Goal: Task Accomplishment & Management: Manage account settings

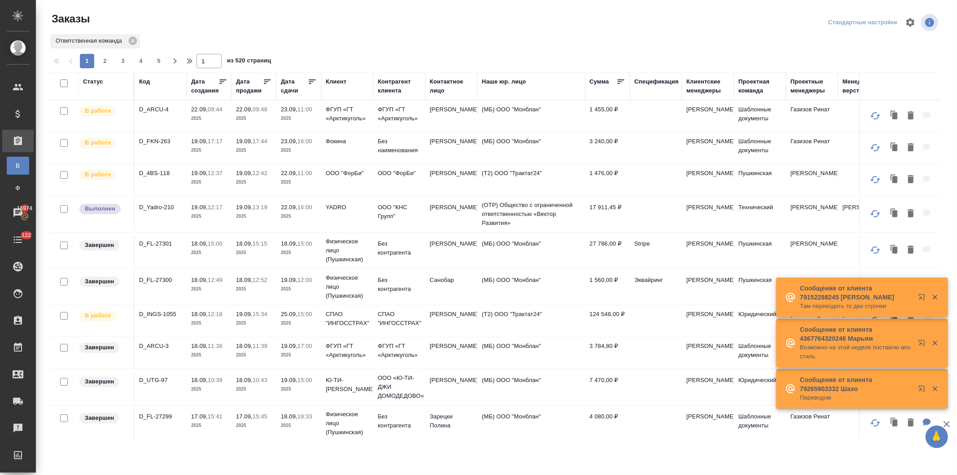
click at [143, 79] on div "Код" at bounding box center [144, 81] width 11 height 9
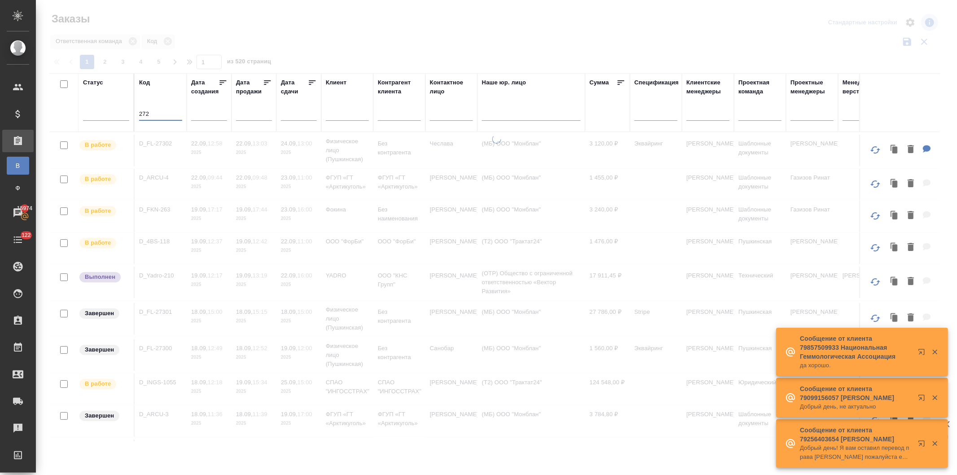
click at [167, 116] on input "272" at bounding box center [160, 114] width 43 height 11
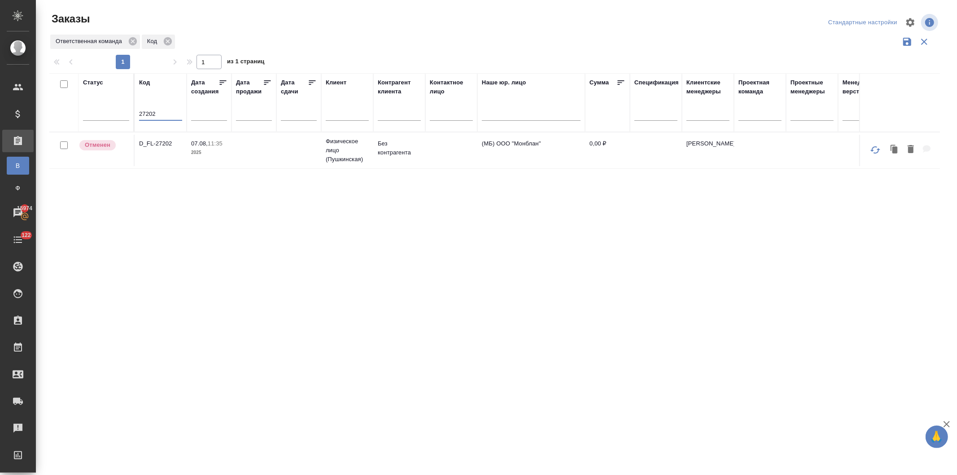
type input "27202"
click at [289, 146] on td at bounding box center [298, 150] width 45 height 31
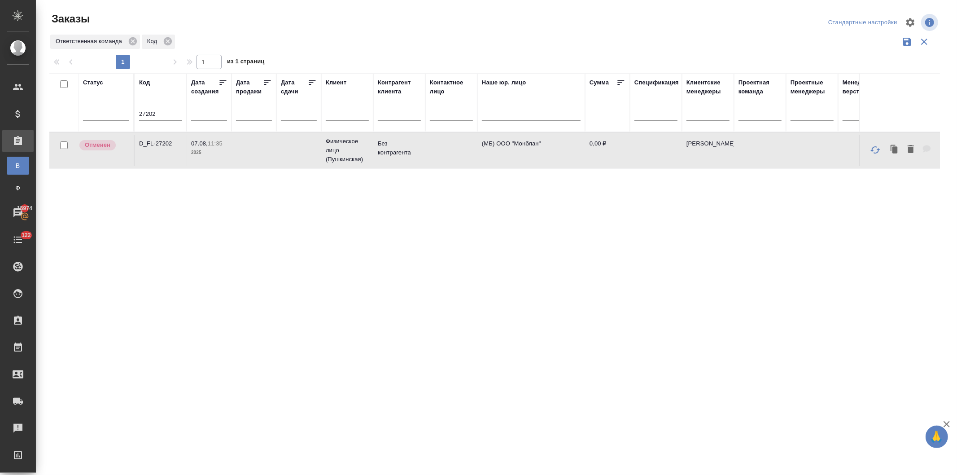
click at [289, 146] on td at bounding box center [298, 150] width 45 height 31
click at [161, 115] on input "27202" at bounding box center [160, 114] width 43 height 11
click at [436, 119] on input "text" at bounding box center [451, 114] width 43 height 11
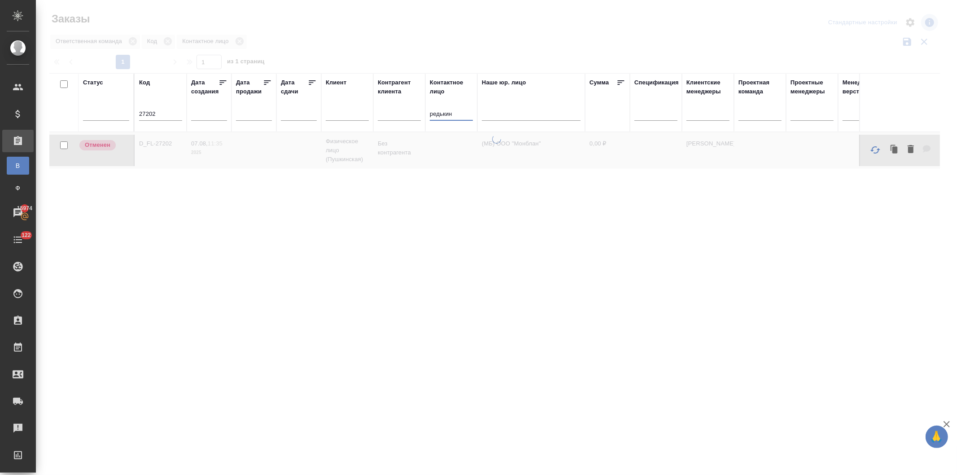
type input "редькин"
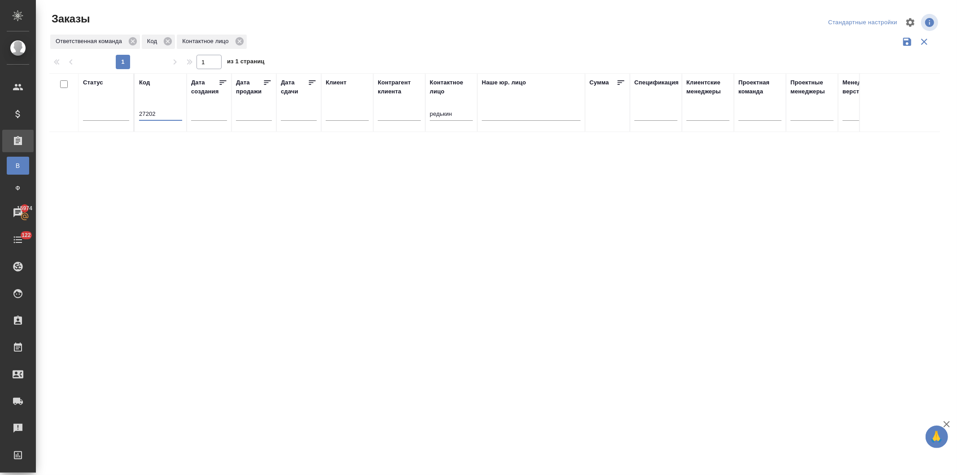
drag, startPoint x: 141, startPoint y: 119, endPoint x: 124, endPoint y: 121, distance: 17.1
click at [124, 121] on tr "Статус Код 27202 Дата создания Дата продажи Дата сдачи Клиент Контрагент клиент…" at bounding box center [800, 102] width 1502 height 59
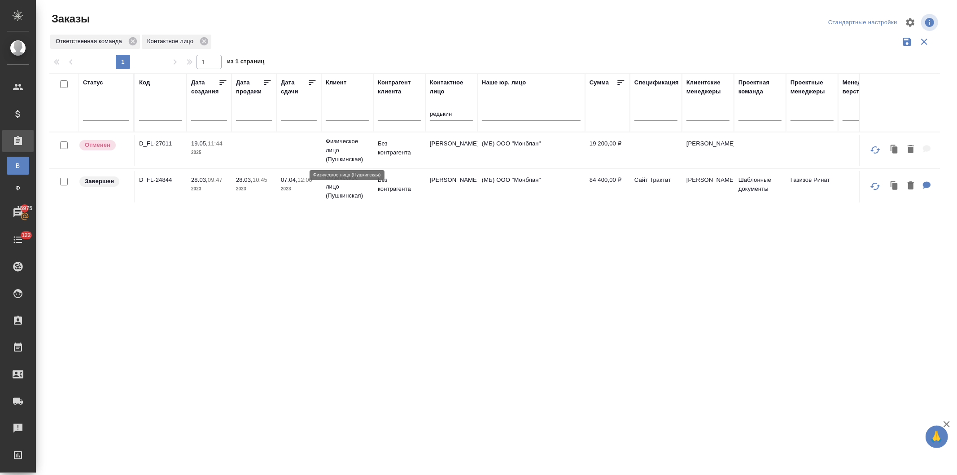
click at [334, 146] on p "Физическое лицо (Пушкинская)" at bounding box center [347, 150] width 43 height 27
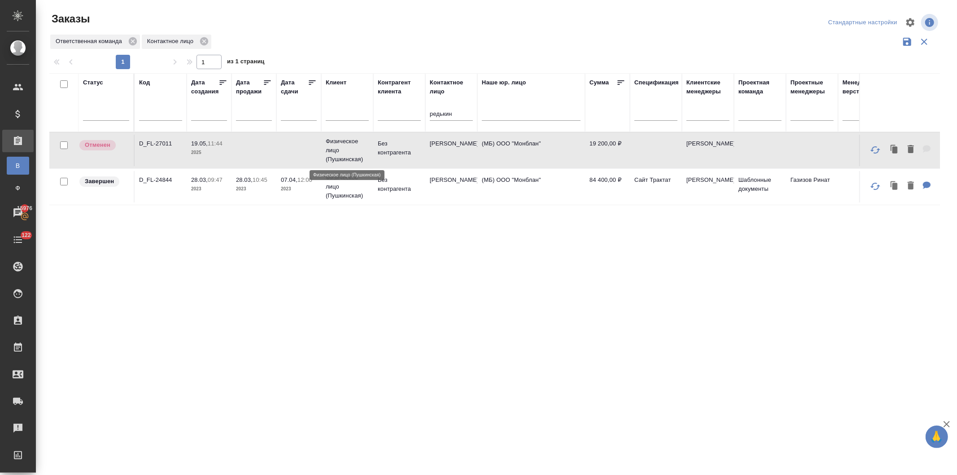
click at [334, 146] on p "Физическое лицо (Пушкинская)" at bounding box center [347, 150] width 43 height 27
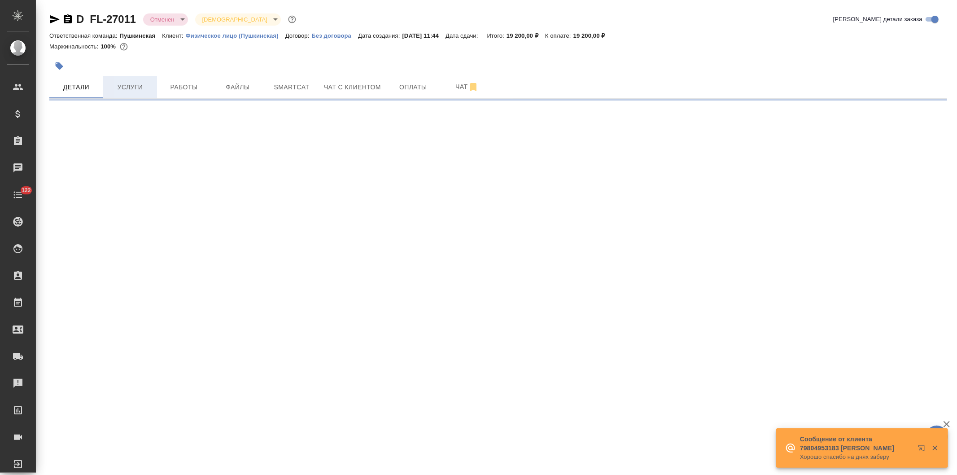
click at [126, 83] on span "Услуги" at bounding box center [130, 87] width 43 height 11
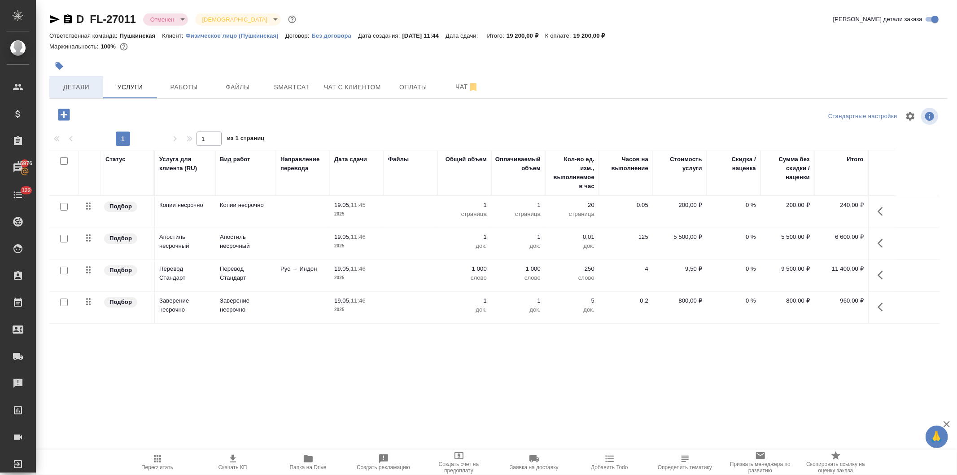
click at [76, 84] on span "Детали" at bounding box center [76, 87] width 43 height 11
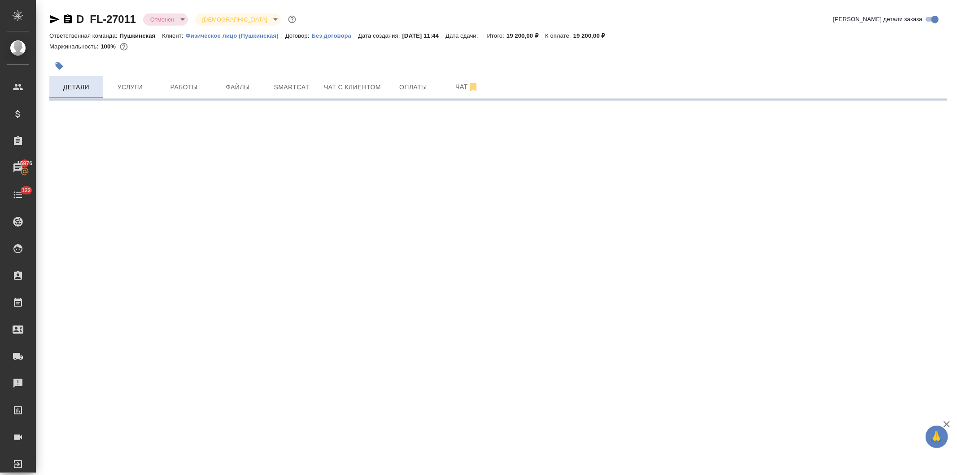
select select "RU"
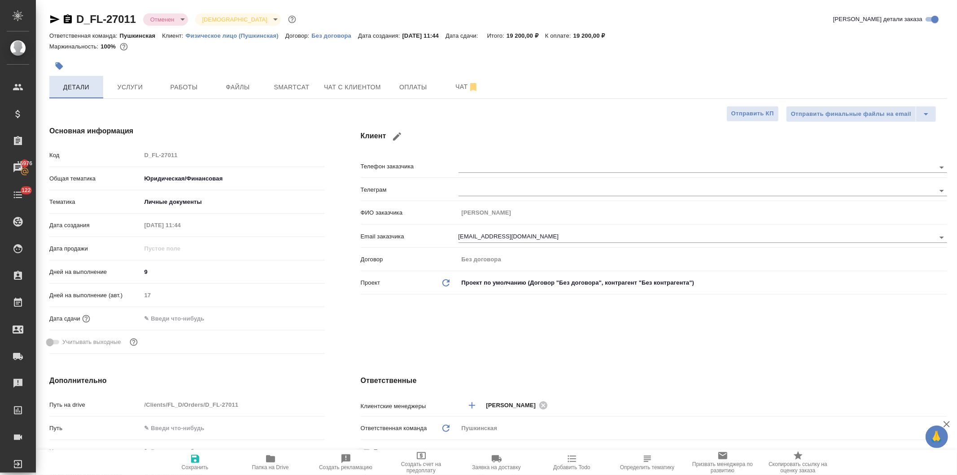
type textarea "x"
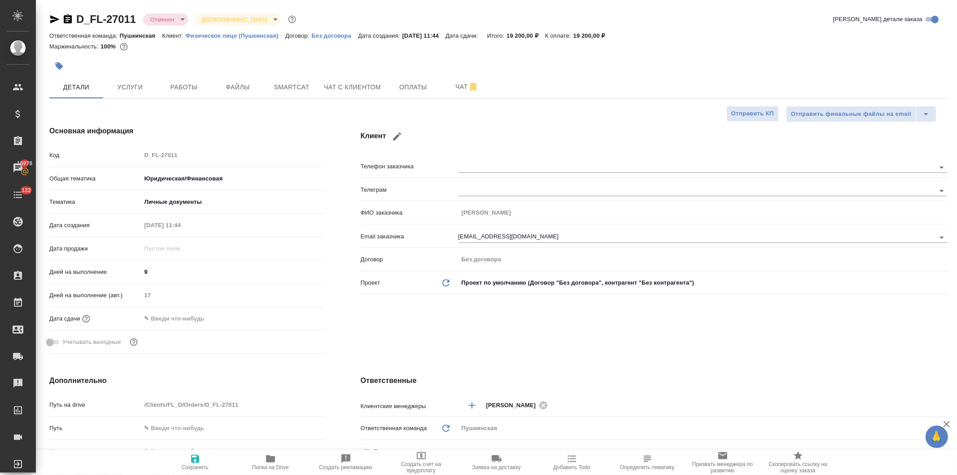
type textarea "x"
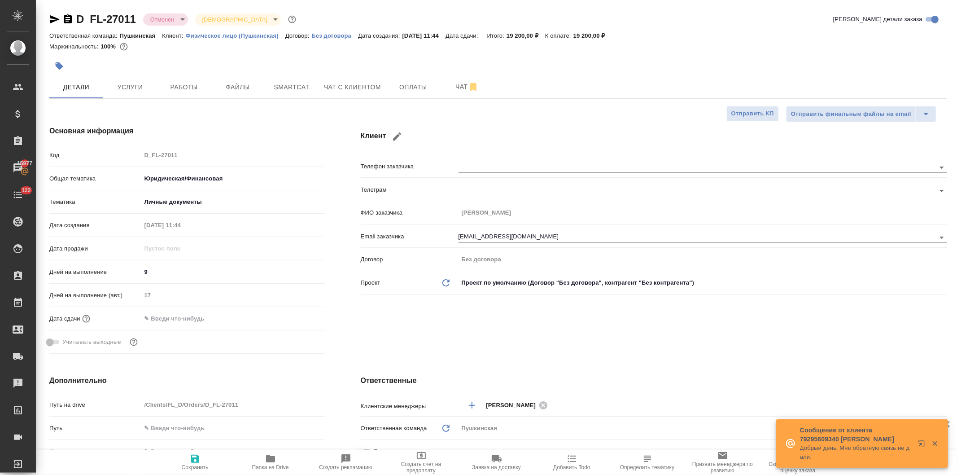
type textarea "x"
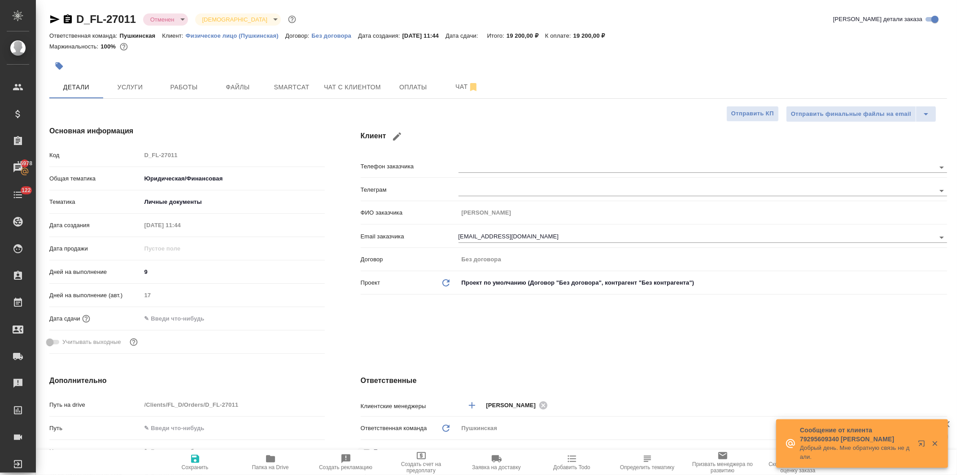
type textarea "x"
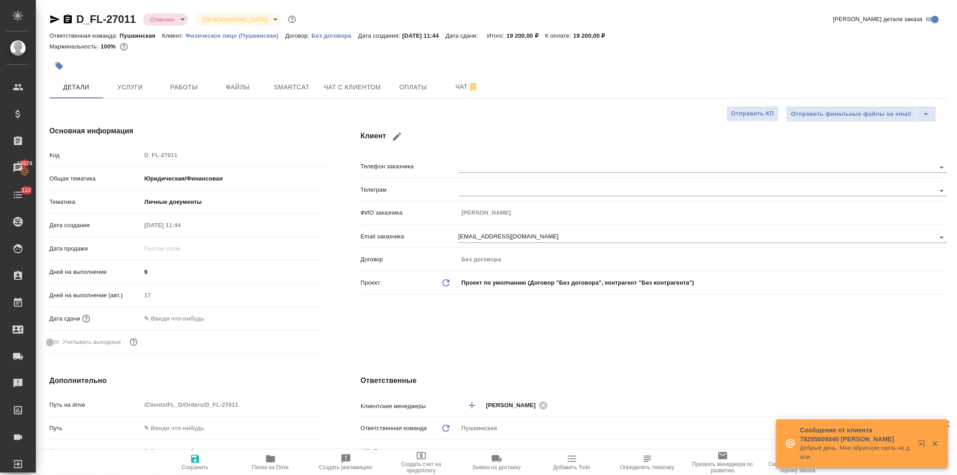
type textarea "x"
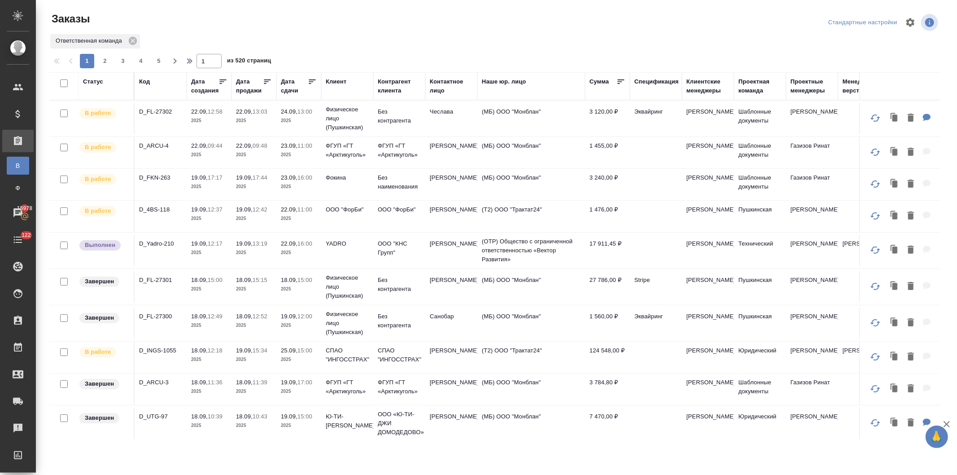
click at [327, 79] on div "Клиент" at bounding box center [336, 81] width 21 height 9
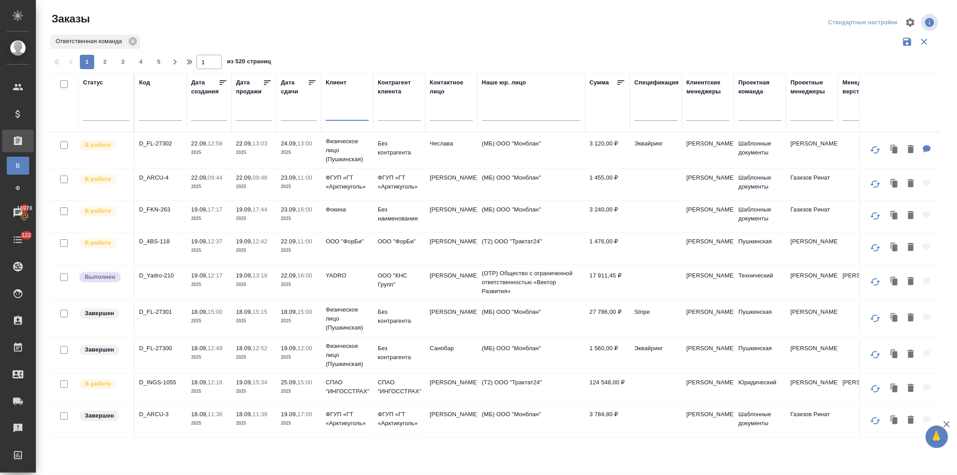
click at [338, 115] on input "text" at bounding box center [347, 114] width 43 height 11
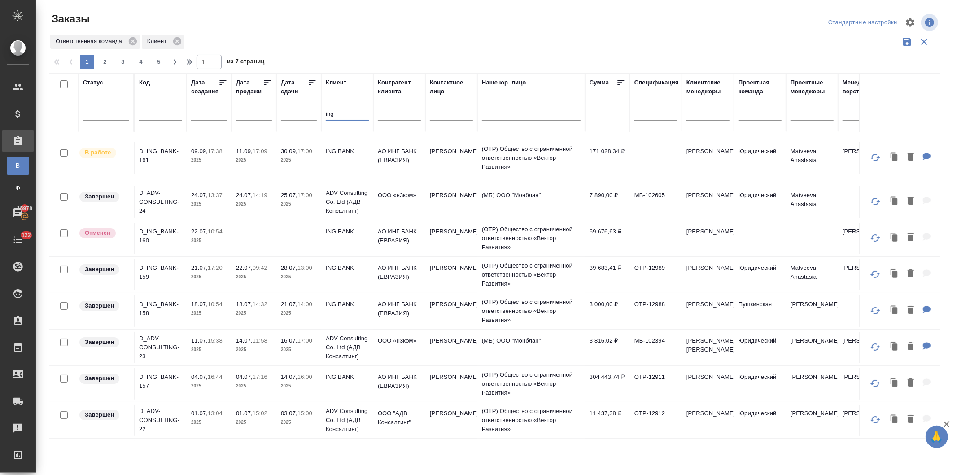
click at [276, 154] on td "30.09, 17:00 2025" at bounding box center [298, 157] width 45 height 31
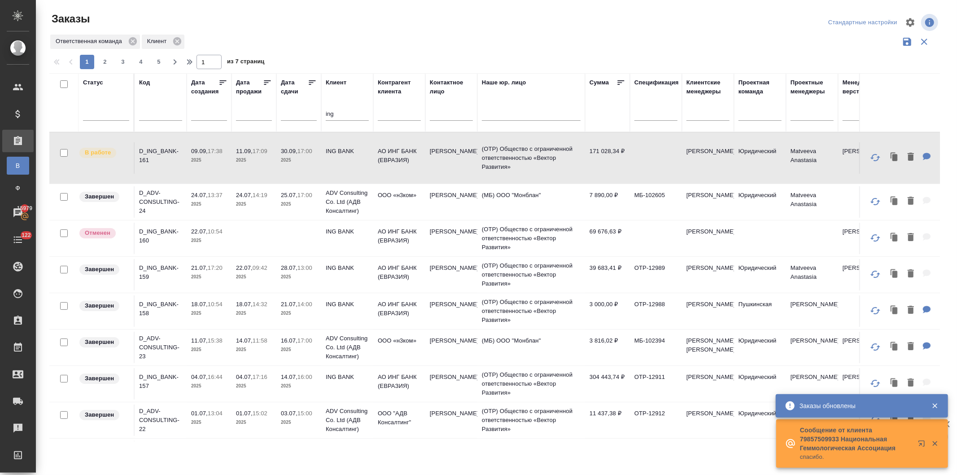
click at [297, 109] on tr "Статус Код Дата создания Дата продажи Дата сдачи Клиент ing Контрагент клиента …" at bounding box center [800, 102] width 1502 height 59
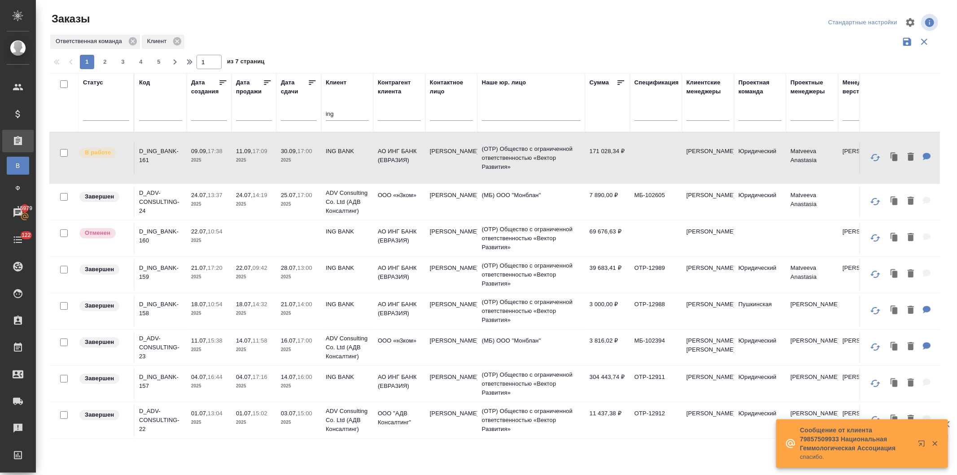
click at [339, 117] on input "ing" at bounding box center [347, 114] width 43 height 11
drag, startPoint x: 342, startPoint y: 113, endPoint x: 308, endPoint y: 118, distance: 34.4
click at [308, 118] on tr "Статус Код Дата создания Дата продажи Дата сдачи Клиент ing Контрагент клиента …" at bounding box center [800, 102] width 1502 height 59
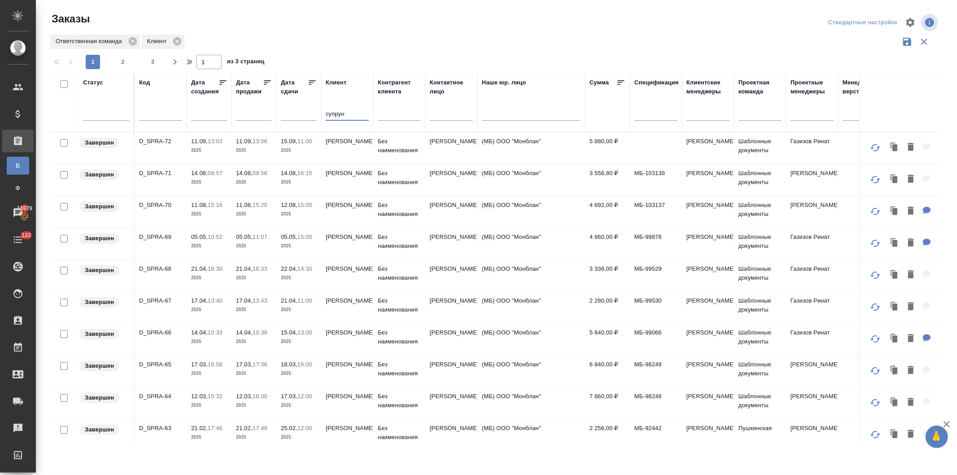
type input "супрун"
click at [334, 145] on p "Супрун Анна" at bounding box center [347, 141] width 43 height 9
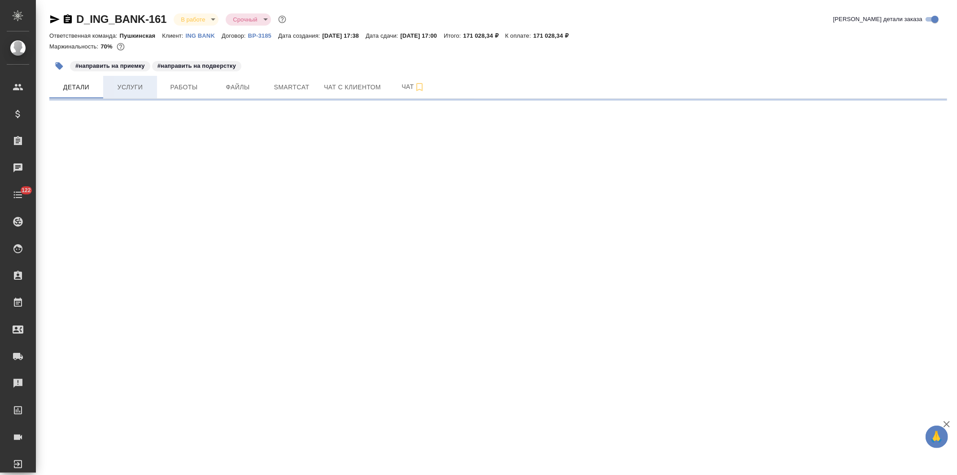
select select "RU"
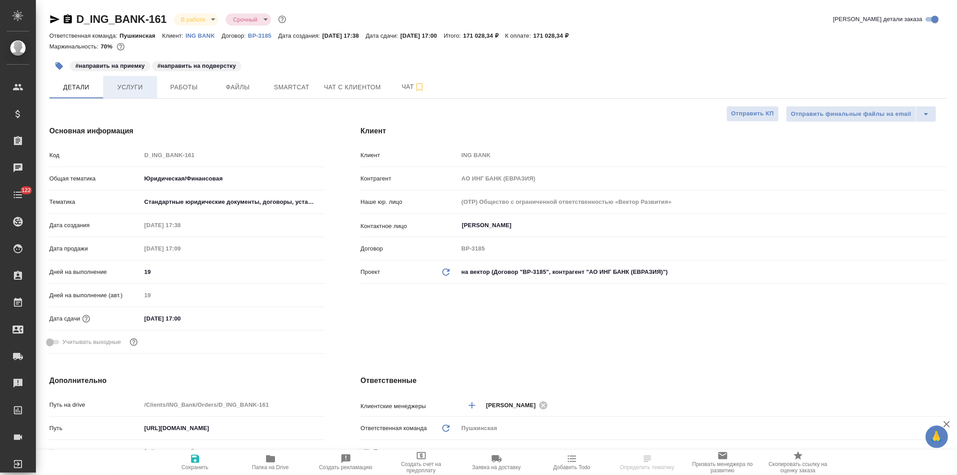
click at [121, 87] on span "Услуги" at bounding box center [130, 87] width 43 height 11
type textarea "x"
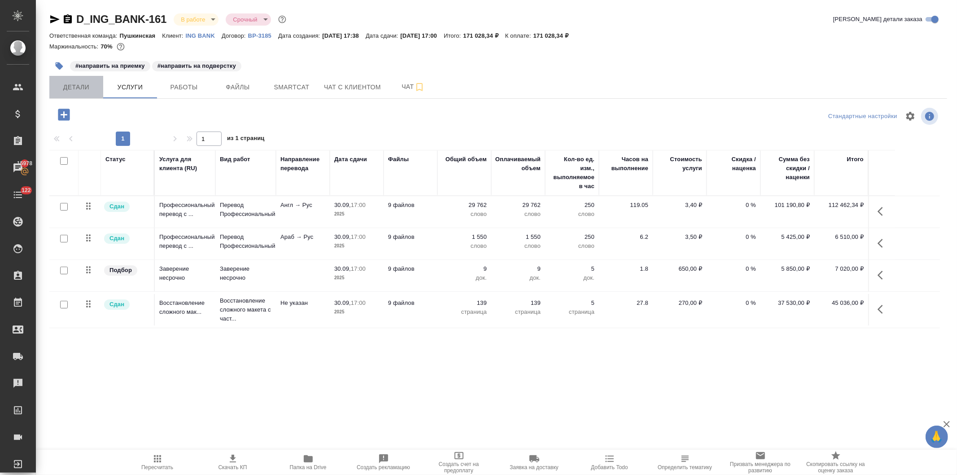
click at [70, 87] on span "Детали" at bounding box center [76, 87] width 43 height 11
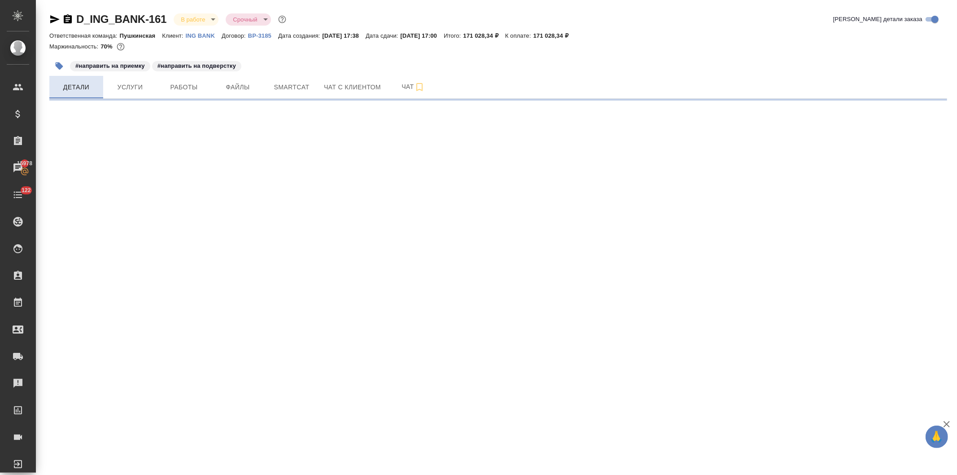
select select "RU"
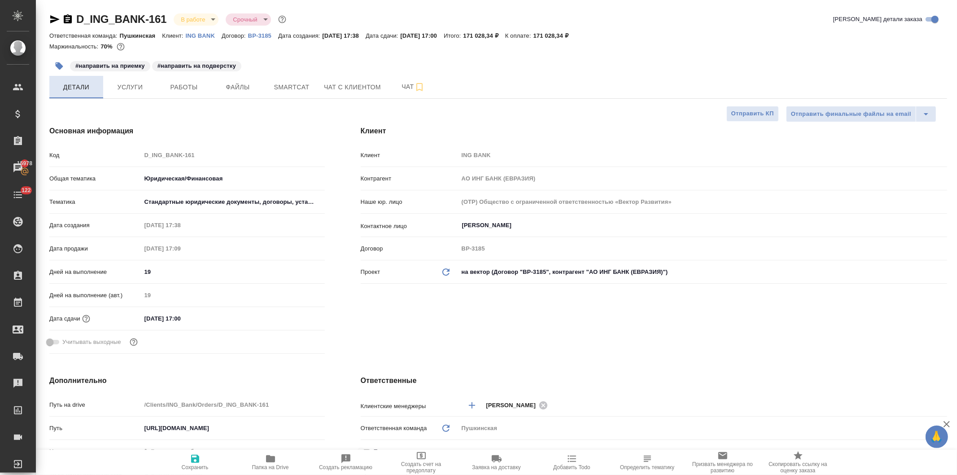
type textarea "x"
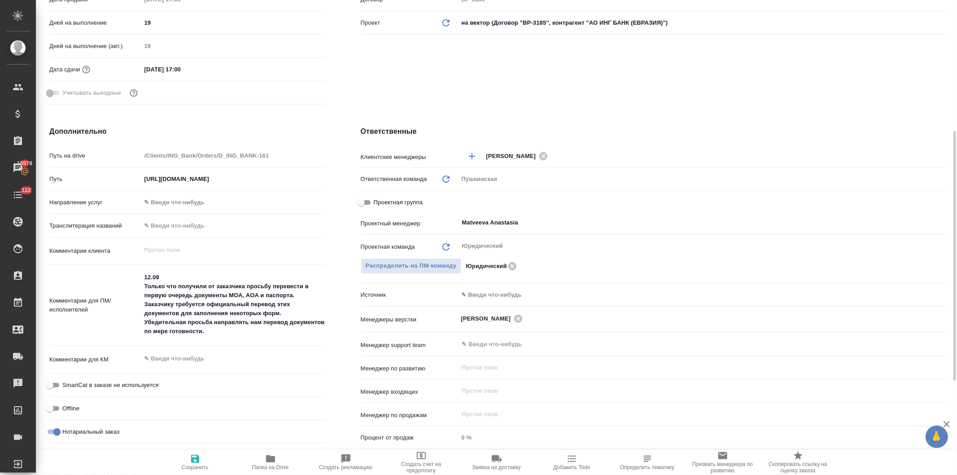
click at [270, 461] on icon "button" at bounding box center [270, 458] width 9 height 7
type textarea "x"
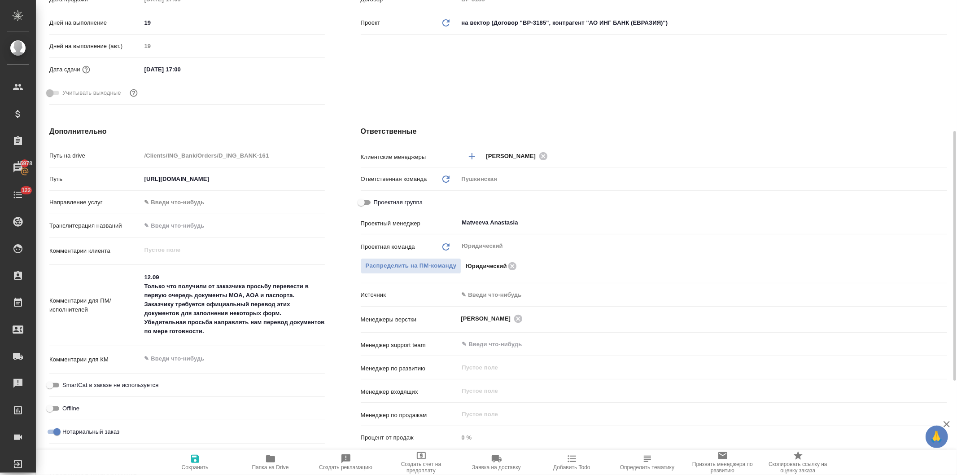
type textarea "x"
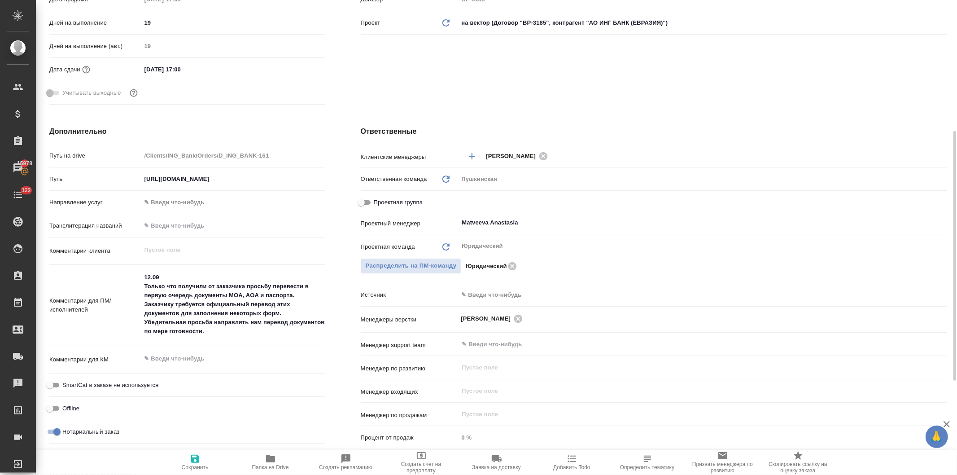
type textarea "x"
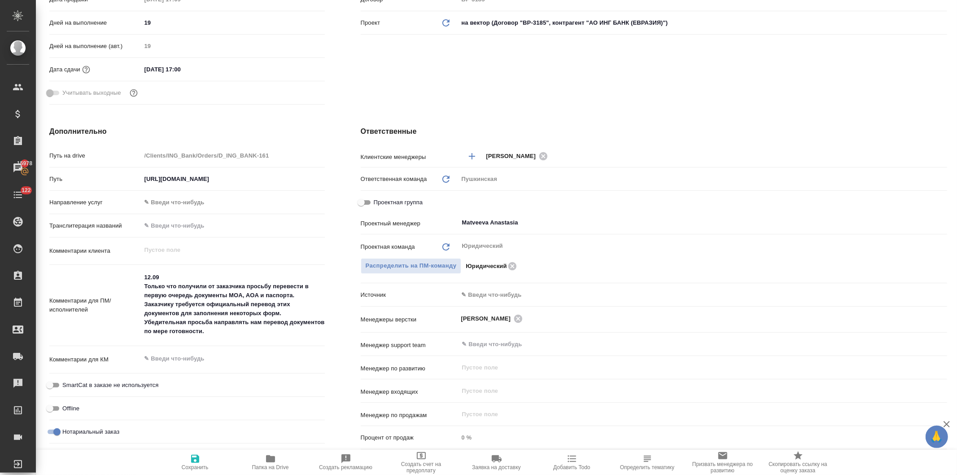
type textarea "x"
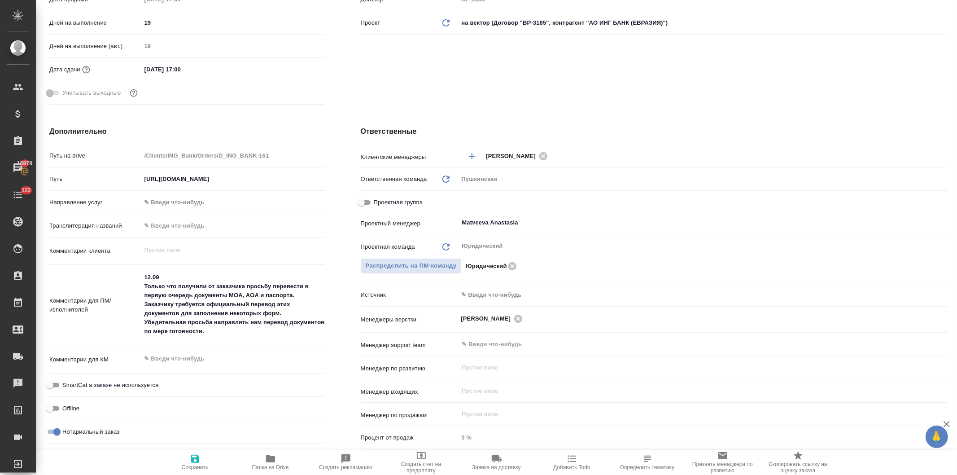
type textarea "x"
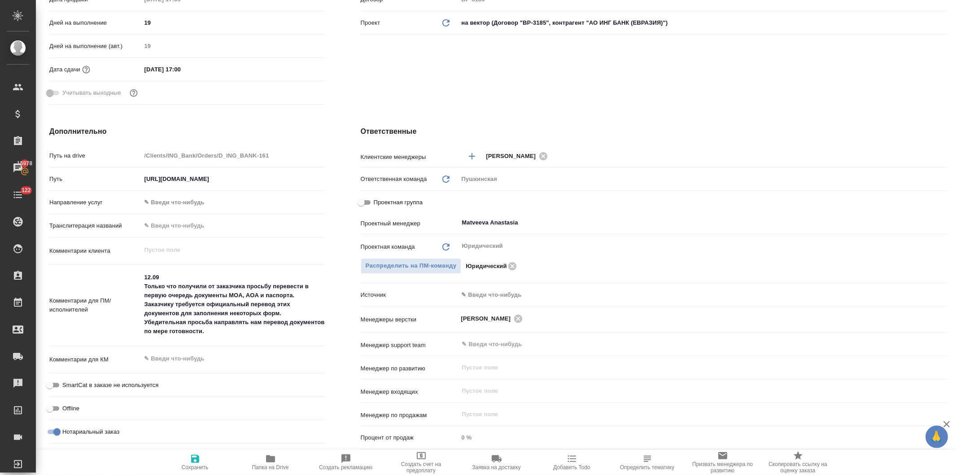
type textarea "x"
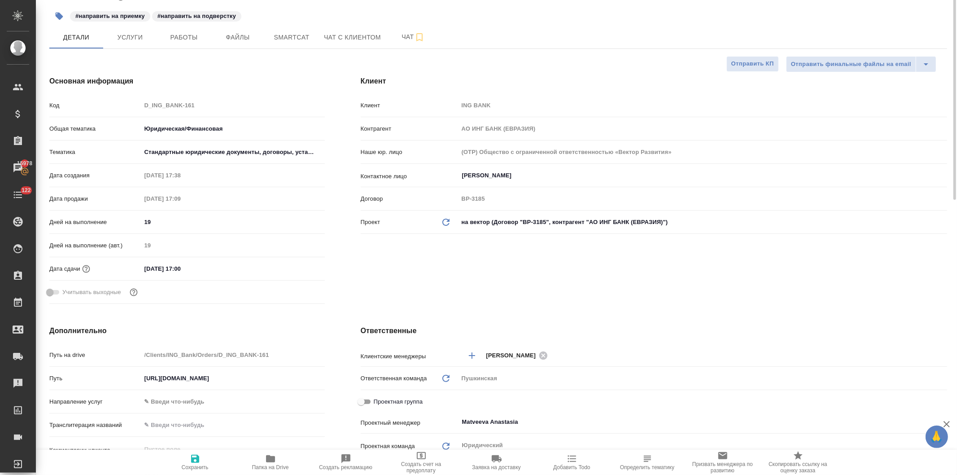
scroll to position [0, 0]
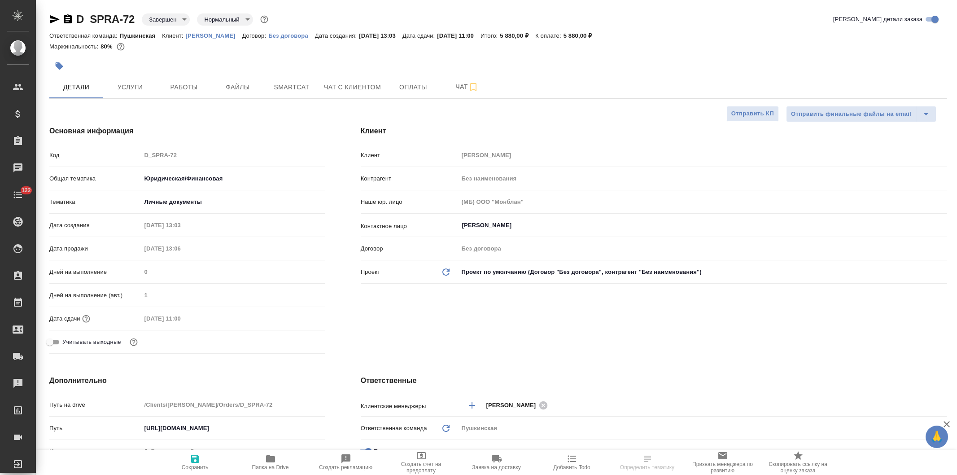
select select "RU"
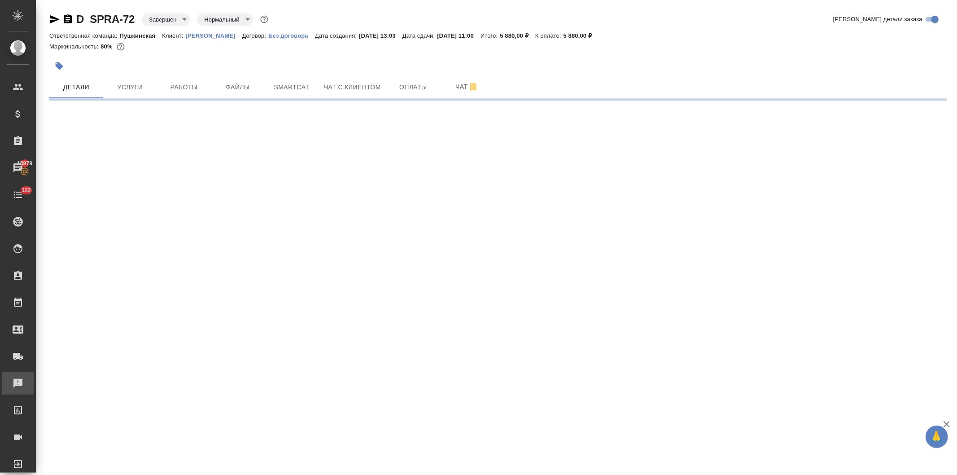
select select "RU"
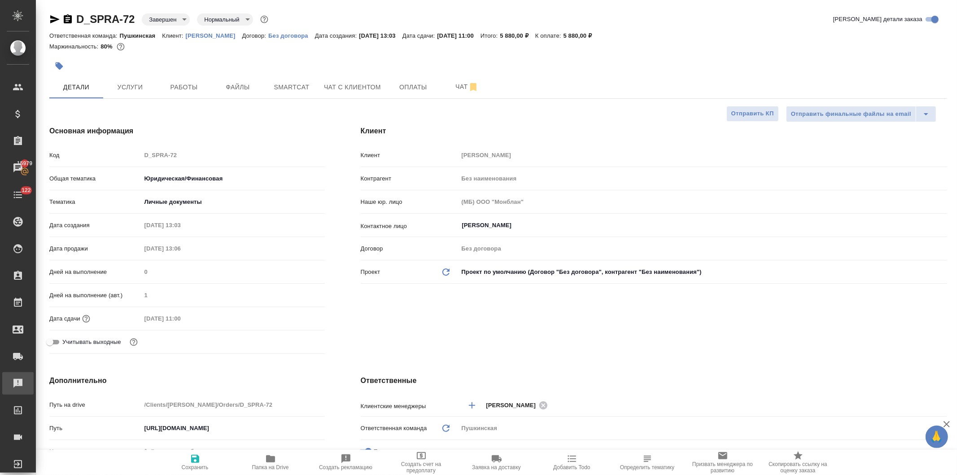
type textarea "x"
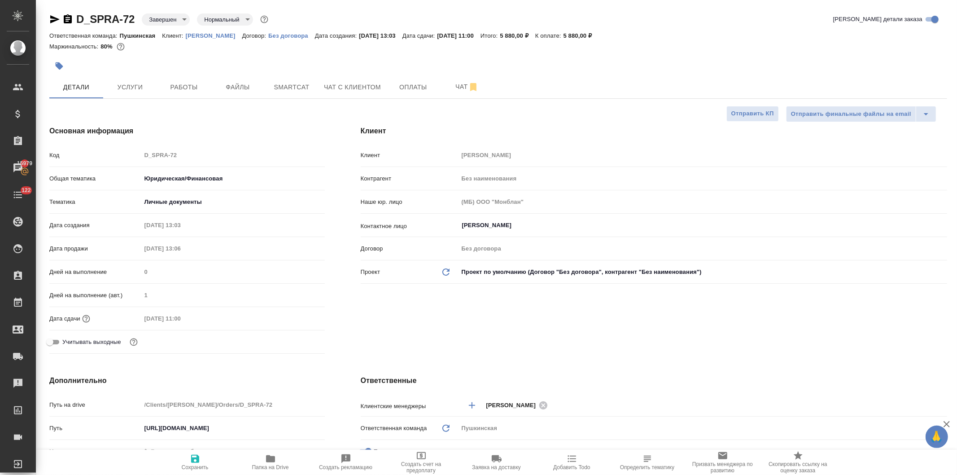
type textarea "x"
click at [415, 86] on span "Оплаты" at bounding box center [413, 87] width 43 height 11
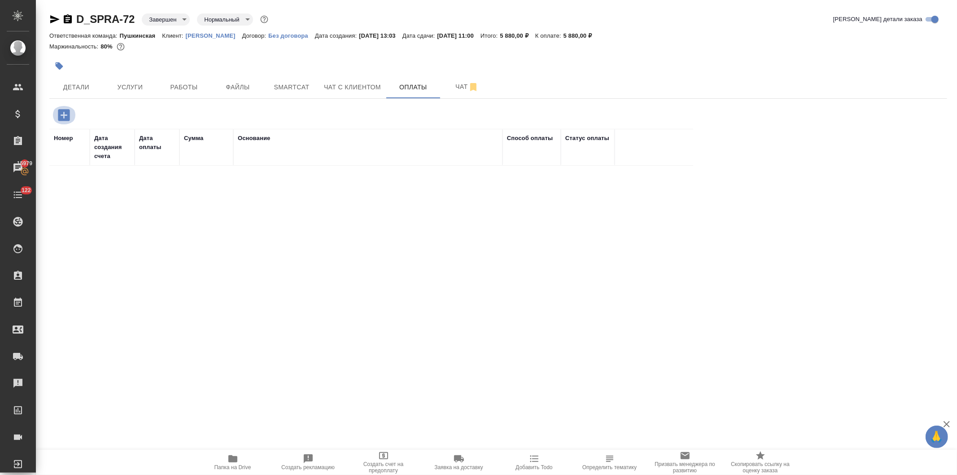
click at [60, 115] on icon "button" at bounding box center [64, 115] width 12 height 12
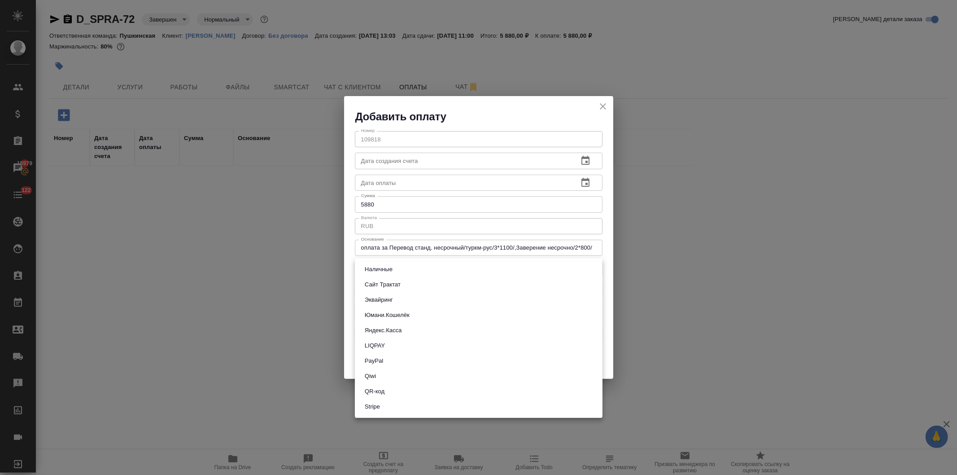
click at [386, 271] on body "🙏 .cls-1 fill:#fff; AWATERA Давыдова Елена Клиенты Спецификации Заказы 15979 Ча…" at bounding box center [478, 237] width 957 height 475
click at [386, 271] on button "Наличные" at bounding box center [378, 269] width 33 height 10
type input "cash"
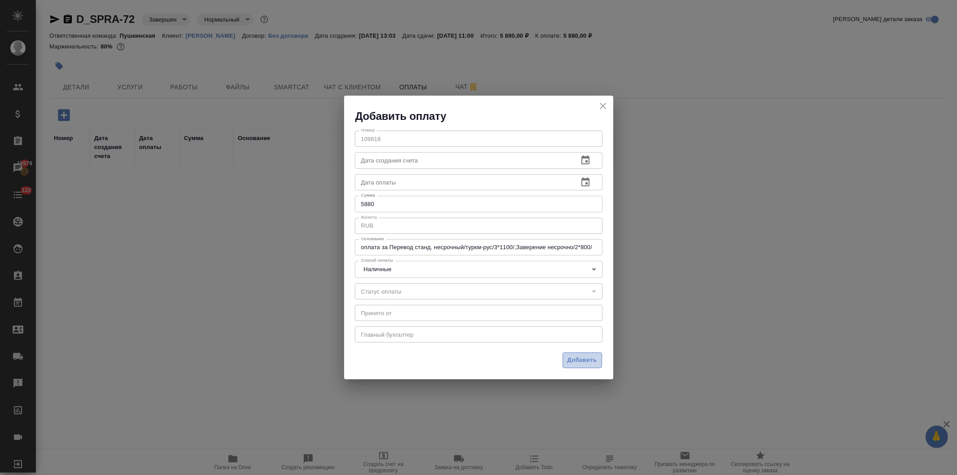
click at [567, 359] on span "Добавить" at bounding box center [582, 360] width 30 height 10
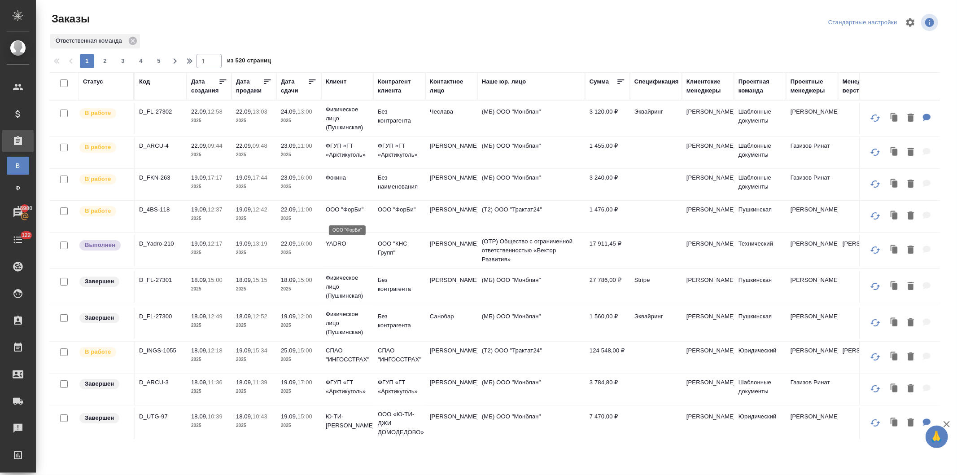
click at [336, 214] on p "ООО "ФорБи"" at bounding box center [347, 209] width 43 height 9
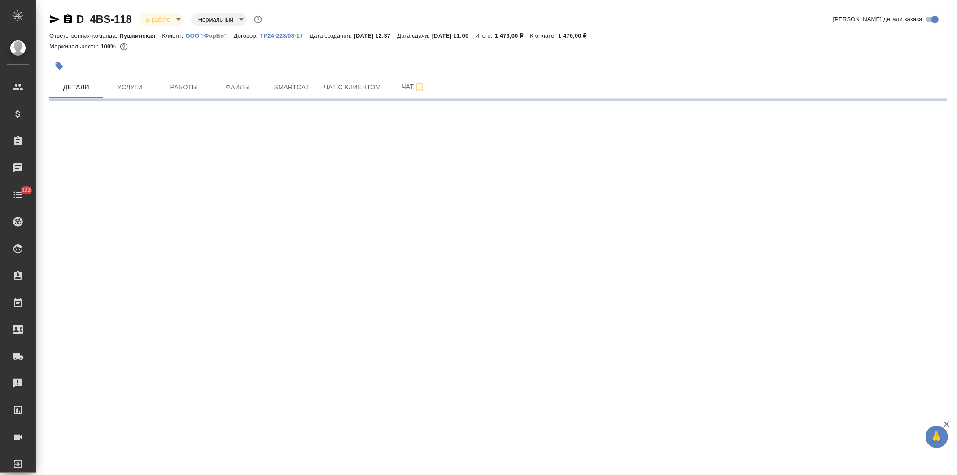
select select "RU"
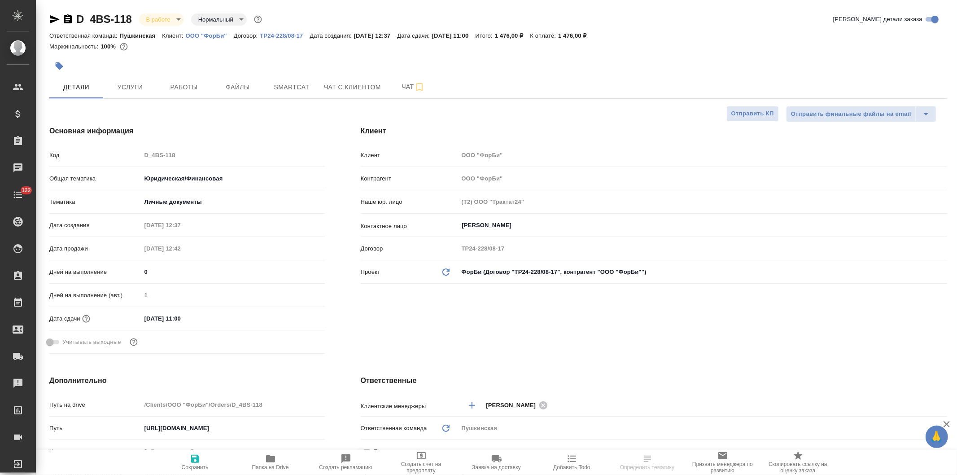
type textarea "x"
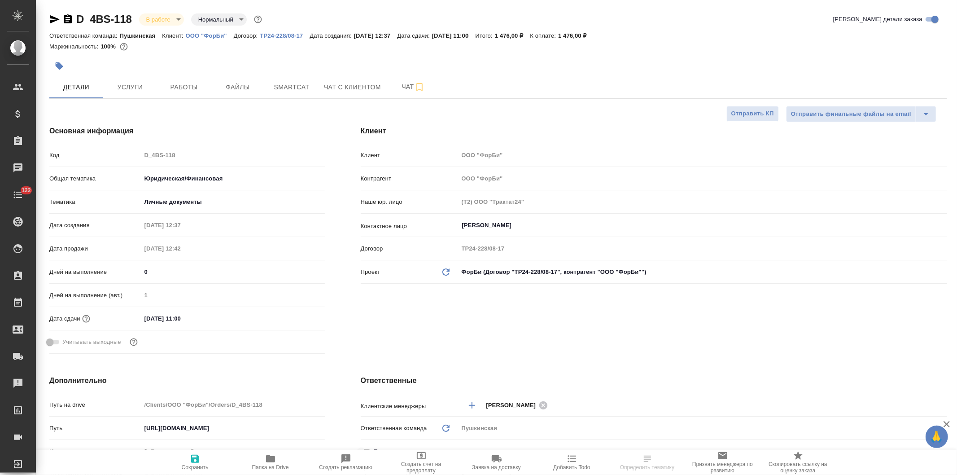
type textarea "x"
click at [181, 85] on span "Работы" at bounding box center [183, 87] width 43 height 11
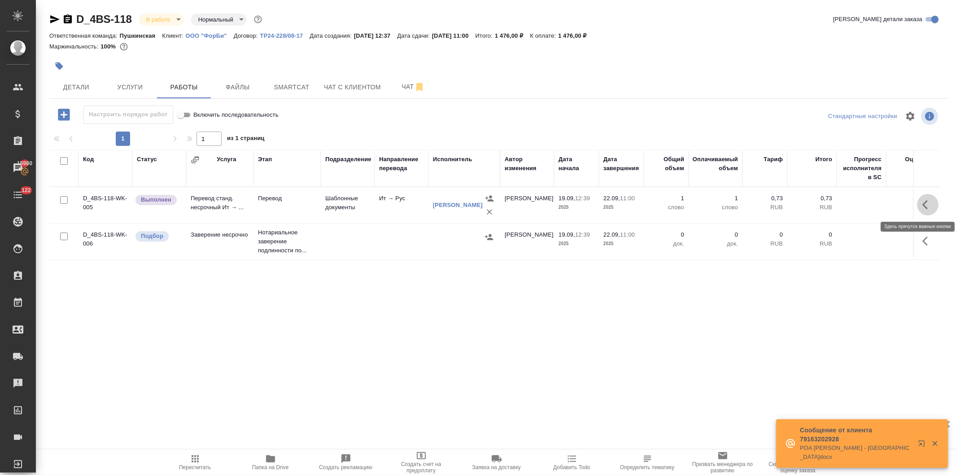
click at [920, 202] on button "button" at bounding box center [928, 205] width 22 height 22
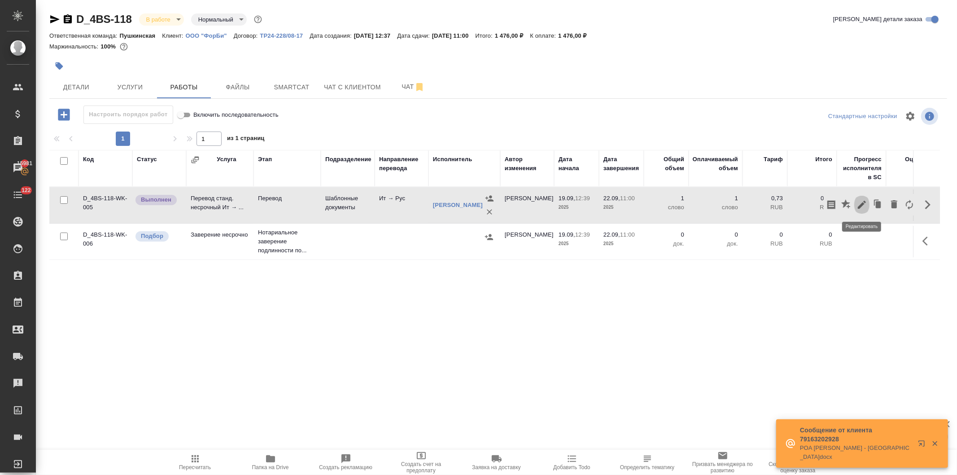
click at [858, 204] on icon "button" at bounding box center [861, 204] width 11 height 11
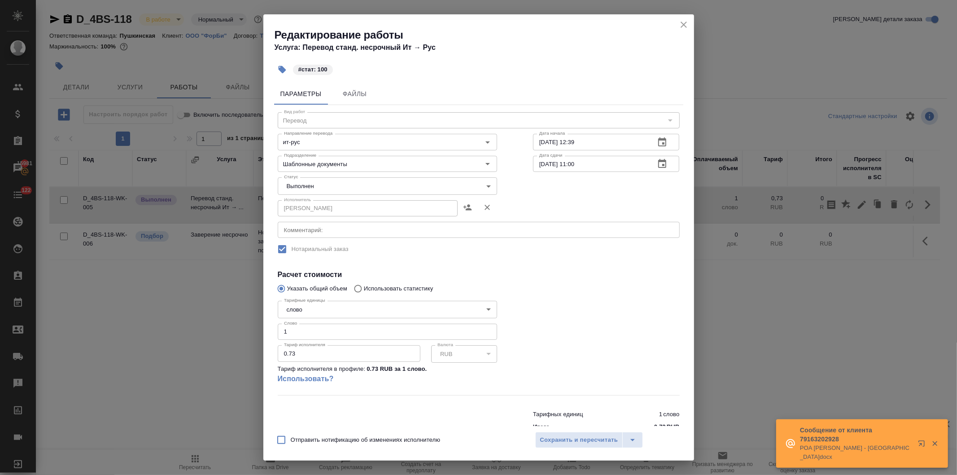
click at [327, 329] on input "1" at bounding box center [387, 331] width 219 height 16
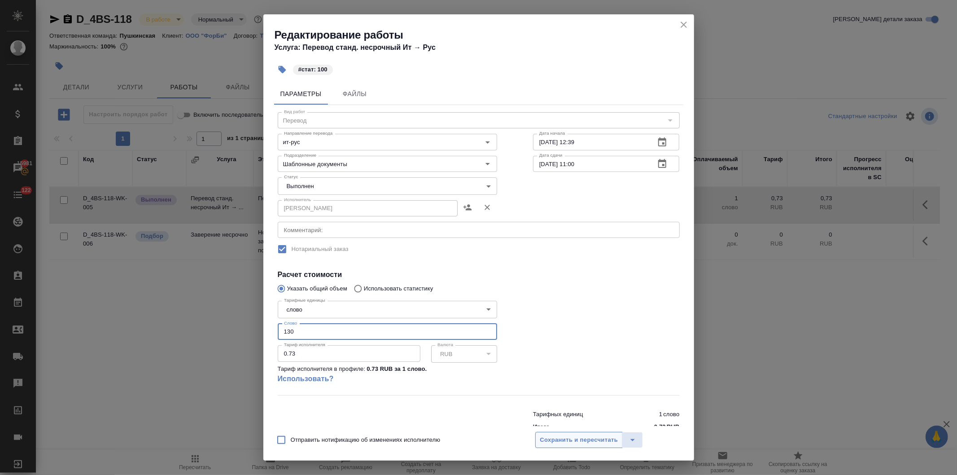
type input "130"
click at [591, 438] on span "Сохранить и пересчитать" at bounding box center [579, 440] width 78 height 10
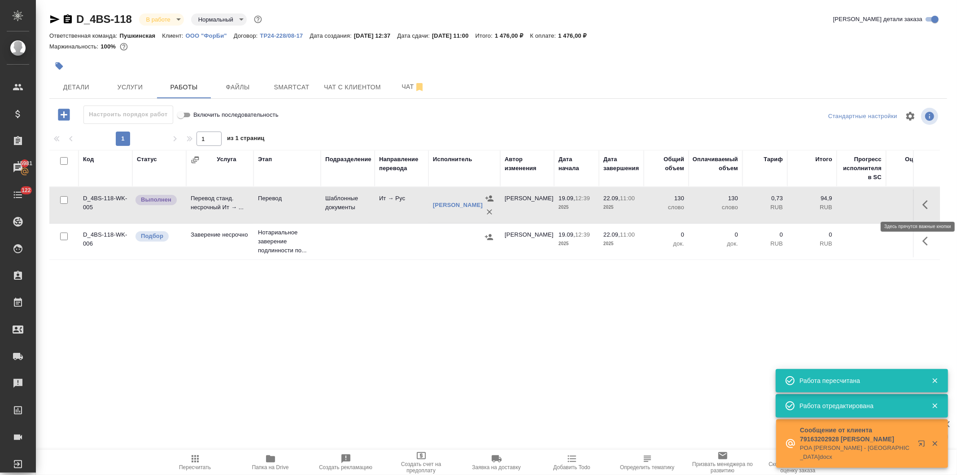
click at [920, 204] on button "button" at bounding box center [928, 205] width 22 height 22
click at [857, 203] on icon "button" at bounding box center [861, 204] width 11 height 11
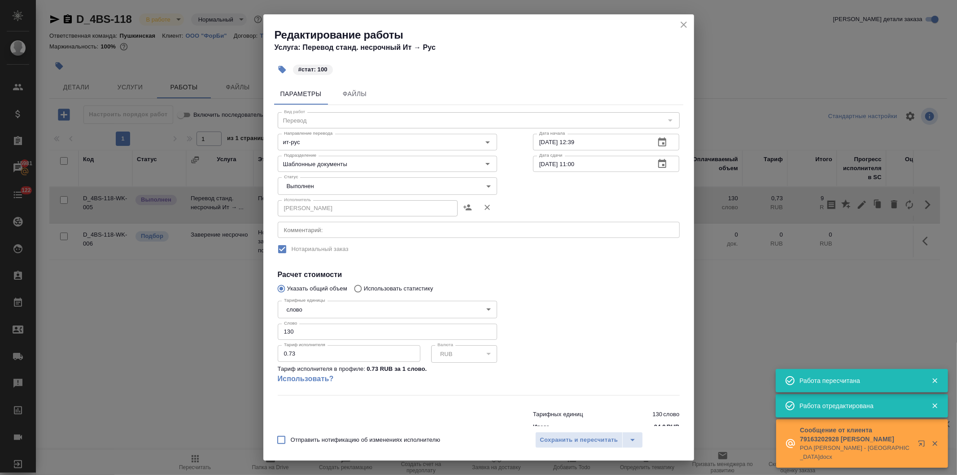
click at [313, 185] on body "🙏 .cls-1 fill:#fff; AWATERA Давыдова Елена Клиенты Спецификации Заказы 15981 Ча…" at bounding box center [478, 237] width 957 height 475
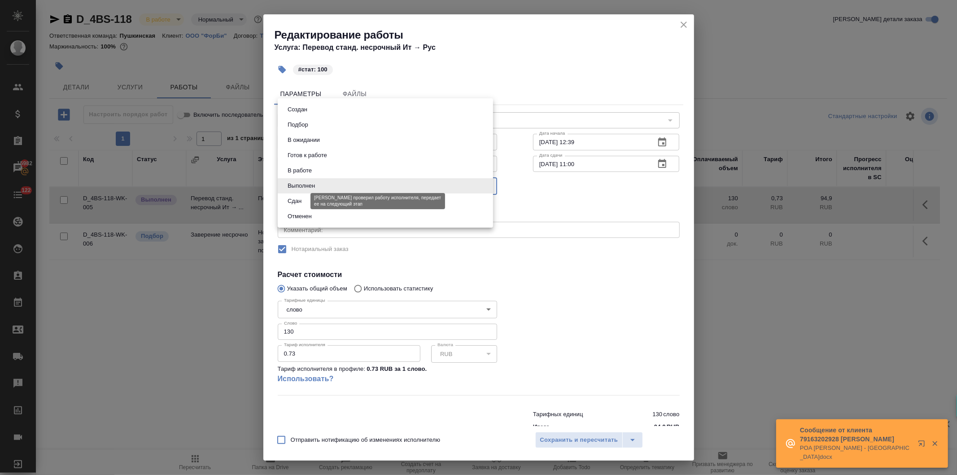
click at [302, 200] on button "Сдан" at bounding box center [294, 201] width 19 height 10
type input "closed"
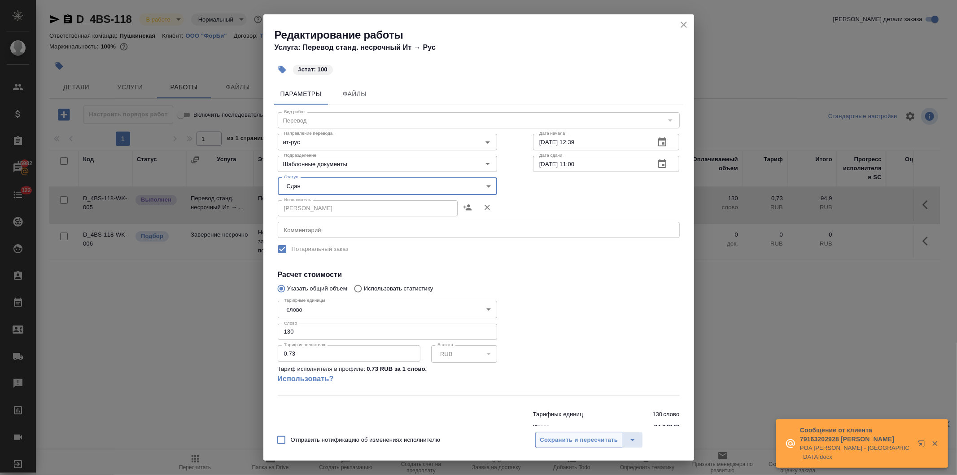
click at [568, 439] on span "Сохранить и пересчитать" at bounding box center [579, 440] width 78 height 10
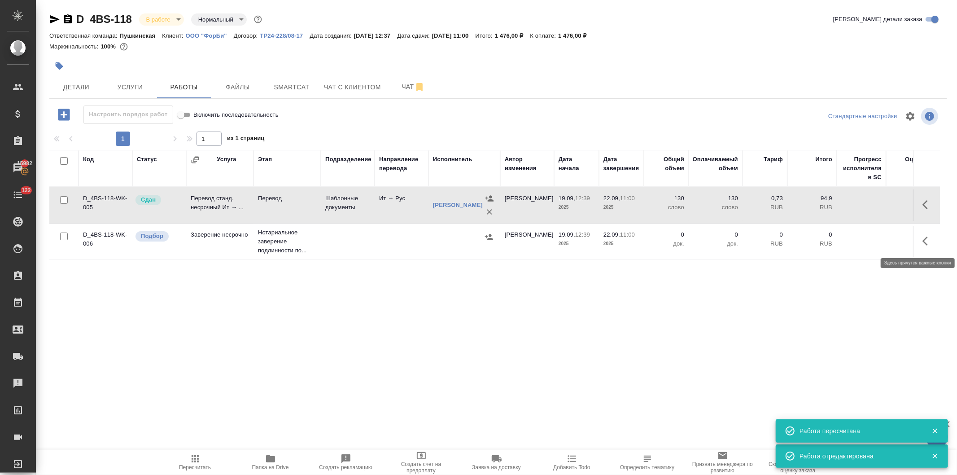
click at [920, 239] on button "button" at bounding box center [928, 241] width 22 height 22
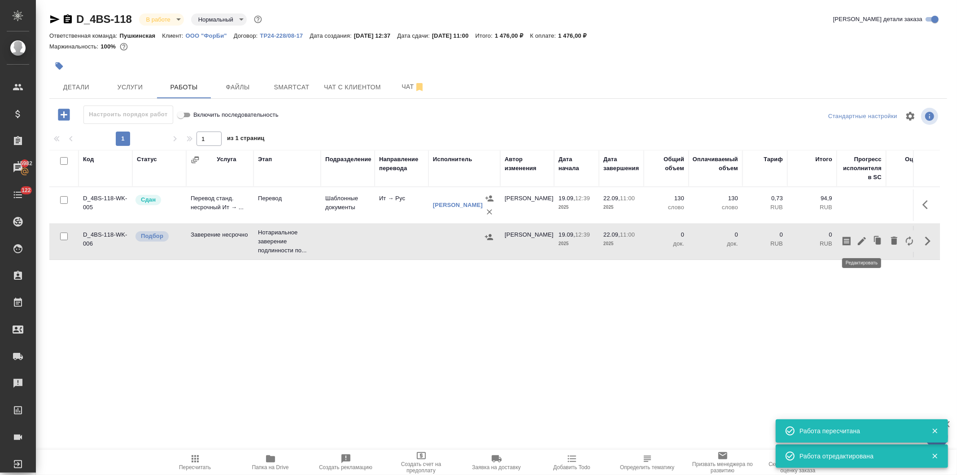
click at [858, 238] on icon "button" at bounding box center [861, 241] width 11 height 11
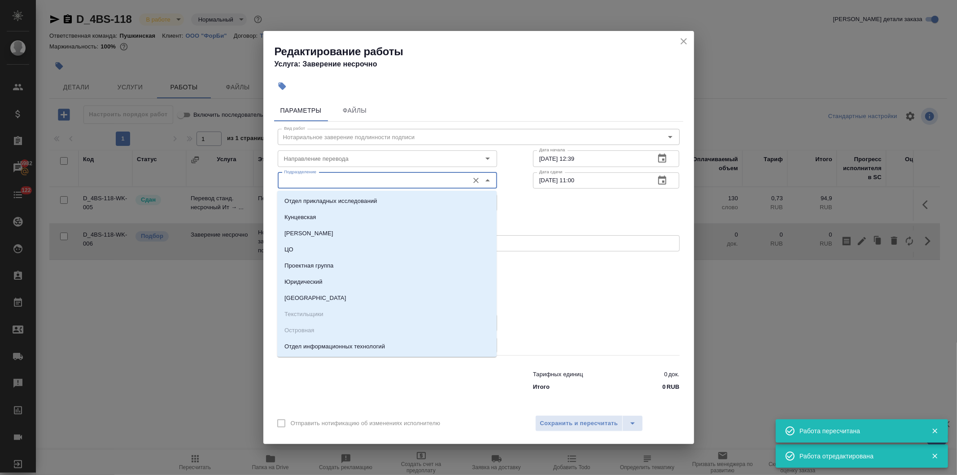
click at [330, 179] on input "Подразделение" at bounding box center [372, 180] width 184 height 11
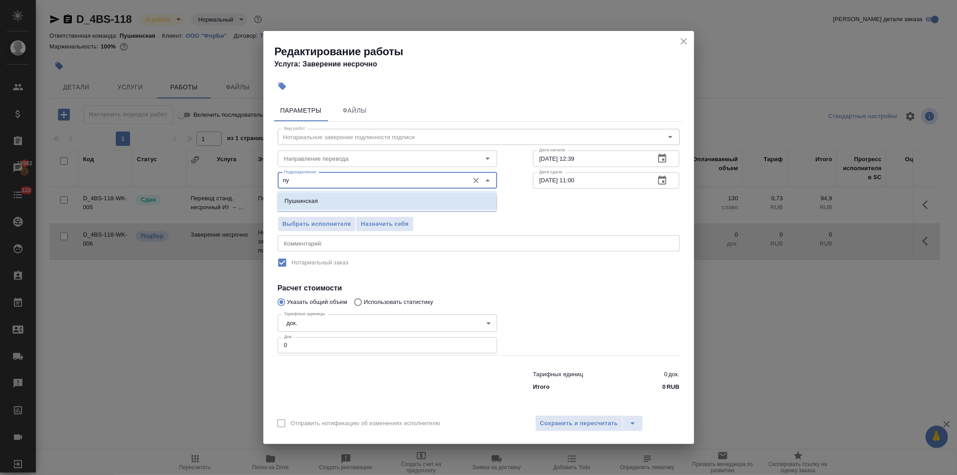
click at [307, 197] on p "Пушкинская" at bounding box center [300, 200] width 33 height 9
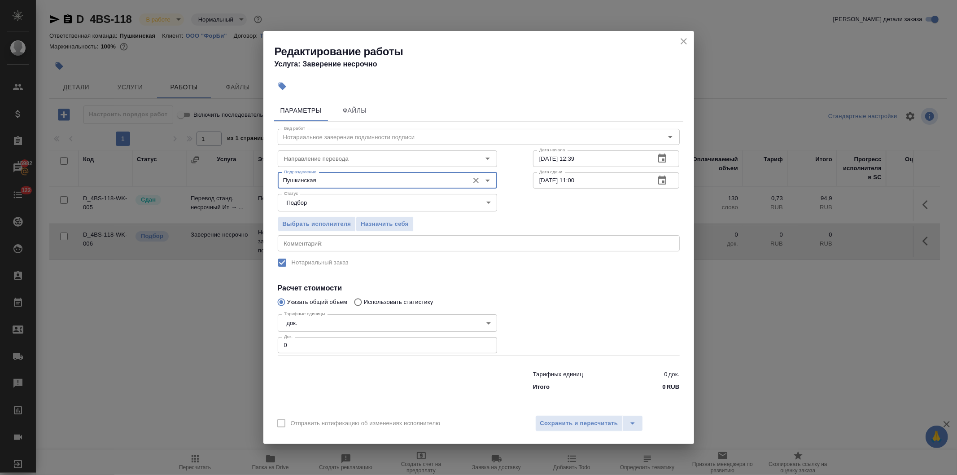
type input "Пушкинская"
drag, startPoint x: 298, startPoint y: 345, endPoint x: 256, endPoint y: 347, distance: 42.7
click at [257, 346] on div "Редактирование работы Услуга: Заверение несрочно Параметры Файлы Вид работ Нота…" at bounding box center [478, 237] width 957 height 475
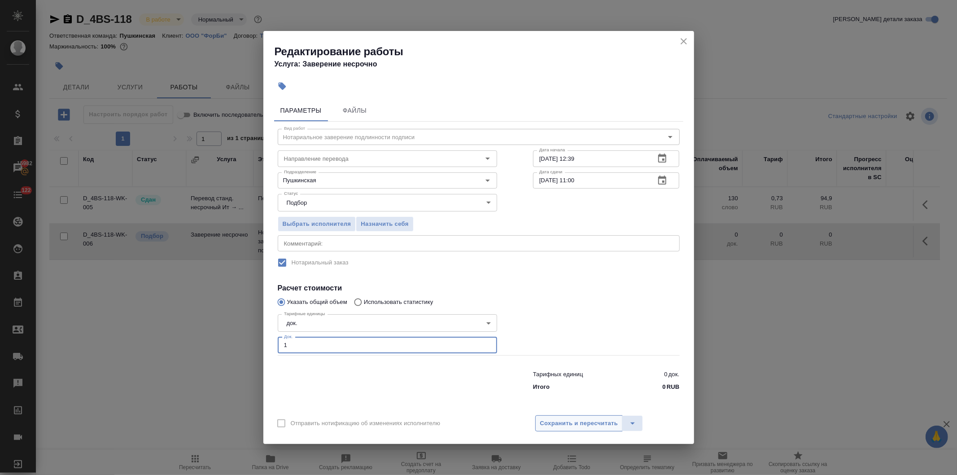
type input "1"
click at [570, 423] on span "Сохранить и пересчитать" at bounding box center [579, 423] width 78 height 10
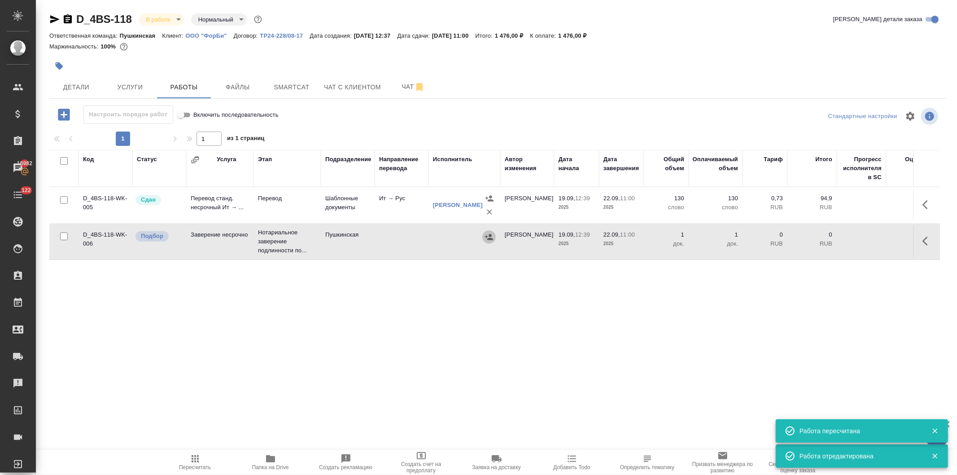
click at [487, 238] on icon "button" at bounding box center [488, 236] width 9 height 9
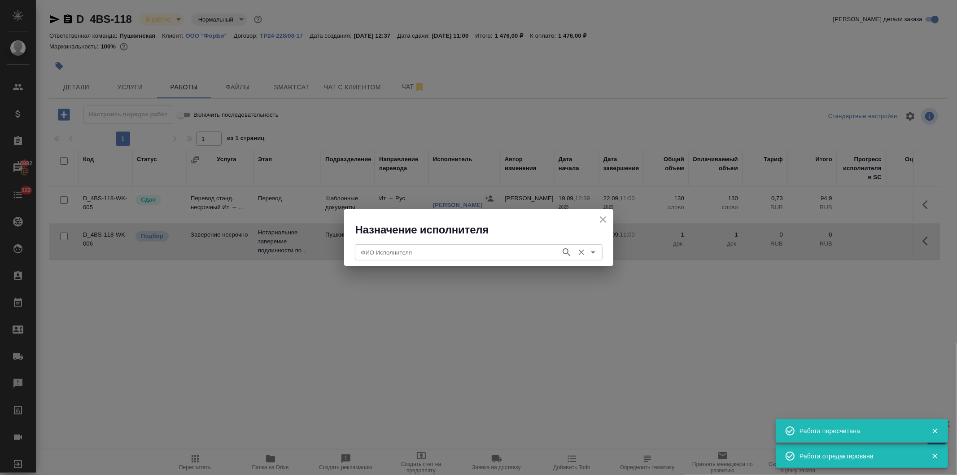
click at [444, 249] on input "ФИО Исполнителя" at bounding box center [457, 252] width 199 height 11
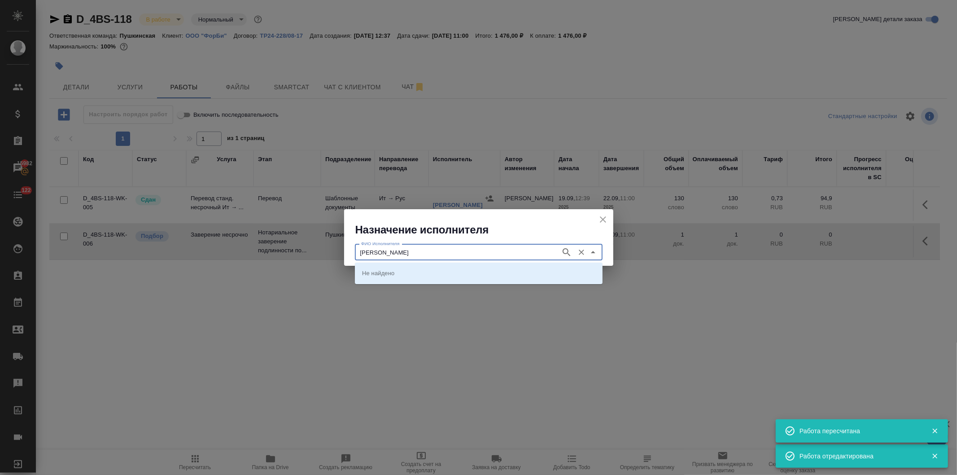
type input "федорченко"
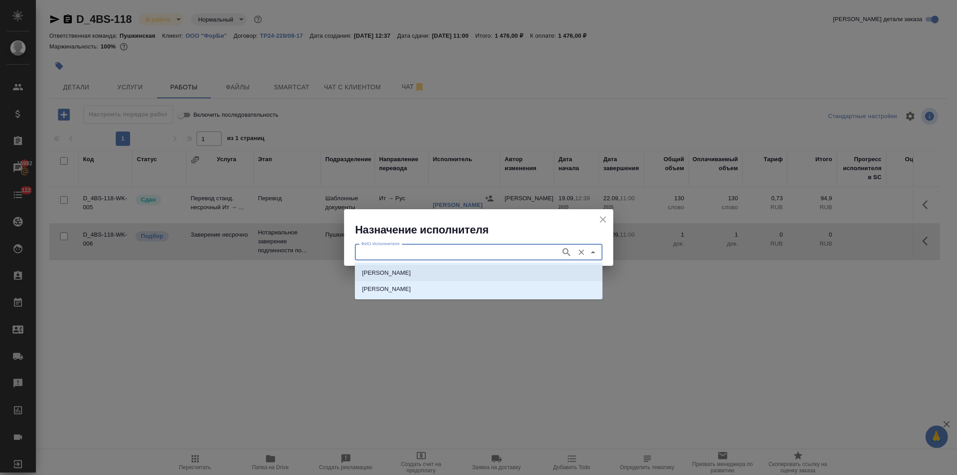
click at [411, 270] on p "НОТАРИУС Федорченко Александр Вячеславович" at bounding box center [386, 272] width 49 height 9
type input "НОТАРИУС Федорченко Александр Вячеславович"
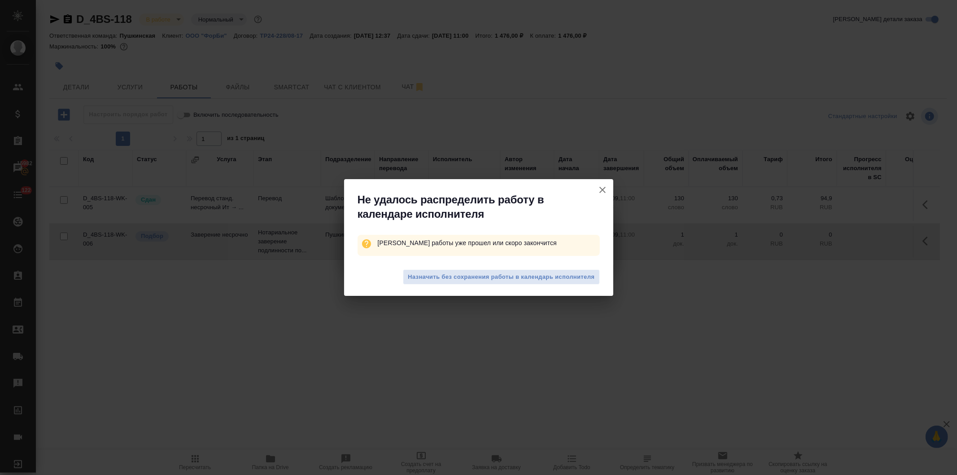
click at [440, 270] on button "Назначить без сохранения работы в календарь исполнителя" at bounding box center [501, 277] width 196 height 16
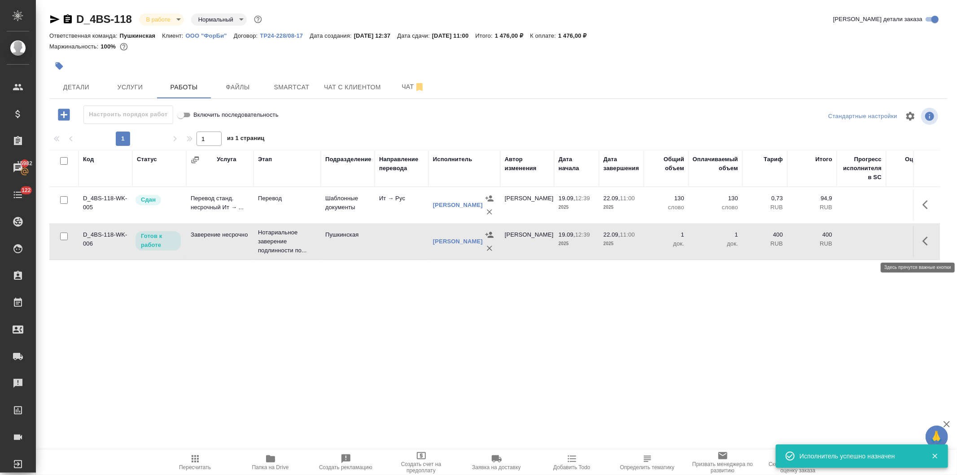
drag, startPoint x: 923, startPoint y: 241, endPoint x: 917, endPoint y: 244, distance: 6.2
click at [922, 241] on icon "button" at bounding box center [927, 241] width 11 height 11
click at [859, 240] on icon "button" at bounding box center [861, 241] width 11 height 11
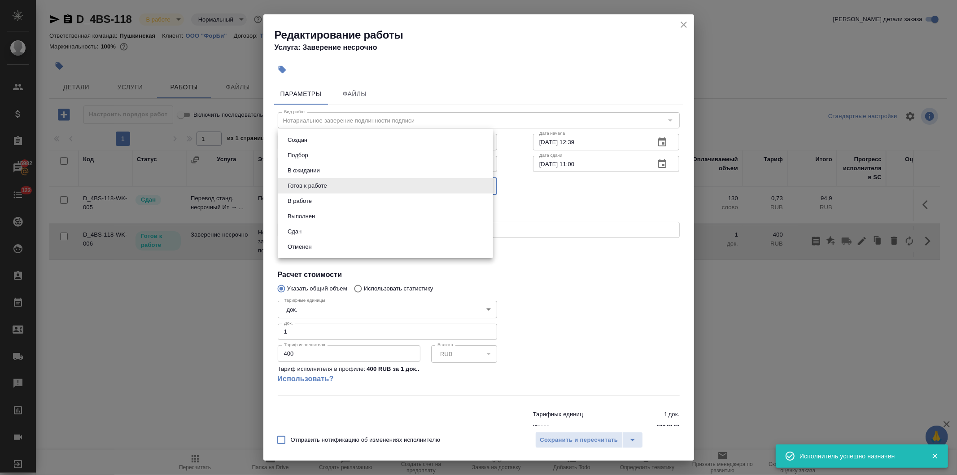
click at [319, 187] on body "🙏 .cls-1 fill:#fff; AWATERA Давыдова Елена Клиенты Спецификации Заказы 15982 Ча…" at bounding box center [478, 237] width 957 height 475
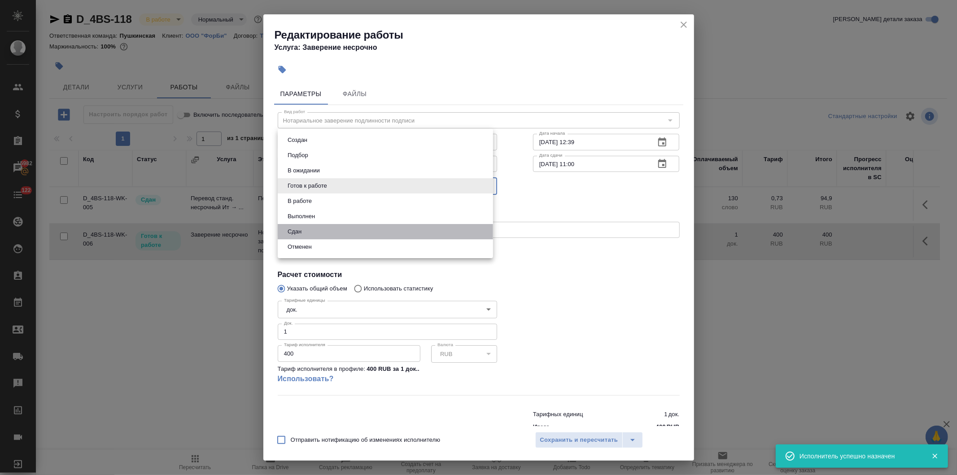
click at [305, 227] on li "Сдан" at bounding box center [385, 231] width 215 height 15
type input "closed"
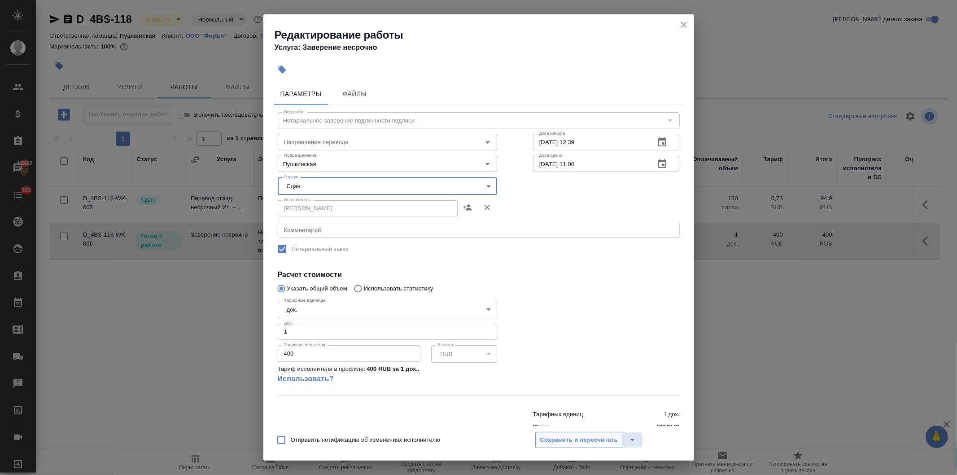
click at [572, 440] on span "Сохранить и пересчитать" at bounding box center [579, 440] width 78 height 10
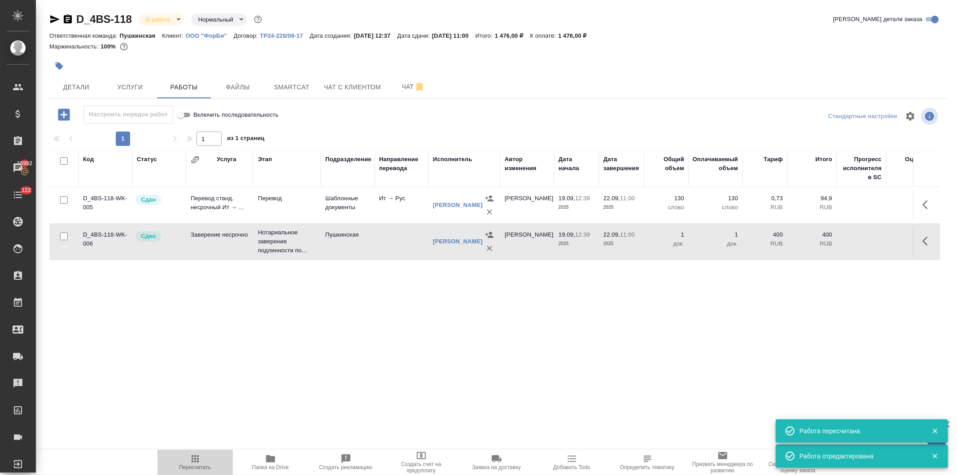
click at [196, 459] on icon "button" at bounding box center [195, 458] width 7 height 7
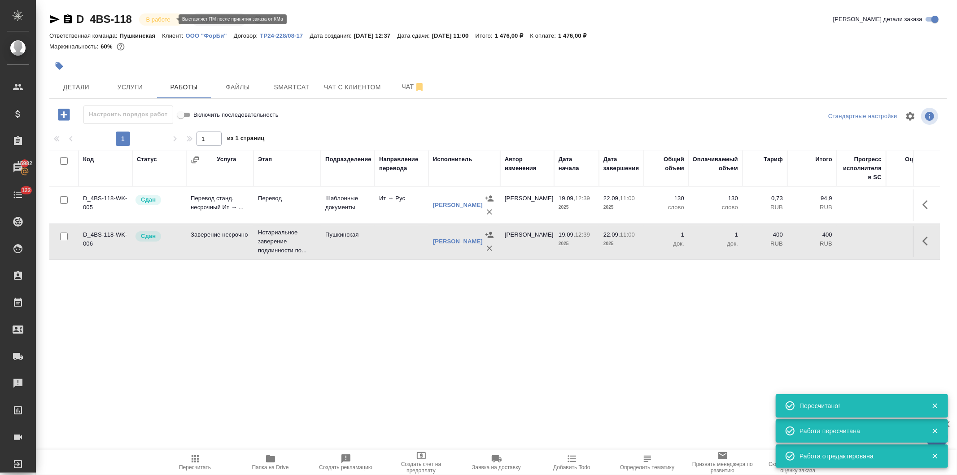
click at [155, 17] on body "🙏 .cls-1 fill:#fff; AWATERA Давыдова Елена Клиенты Спецификации Заказы 15982 Ча…" at bounding box center [478, 237] width 957 height 475
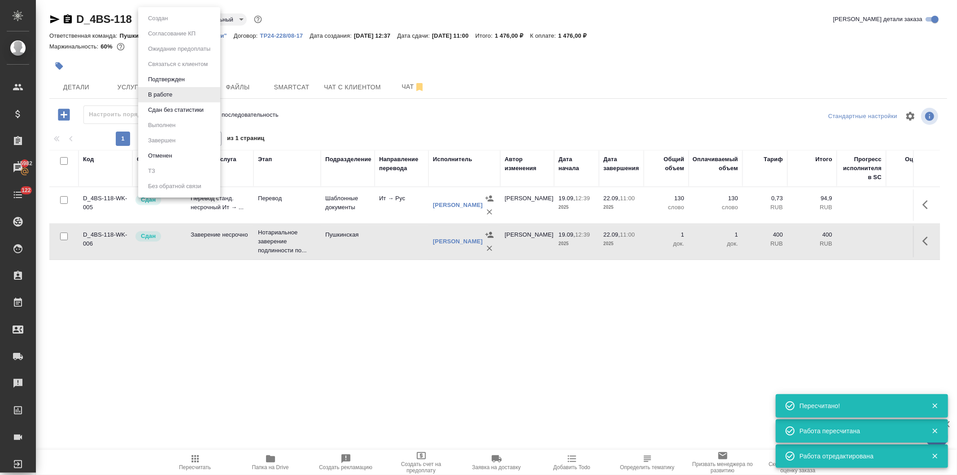
click at [153, 104] on li "Сдан без статистики" at bounding box center [179, 109] width 82 height 15
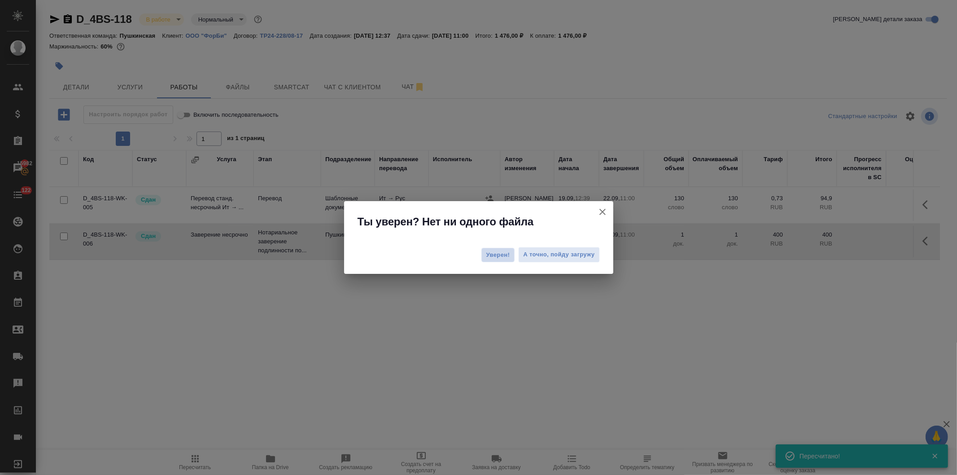
click at [492, 254] on span "Уверен!" at bounding box center [498, 254] width 24 height 9
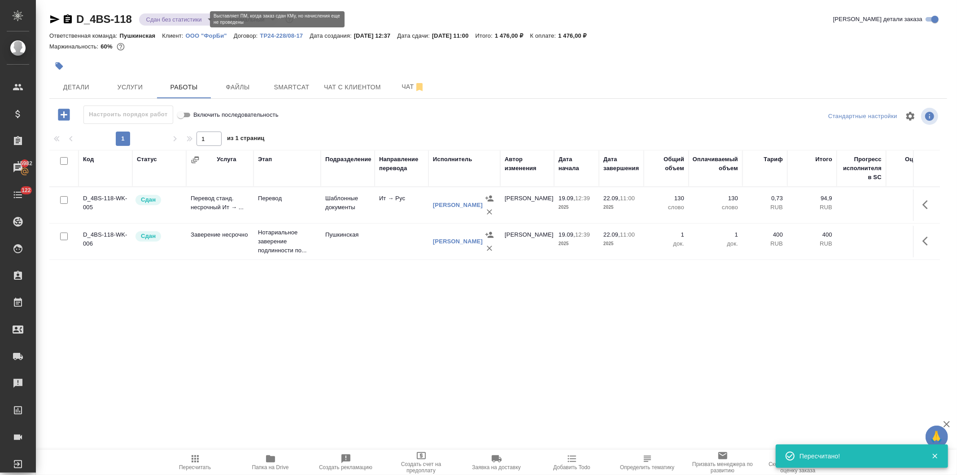
click at [155, 18] on body "🙏 .cls-1 fill:#fff; AWATERA Давыдова Елена Клиенты Спецификации Заказы 15982 Ча…" at bounding box center [478, 237] width 957 height 475
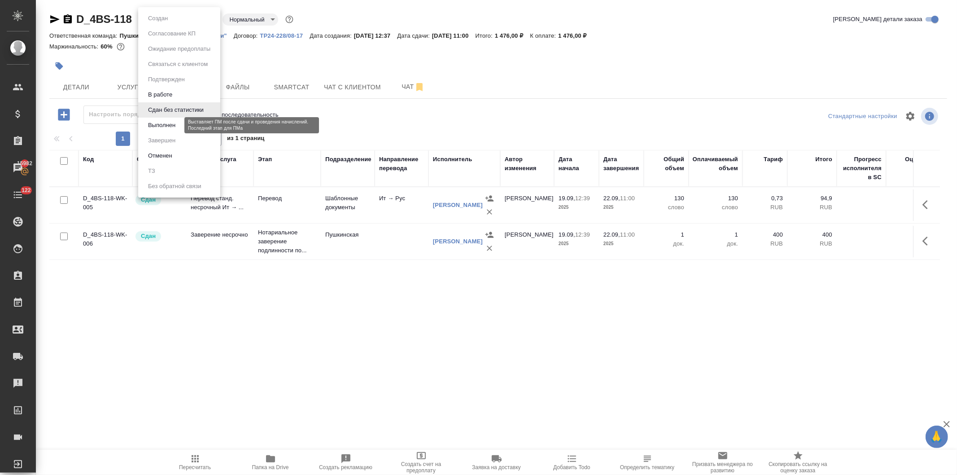
click at [161, 124] on button "Выполнен" at bounding box center [161, 125] width 33 height 10
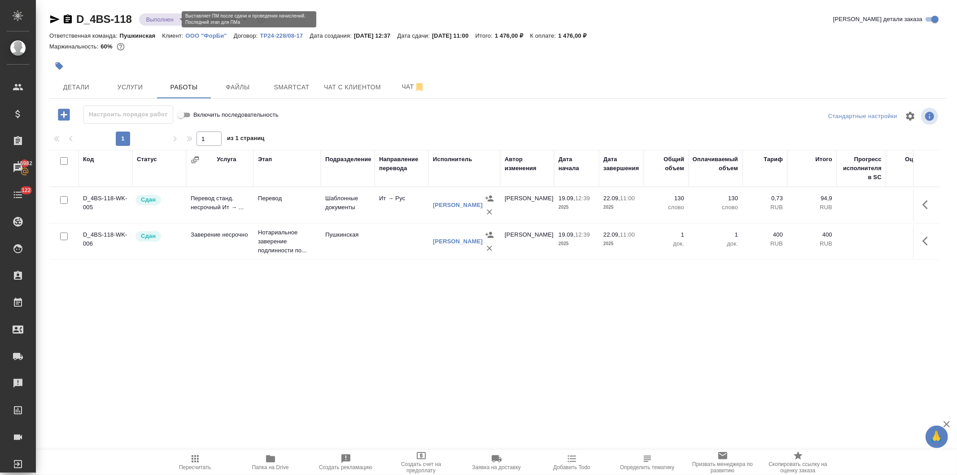
click at [153, 17] on body "🙏 .cls-1 fill:#fff; AWATERA Давыдова Елена Клиенты Спецификации Заказы 15982 Ча…" at bounding box center [478, 237] width 957 height 475
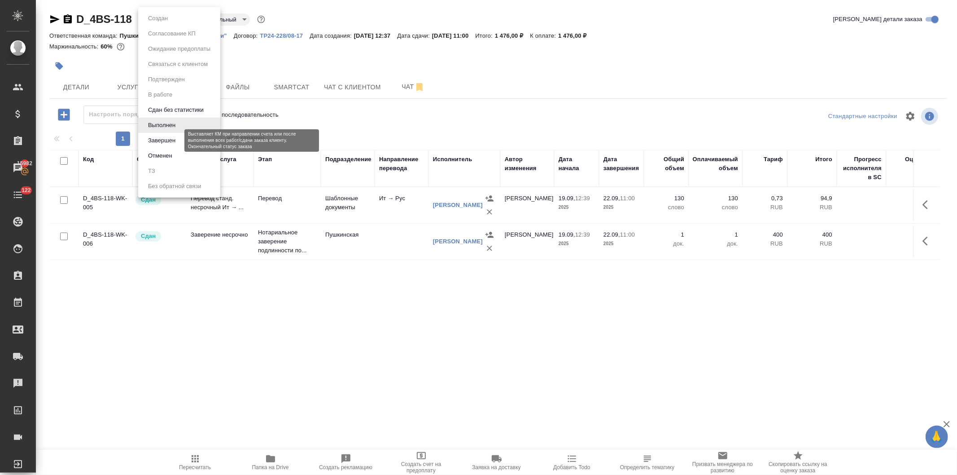
click at [164, 140] on button "Завершен" at bounding box center [161, 140] width 33 height 10
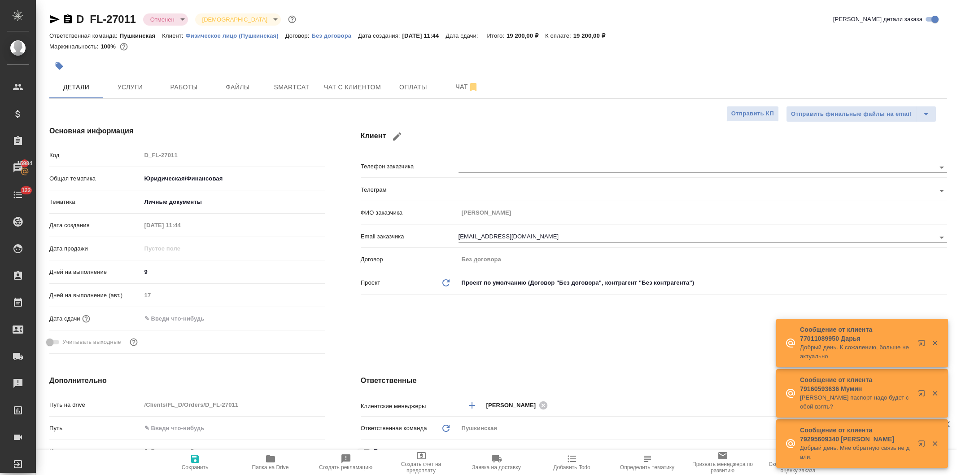
select select "RU"
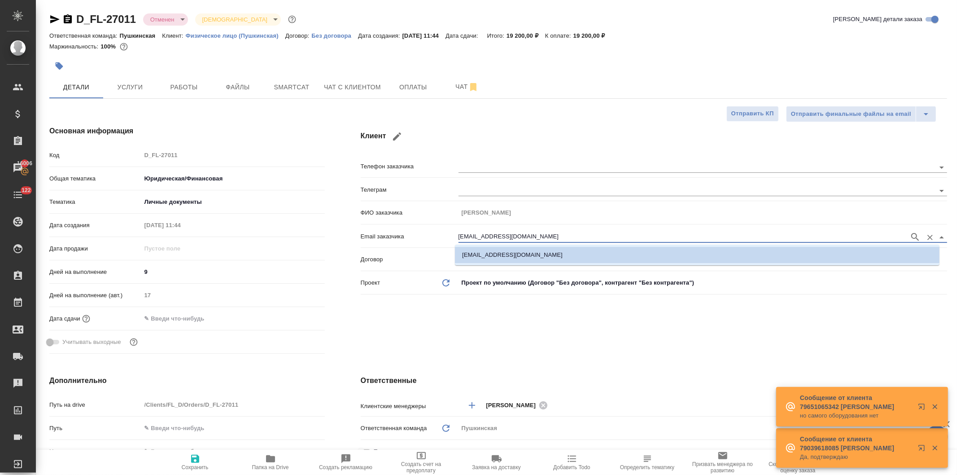
drag, startPoint x: 518, startPoint y: 236, endPoint x: 474, endPoint y: 236, distance: 44.0
click at [391, 235] on div "Email заказчика [EMAIL_ADDRESS][DOMAIN_NAME]" at bounding box center [654, 236] width 586 height 16
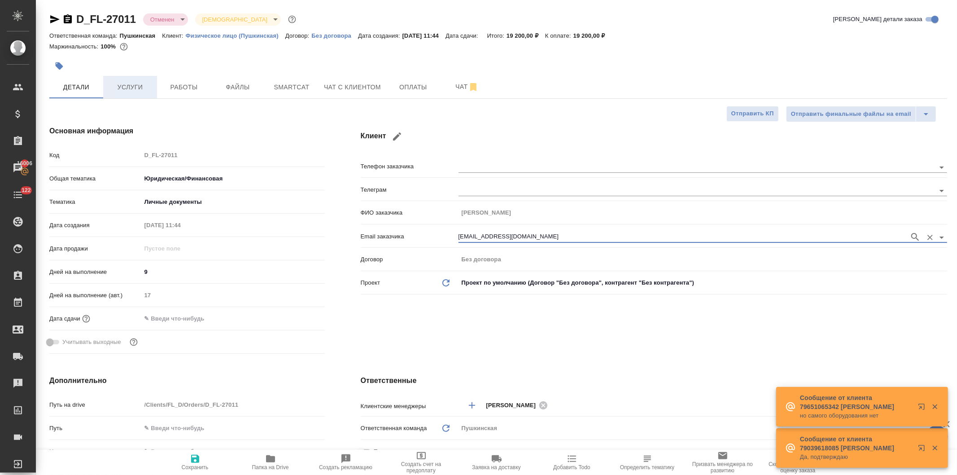
click at [128, 90] on span "Услуги" at bounding box center [130, 87] width 43 height 11
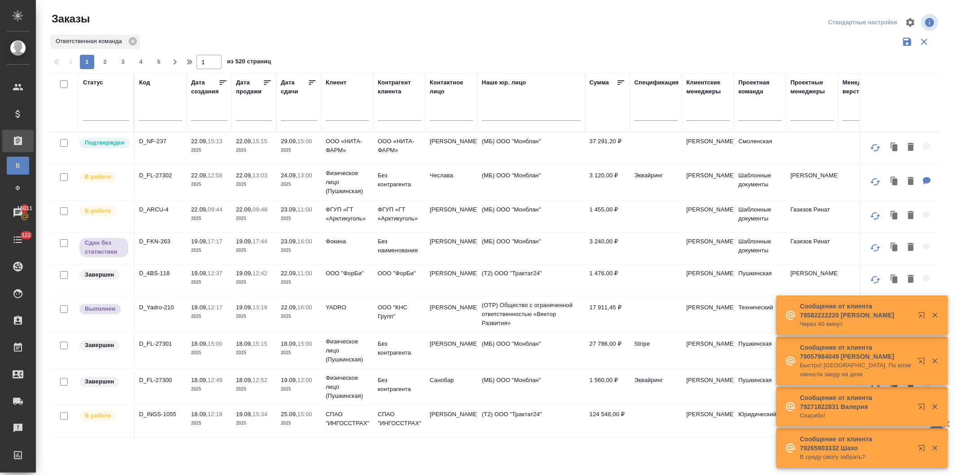
click at [143, 116] on input "text" at bounding box center [160, 114] width 43 height 11
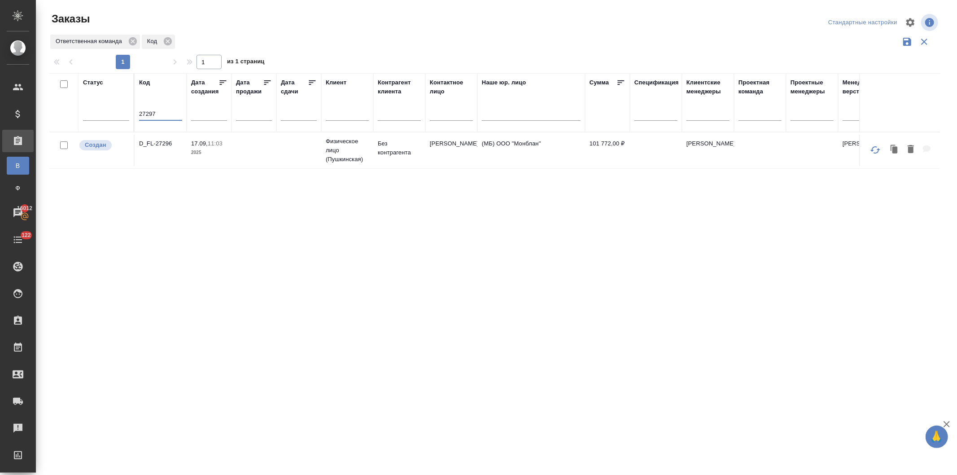
type input "27297"
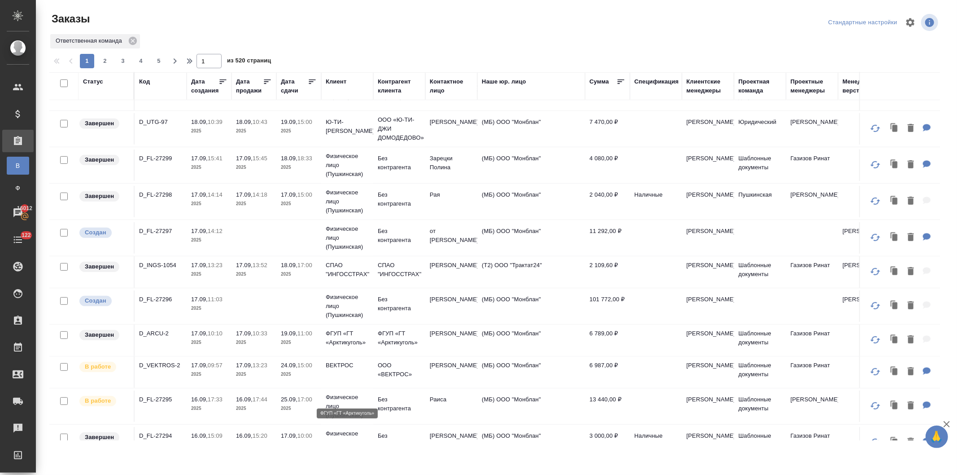
scroll to position [349, 0]
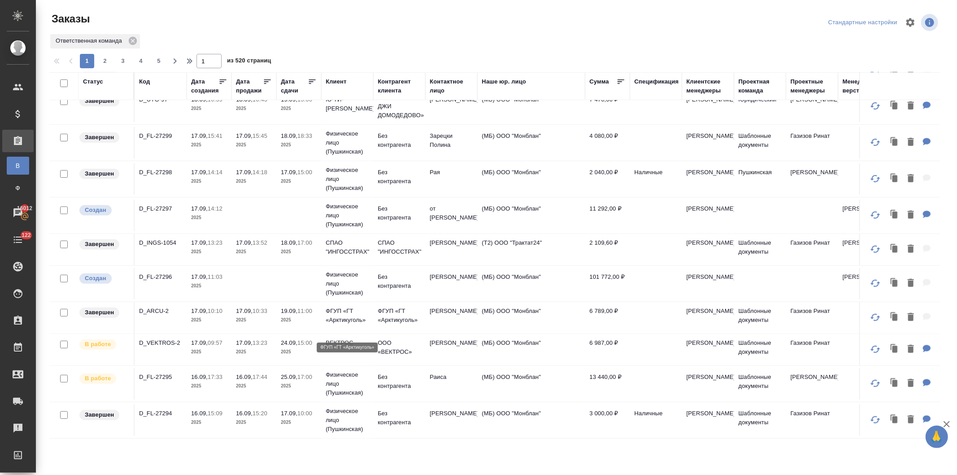
click at [355, 322] on p "ФГУП «ГТ «Арктикуголь»" at bounding box center [347, 315] width 43 height 18
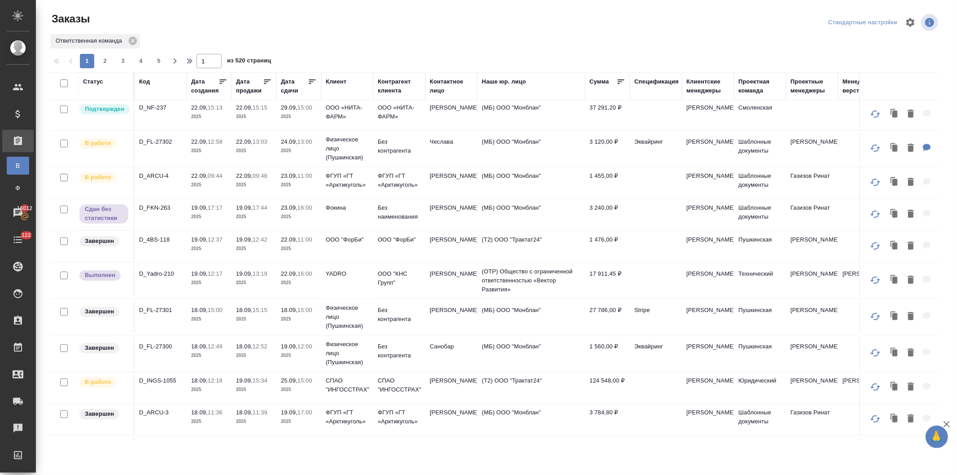
scroll to position [0, 0]
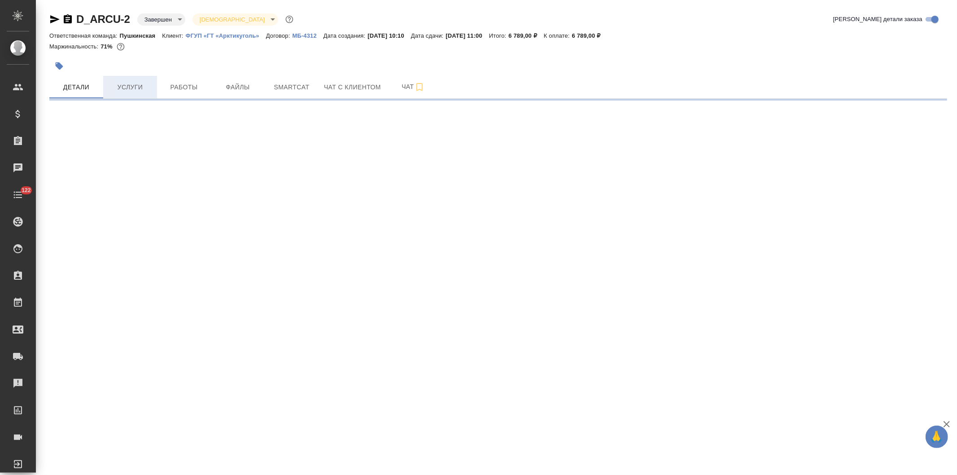
select select "RU"
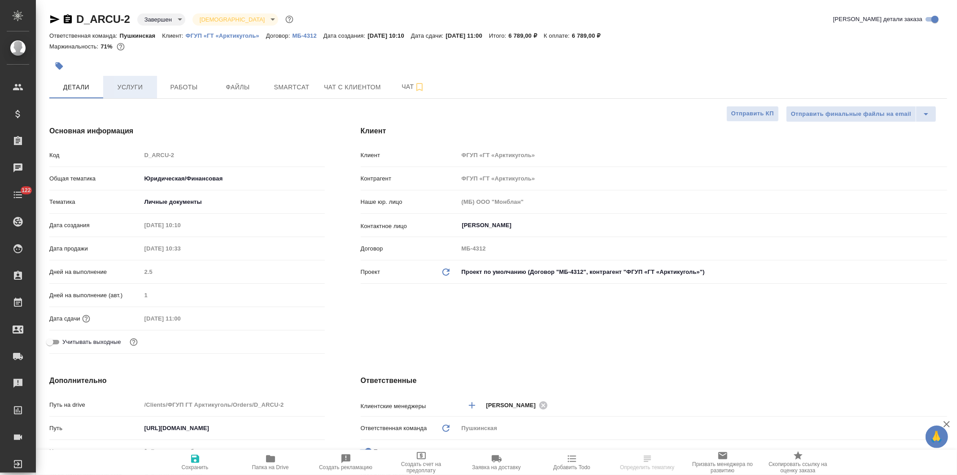
type textarea "x"
click at [123, 83] on span "Услуги" at bounding box center [130, 87] width 43 height 11
type input "Газизов Ринат"
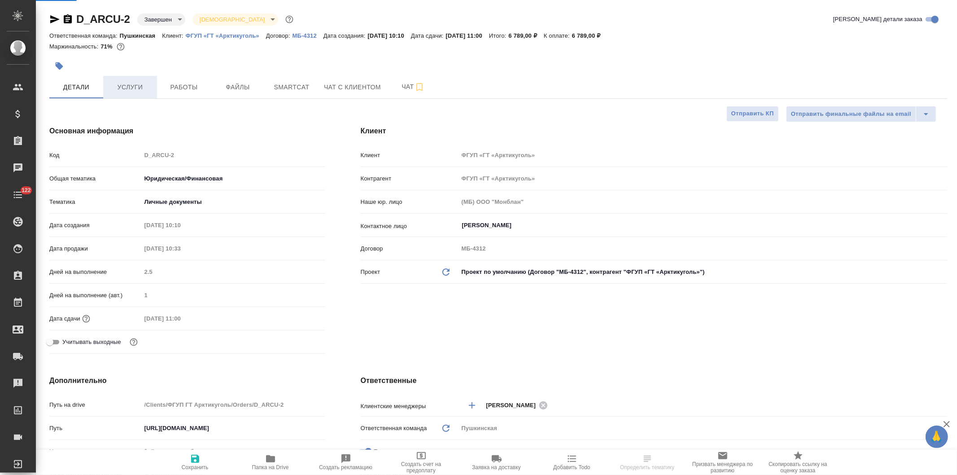
type input "[PERSON_NAME]"
type textarea "x"
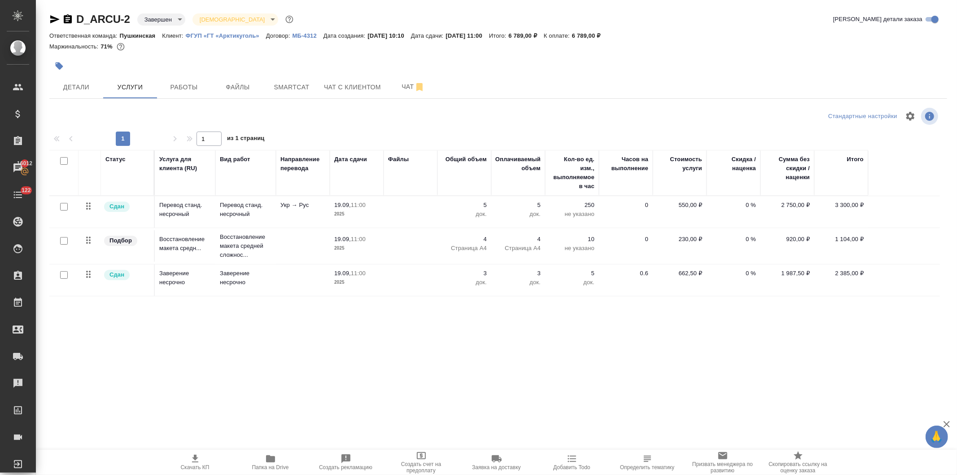
click at [227, 33] on p "ФГУП «ГТ «Арктикуголь»" at bounding box center [226, 35] width 80 height 7
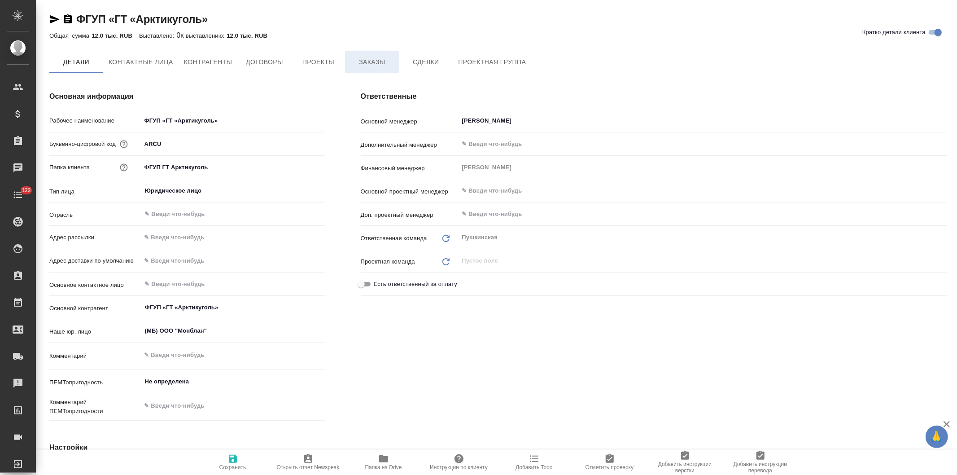
click at [375, 60] on span "Заказы" at bounding box center [371, 62] width 43 height 11
type textarea "x"
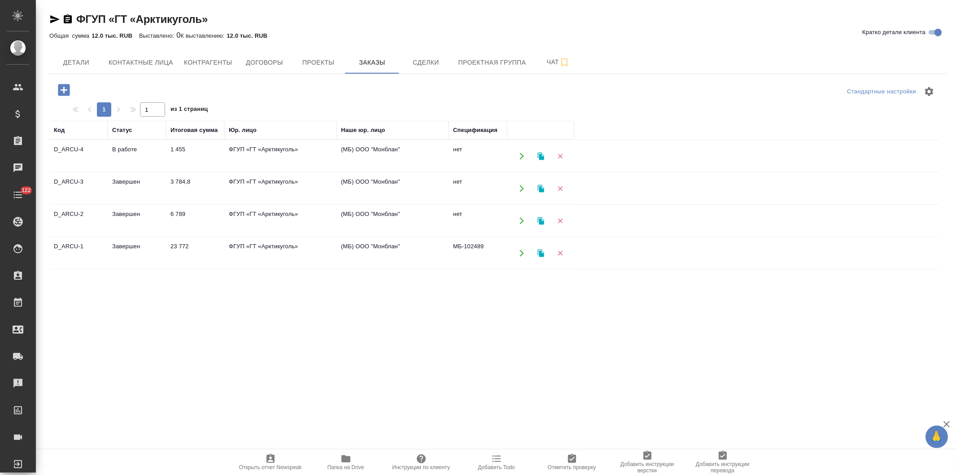
click at [61, 87] on icon "button" at bounding box center [64, 90] width 12 height 12
click at [59, 87] on icon "button" at bounding box center [64, 90] width 12 height 12
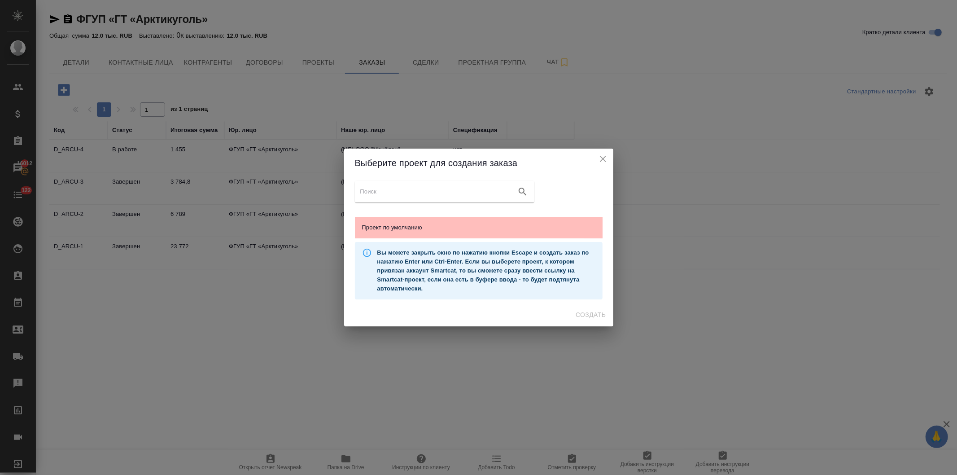
click at [405, 224] on span "Проект по умолчанию" at bounding box center [478, 227] width 233 height 9
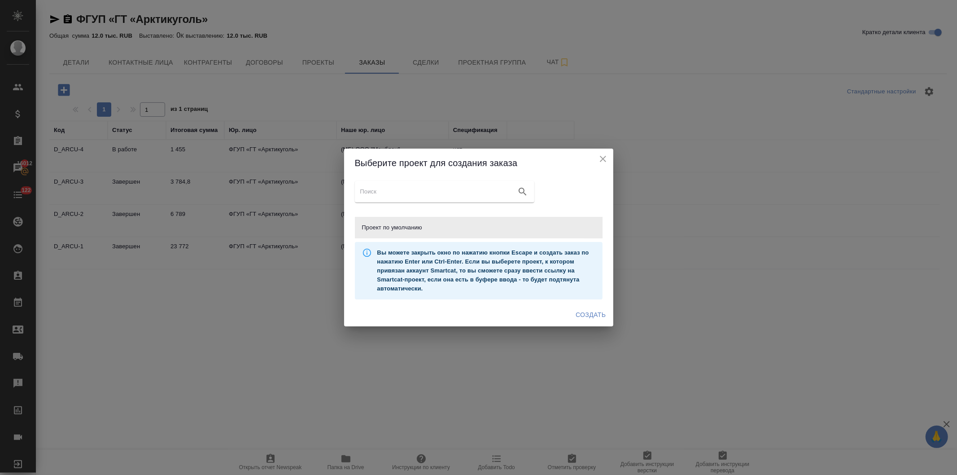
click at [586, 311] on span "Создать" at bounding box center [591, 314] width 30 height 11
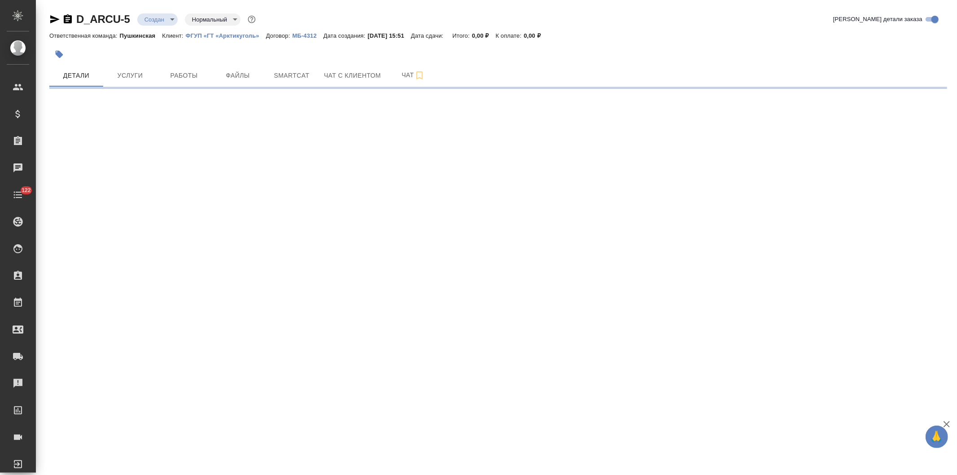
select select "RU"
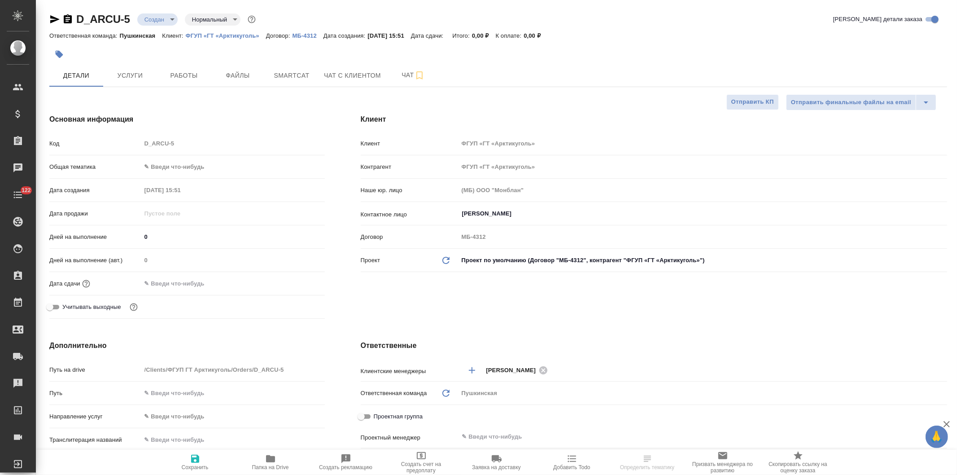
type textarea "x"
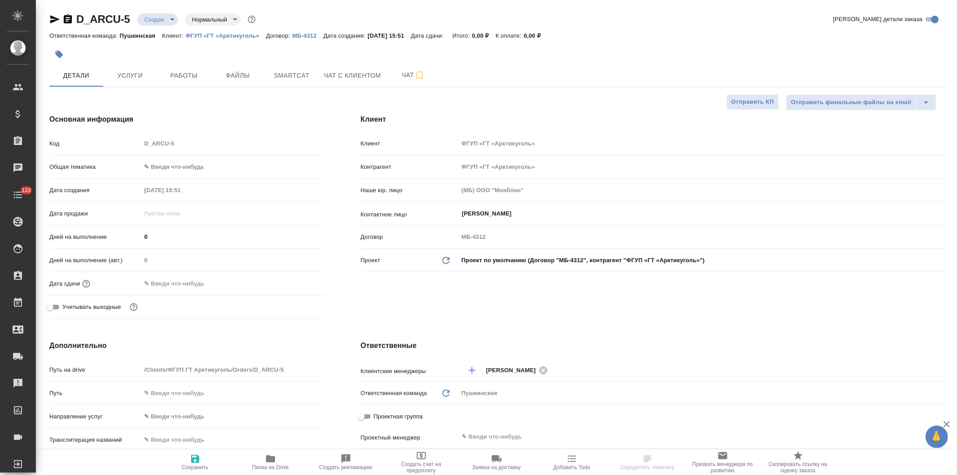
type textarea "x"
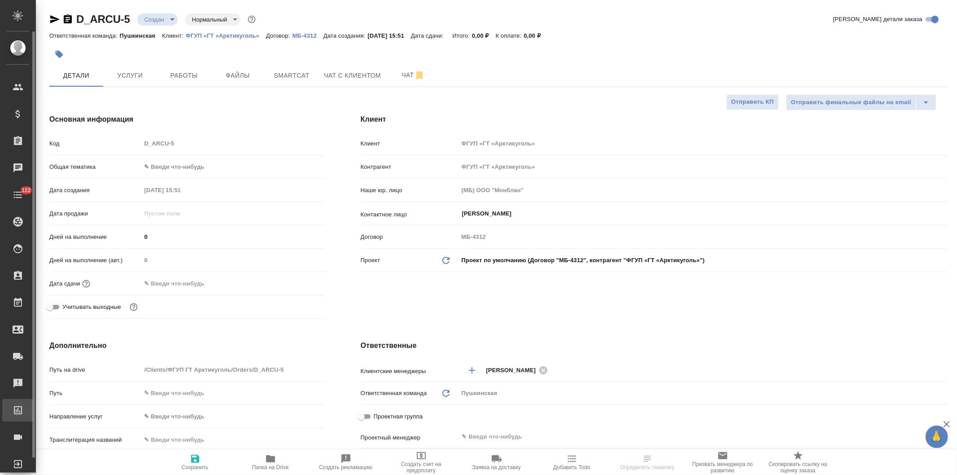
type textarea "x"
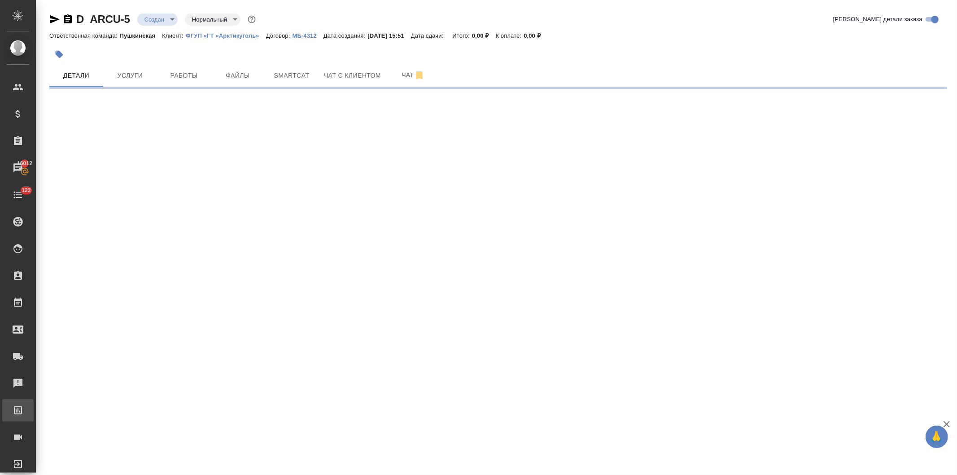
select select "RU"
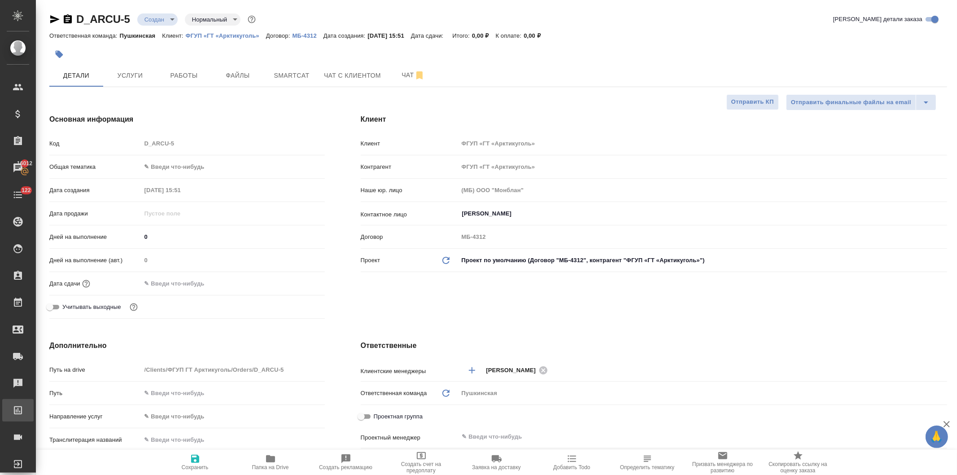
type textarea "x"
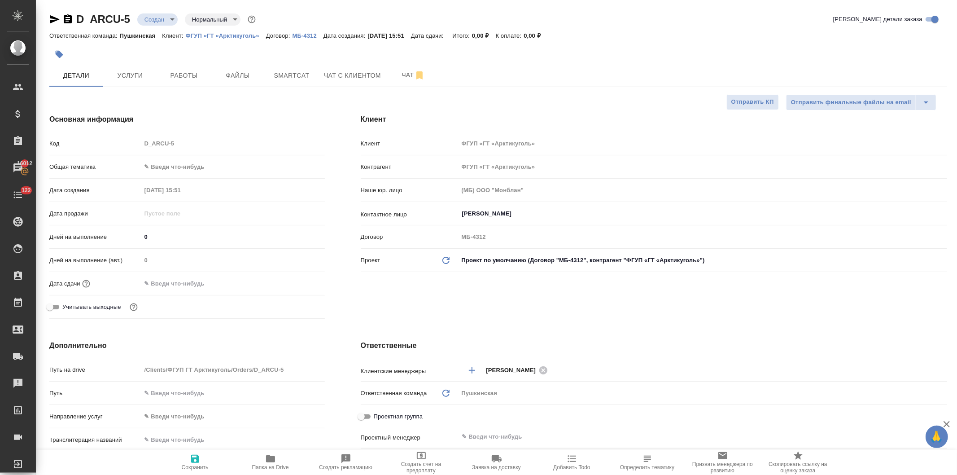
type textarea "x"
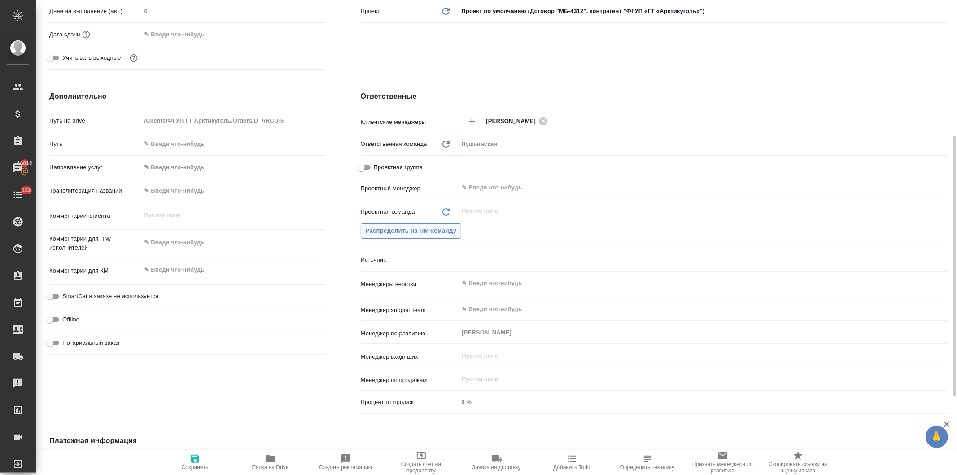
click at [432, 232] on span "Распределить на ПМ-команду" at bounding box center [411, 231] width 91 height 10
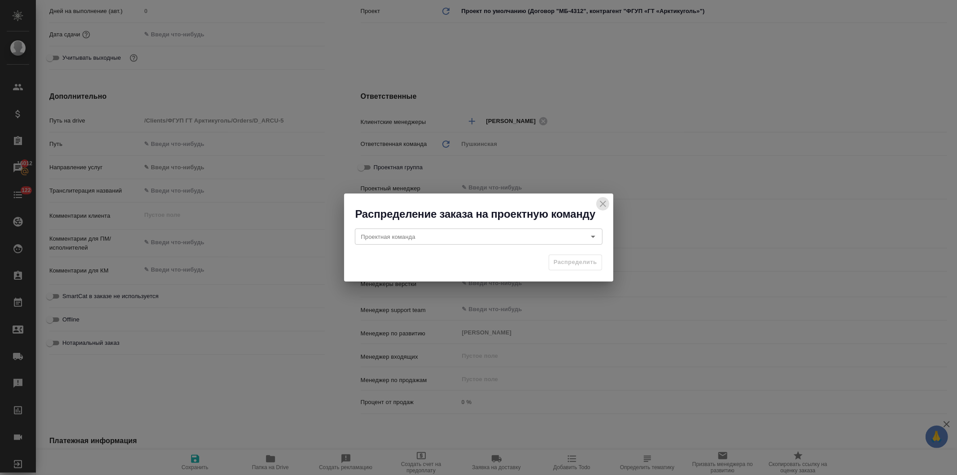
click at [601, 201] on icon "close" at bounding box center [603, 203] width 11 height 11
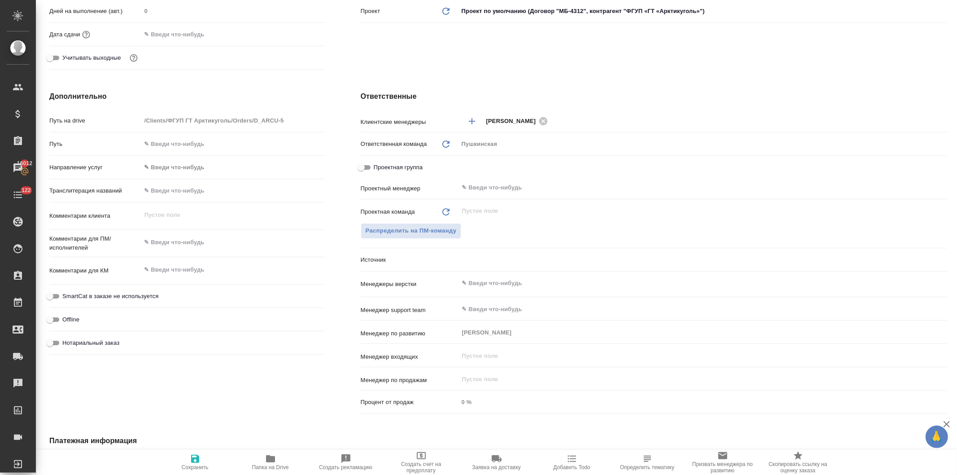
click at [489, 258] on body "🙏 .cls-1 fill:#fff; AWATERA Давыдова Елена Клиенты Спецификации Заказы 16012 Ча…" at bounding box center [478, 237] width 957 height 475
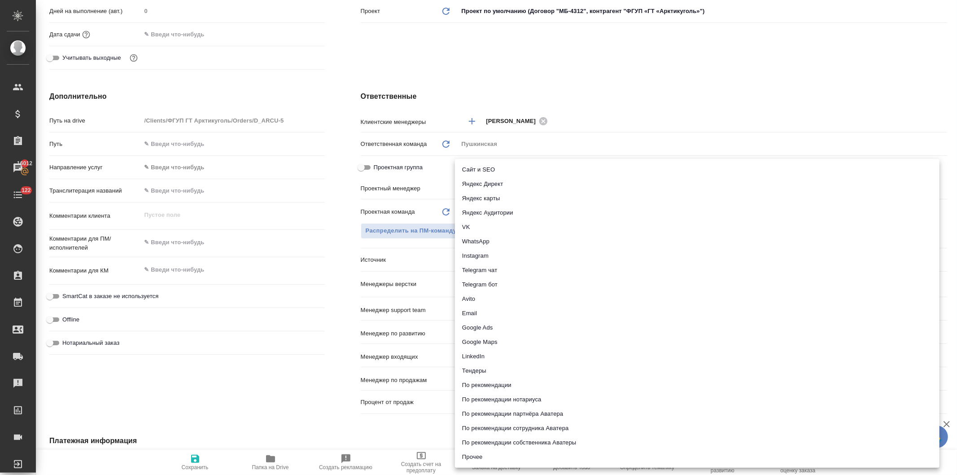
click at [481, 310] on li "Email" at bounding box center [697, 313] width 484 height 14
type textarea "x"
type input "emailAds"
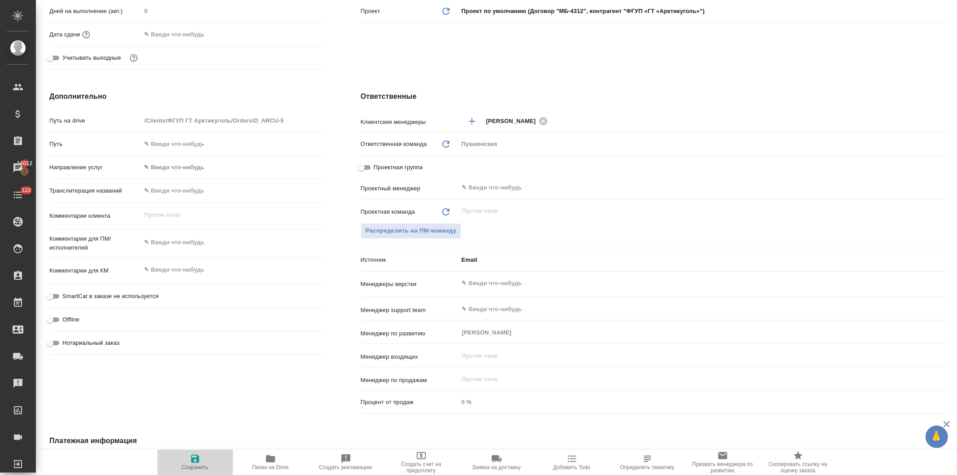
click at [194, 465] on span "Сохранить" at bounding box center [195, 467] width 27 height 6
type textarea "x"
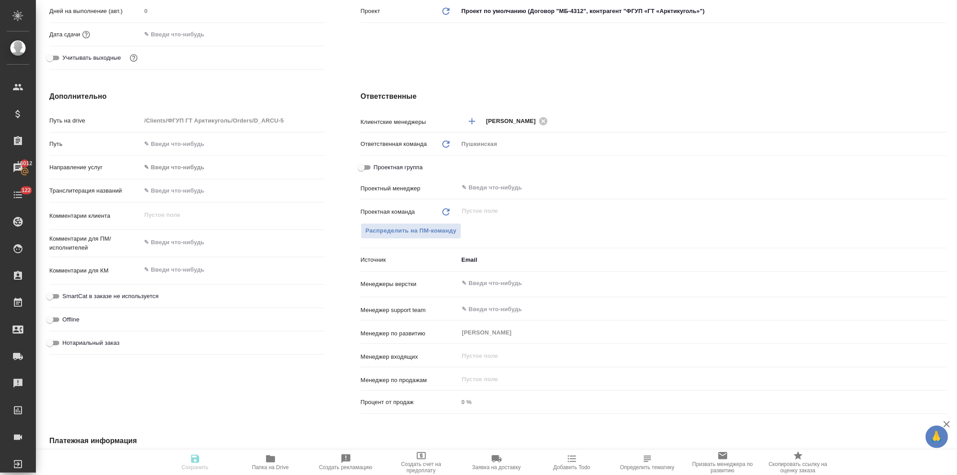
type textarea "x"
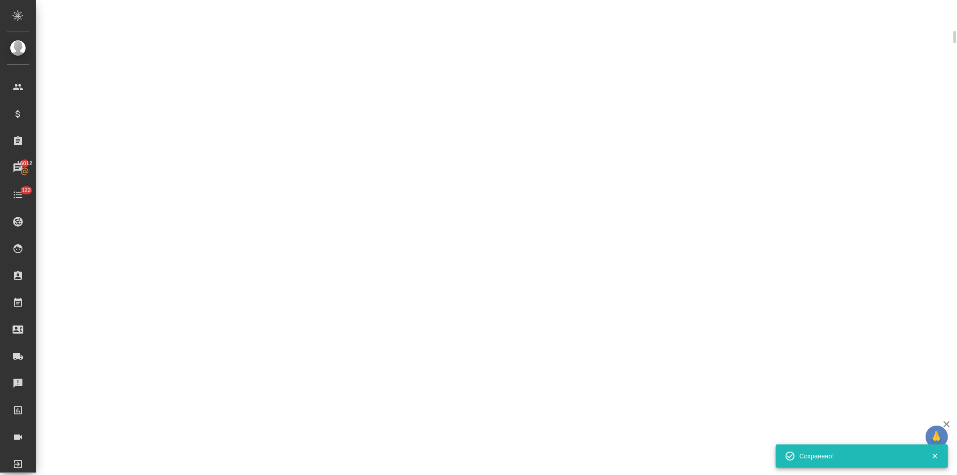
select select "RU"
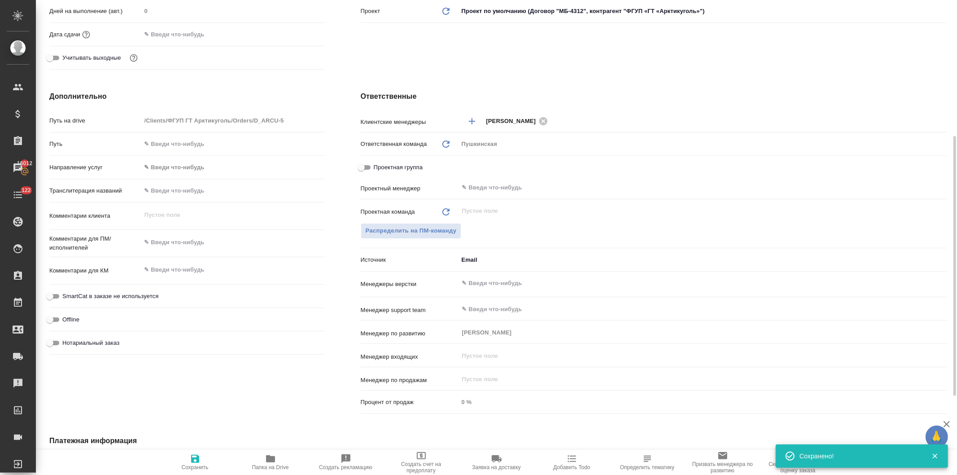
type textarea "x"
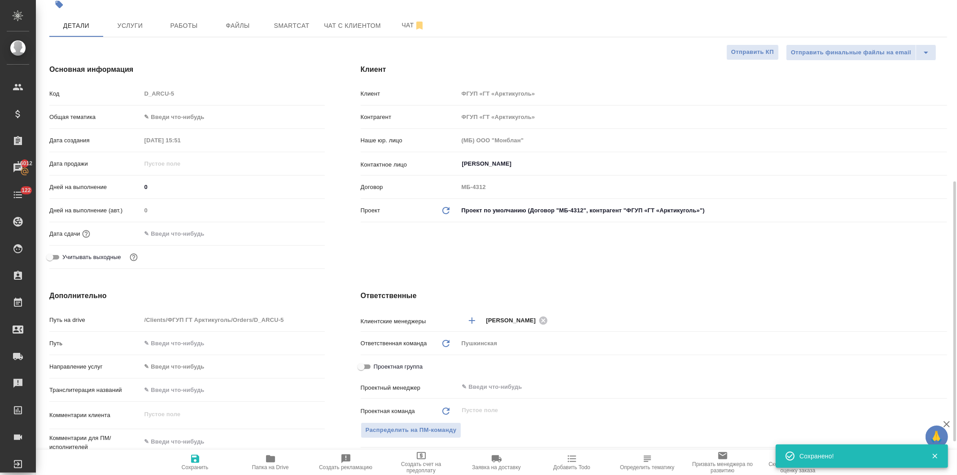
scroll to position [0, 0]
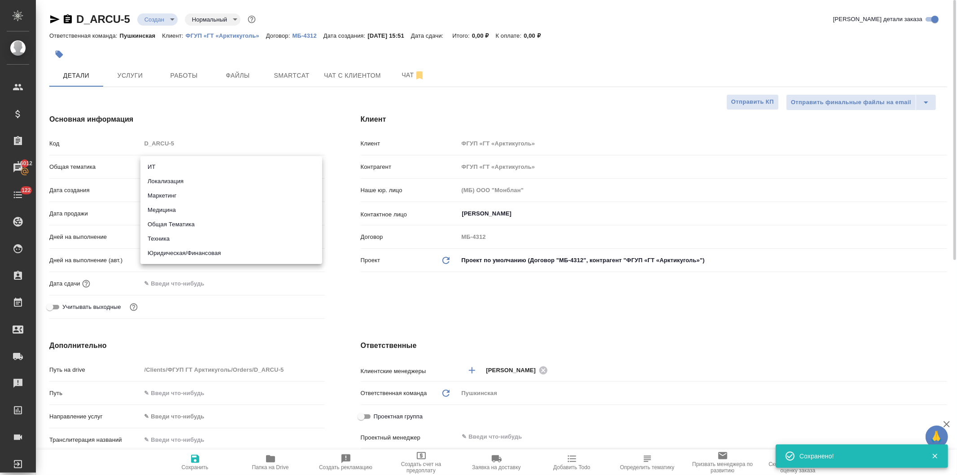
click at [173, 165] on body "🙏 .cls-1 fill:#fff; AWATERA Давыдова Елена Клиенты Спецификации Заказы 16012 Ча…" at bounding box center [478, 237] width 957 height 475
click at [173, 253] on li "Юридическая/Финансовая" at bounding box center [231, 253] width 182 height 14
type input "yr-fn"
type textarea "x"
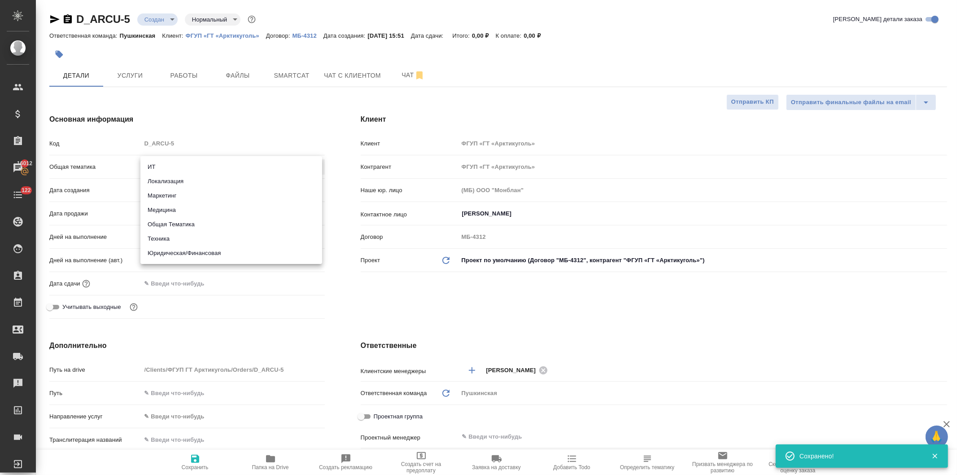
type textarea "x"
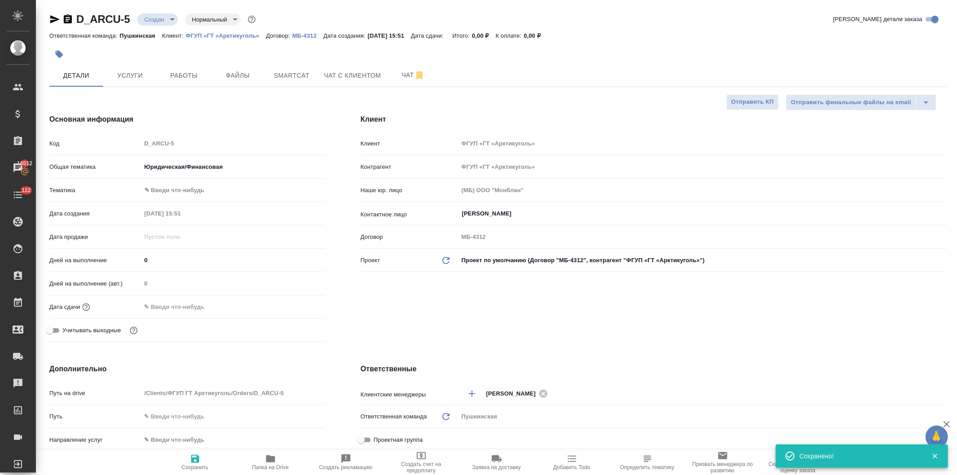
click at [171, 189] on body "🙏 .cls-1 fill:#fff; AWATERA Давыдова Елена Клиенты Спецификации Заказы 16012 Ча…" at bounding box center [478, 237] width 957 height 475
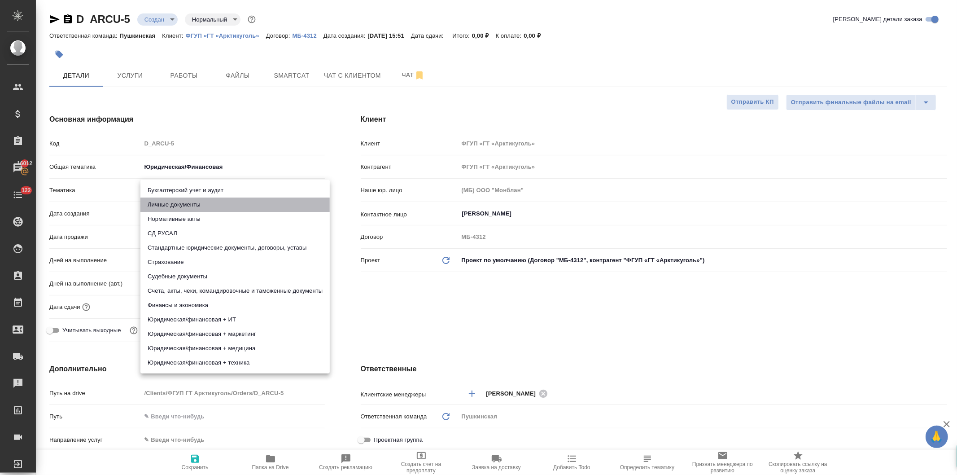
click at [174, 203] on li "Личные документы" at bounding box center [234, 204] width 189 height 14
type textarea "x"
type input "5a8b8b956a9677013d343cfe"
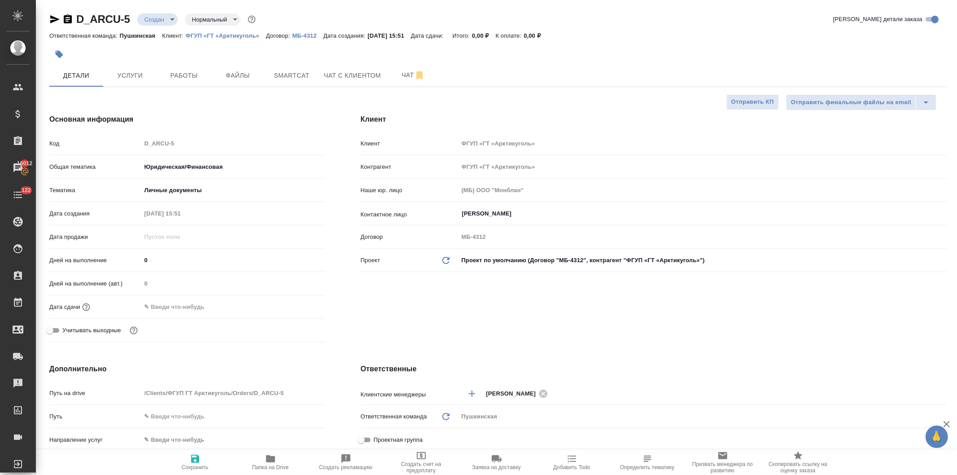
click at [173, 307] on input "text" at bounding box center [180, 306] width 79 height 13
click at [293, 306] on icon "button" at bounding box center [298, 306] width 11 height 11
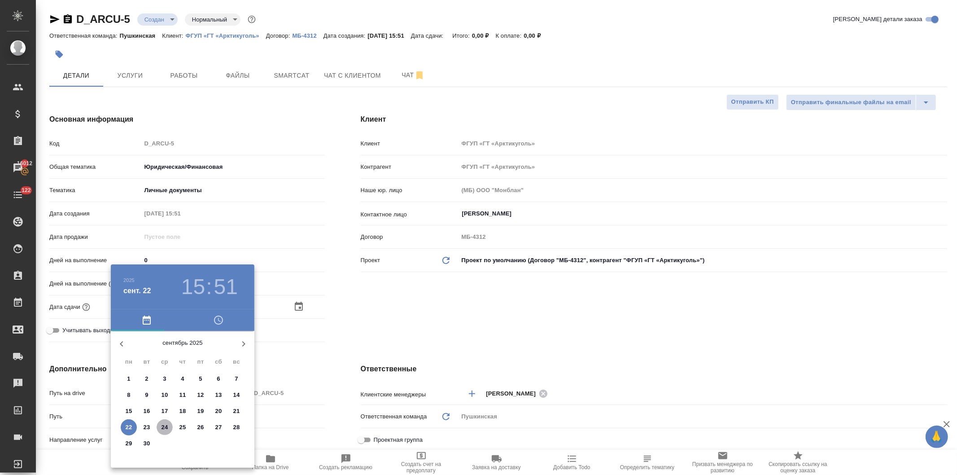
click at [160, 424] on span "24" at bounding box center [165, 427] width 16 height 9
type input "24.09.2025 15:51"
type textarea "x"
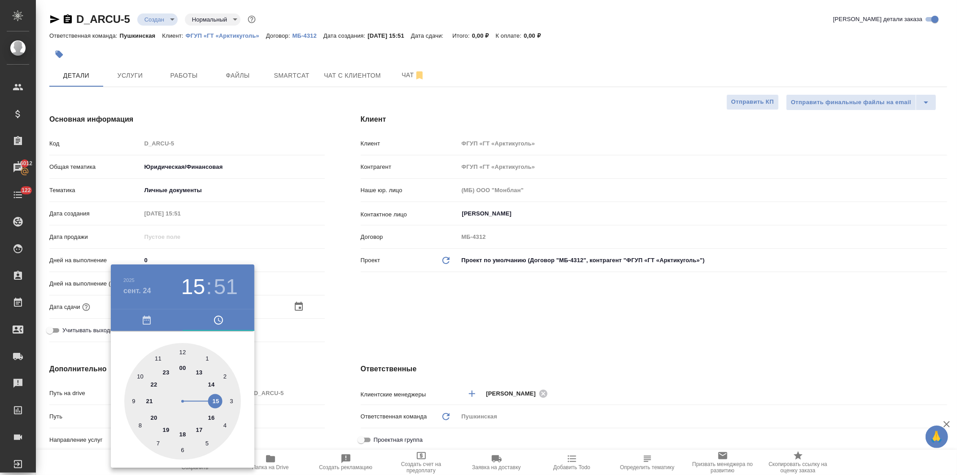
click at [200, 371] on div at bounding box center [182, 401] width 117 height 117
type input "24.09.2025 13:51"
type textarea "x"
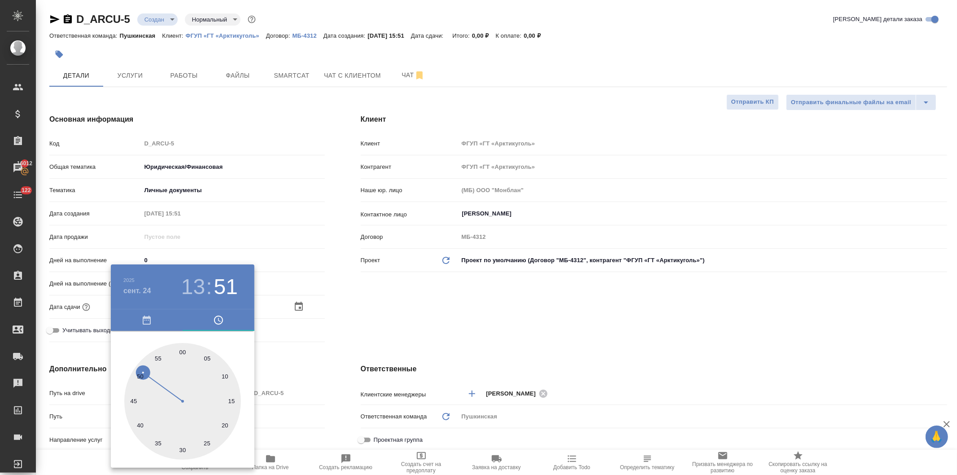
click at [186, 352] on div at bounding box center [182, 401] width 117 height 117
type input "24.09.2025 13:01"
type textarea "x"
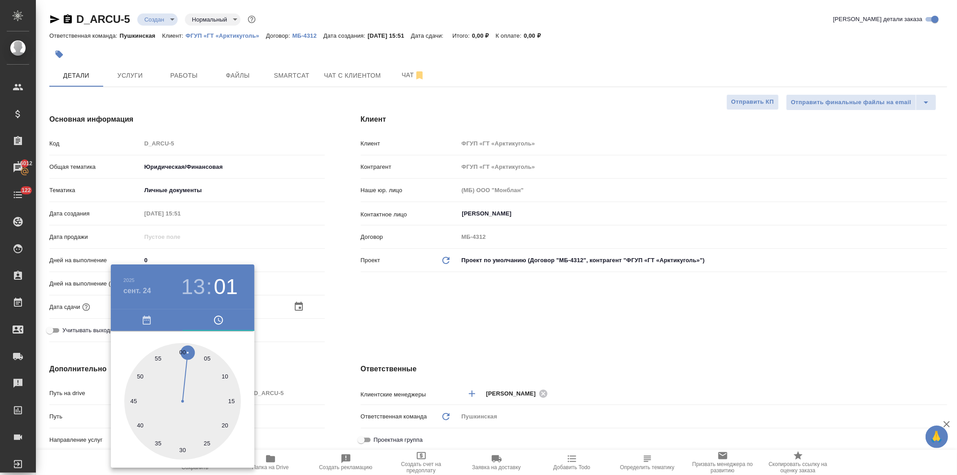
click at [180, 348] on div at bounding box center [182, 401] width 117 height 117
type input "24.09.2025 13:00"
type textarea "x"
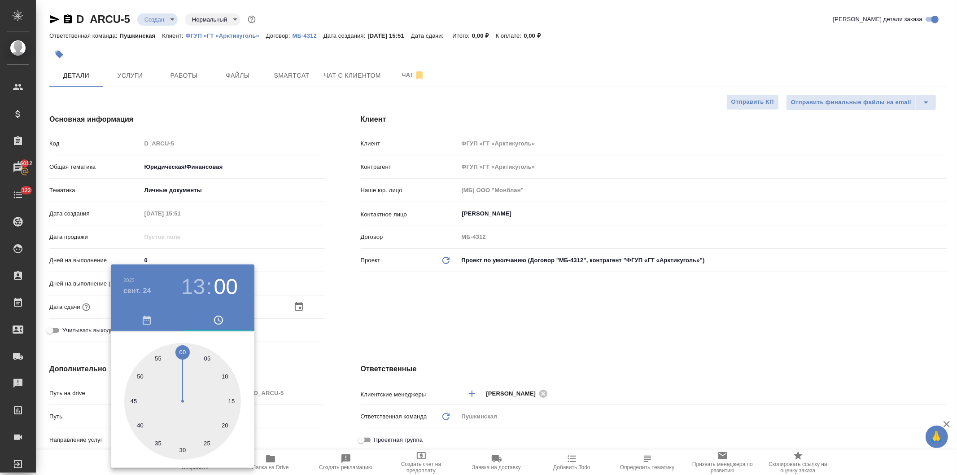
click at [410, 321] on div at bounding box center [478, 237] width 957 height 475
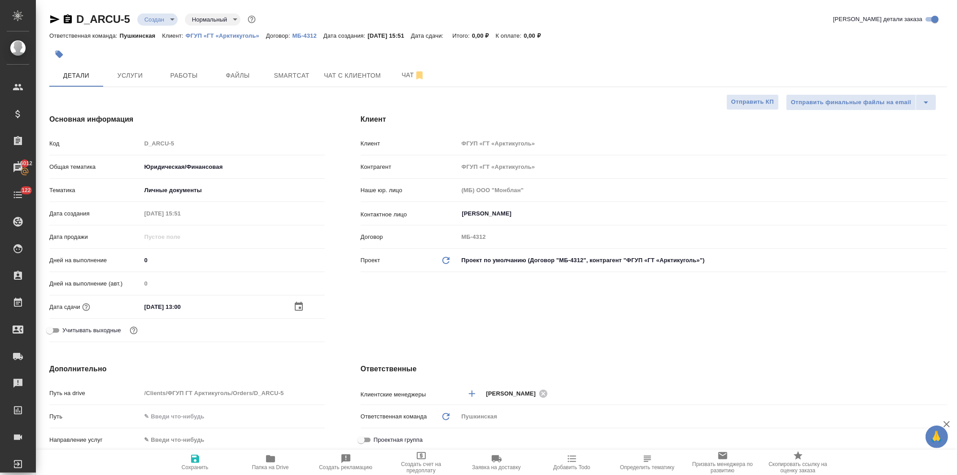
click at [194, 462] on icon "button" at bounding box center [195, 458] width 8 height 8
type textarea "x"
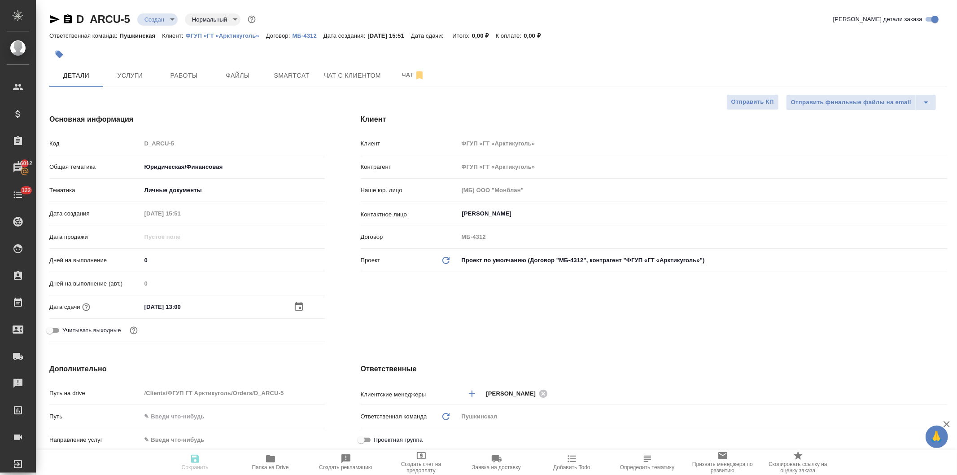
type textarea "x"
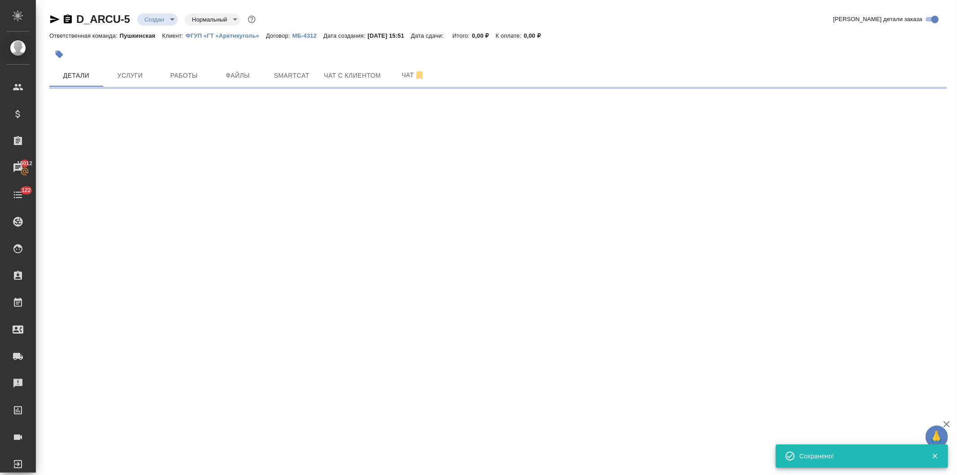
select select "RU"
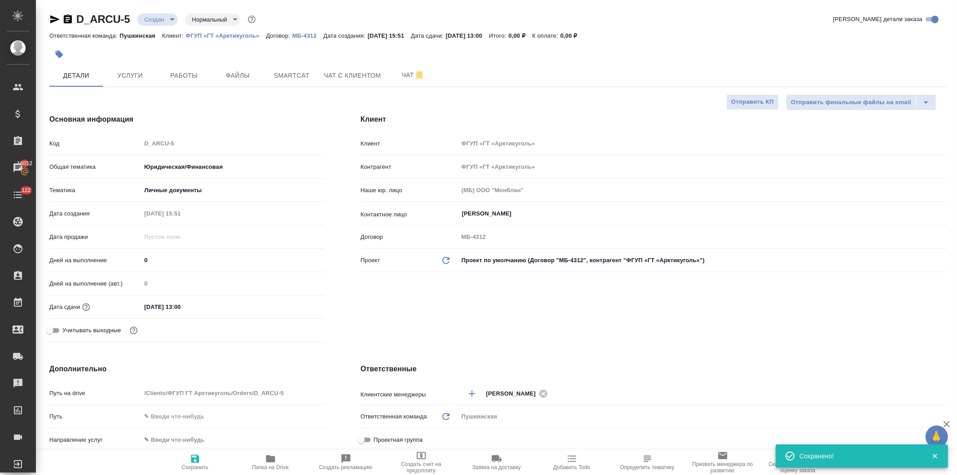
type textarea "x"
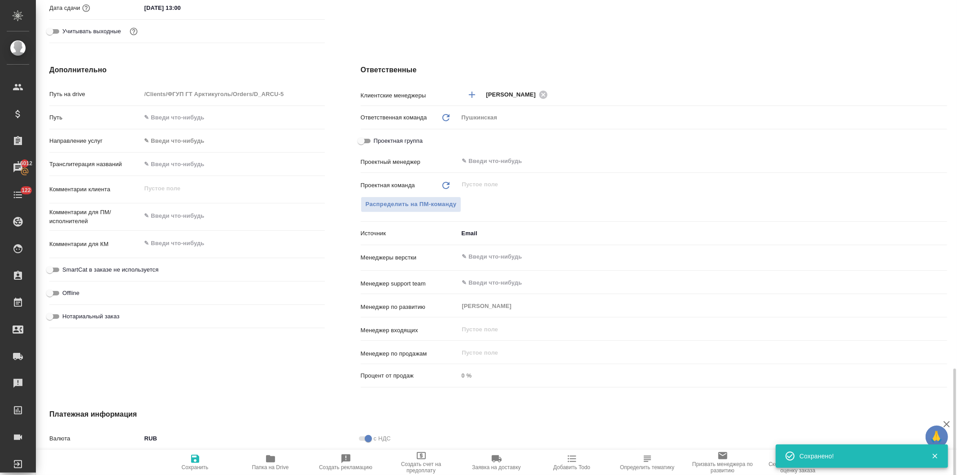
scroll to position [439, 0]
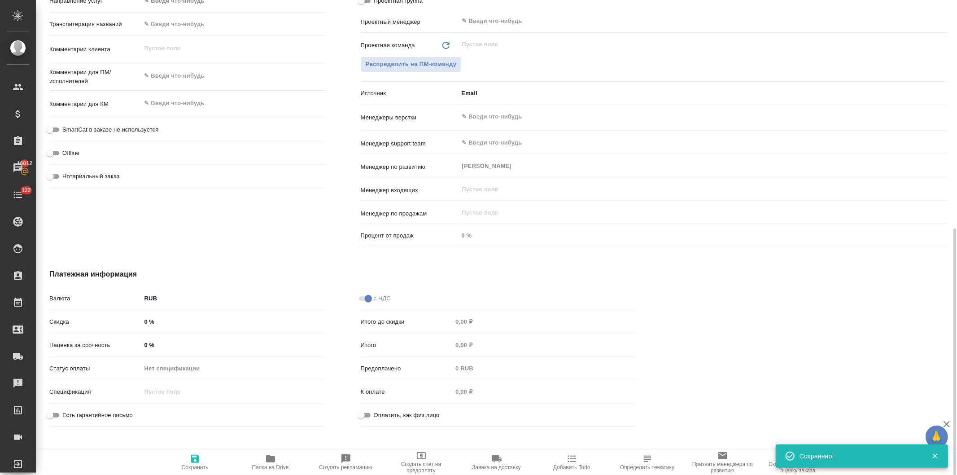
click at [52, 173] on input "Нотариальный заказ" at bounding box center [50, 176] width 32 height 11
checkbox input "true"
type textarea "x"
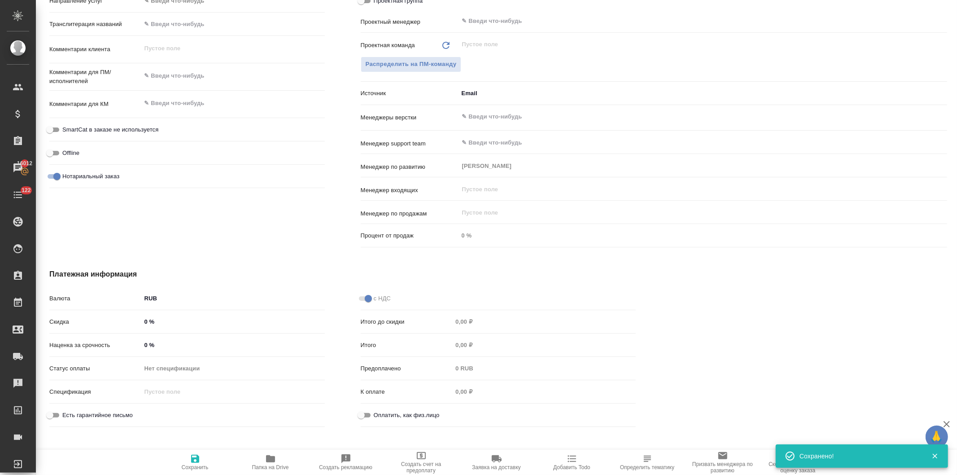
click at [194, 459] on icon "button" at bounding box center [195, 458] width 8 height 8
type textarea "x"
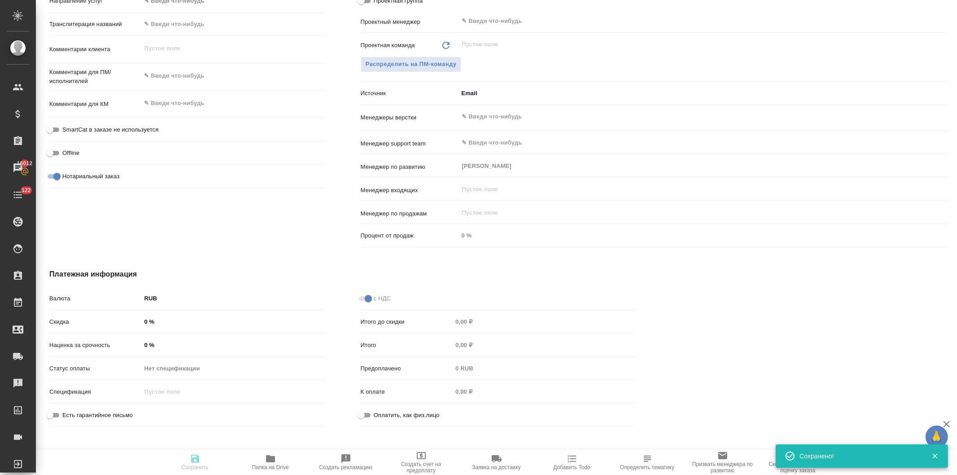
type textarea "x"
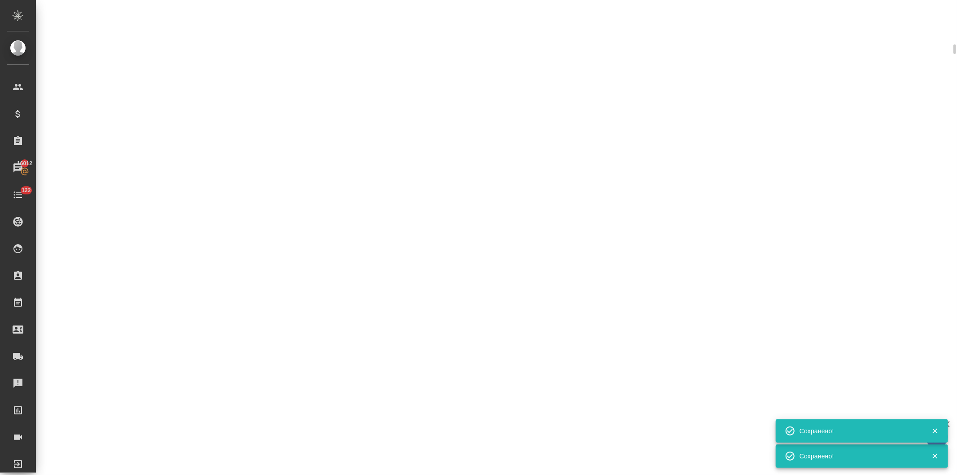
select select "RU"
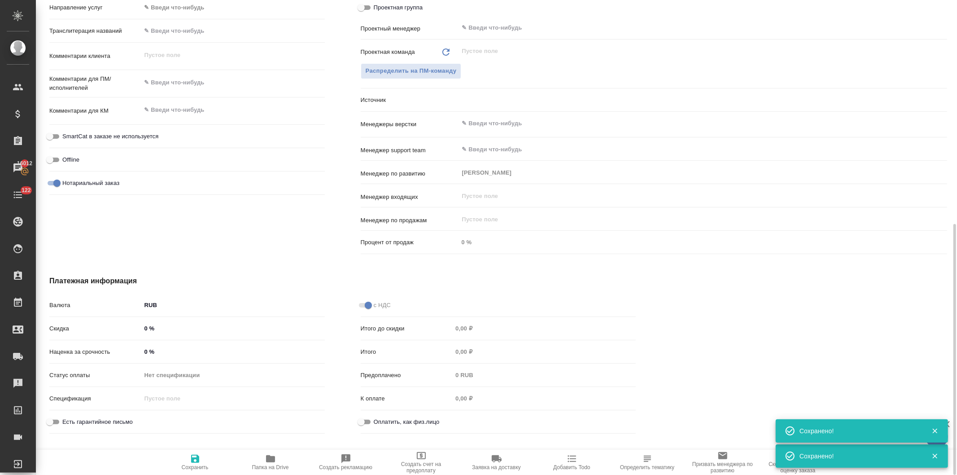
type textarea "x"
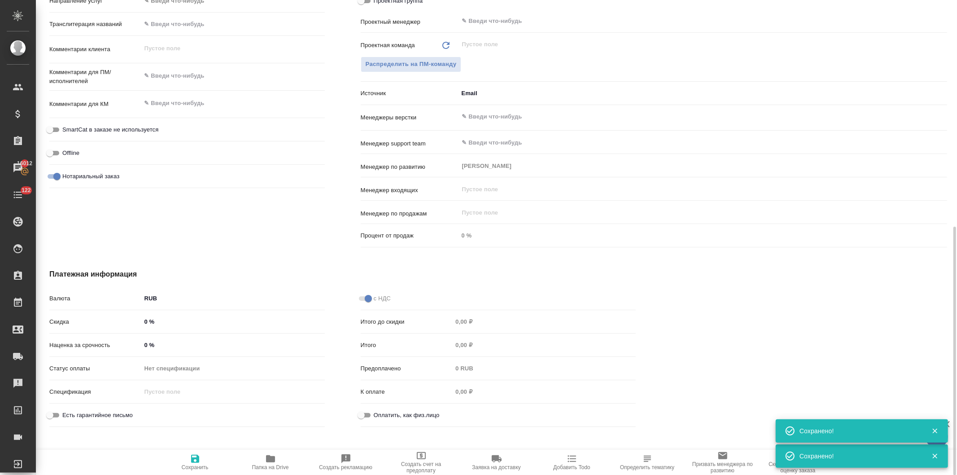
type textarea "x"
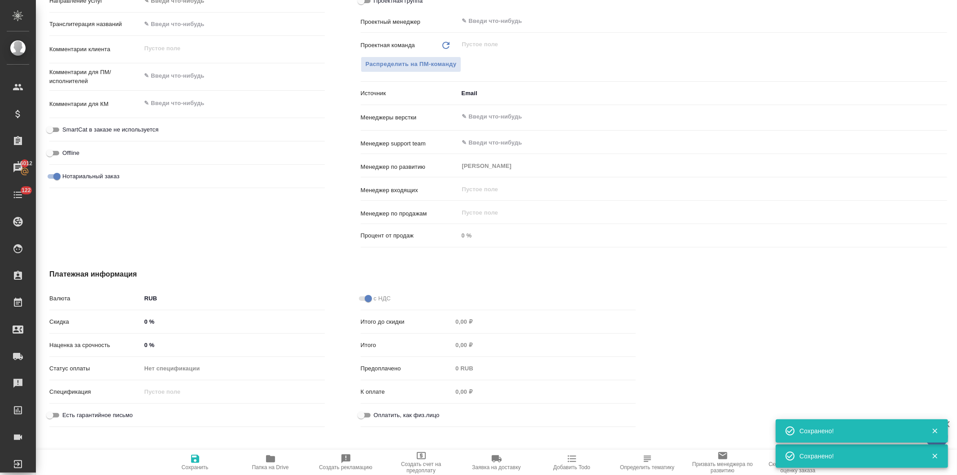
type textarea "x"
click at [271, 461] on icon "button" at bounding box center [270, 458] width 9 height 7
type textarea "x"
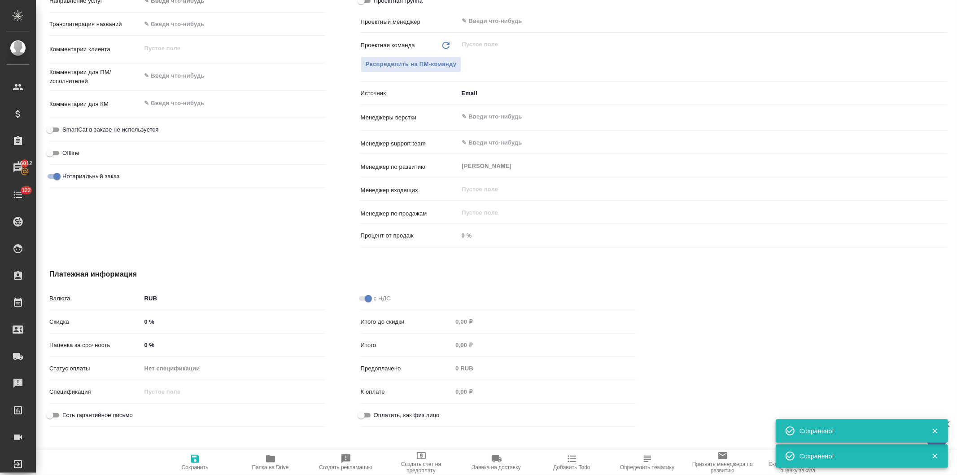
type textarea "x"
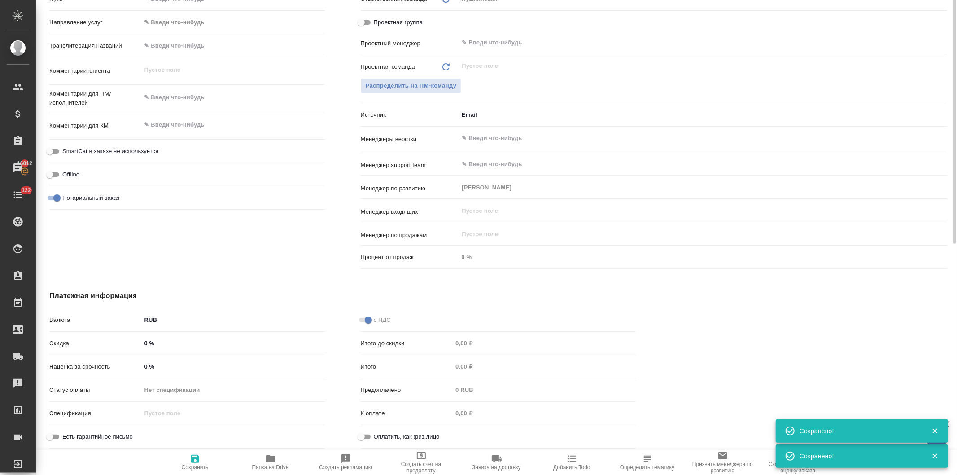
scroll to position [216, 0]
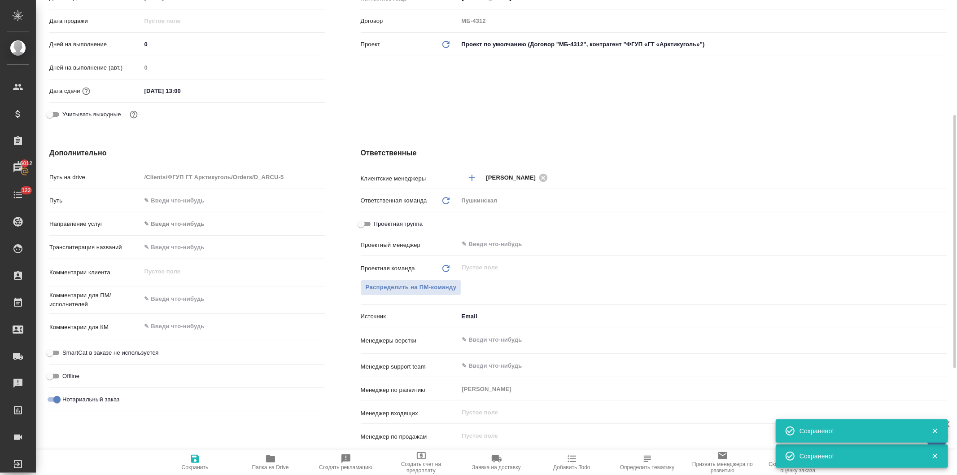
click at [175, 196] on input "text" at bounding box center [232, 200] width 183 height 13
paste input "https://drive.awatera.com/s/SX7owpjPiDQwtgx"
type input "https://drive.awatera.com/s/SX7owpjPiDQwtgx"
type textarea "x"
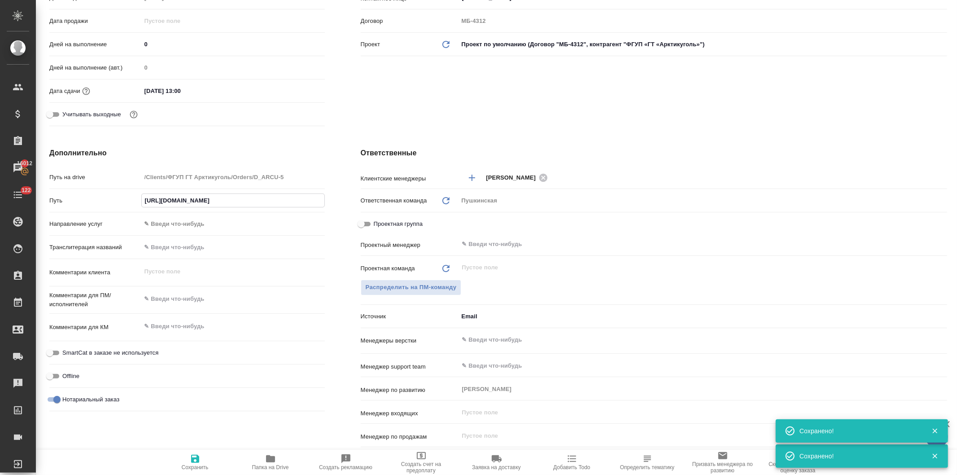
type textarea "x"
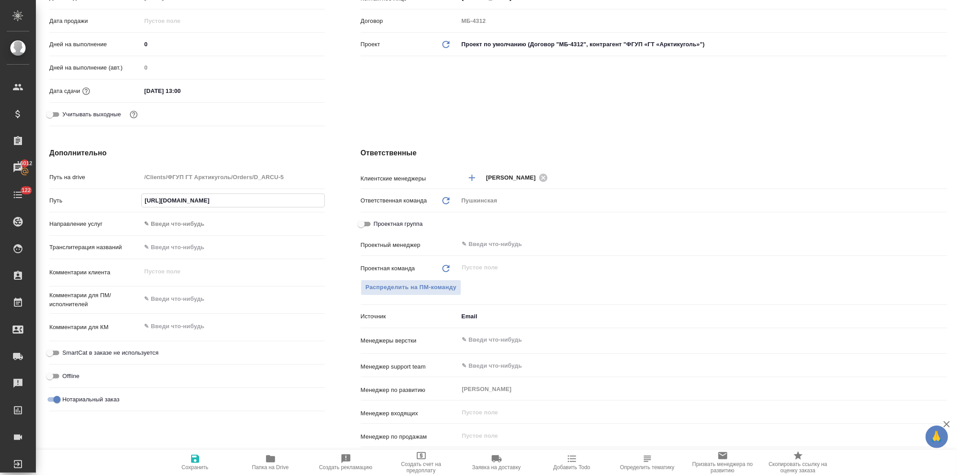
type input "https://drive.awatera.com/s/SX7owpjPiDQwtgx"
type textarea "x"
click at [166, 297] on textarea at bounding box center [232, 298] width 183 height 15
type textarea "x"
type textarea "н"
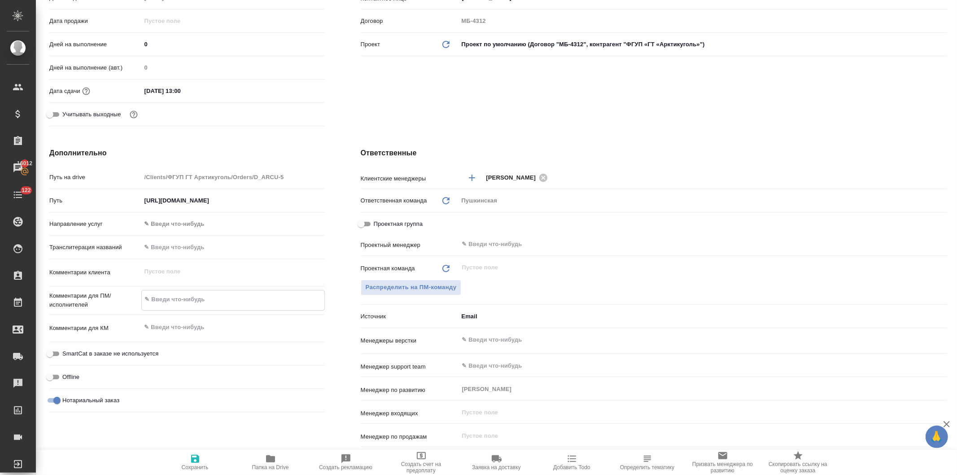
type textarea "x"
type textarea "на"
type textarea "x"
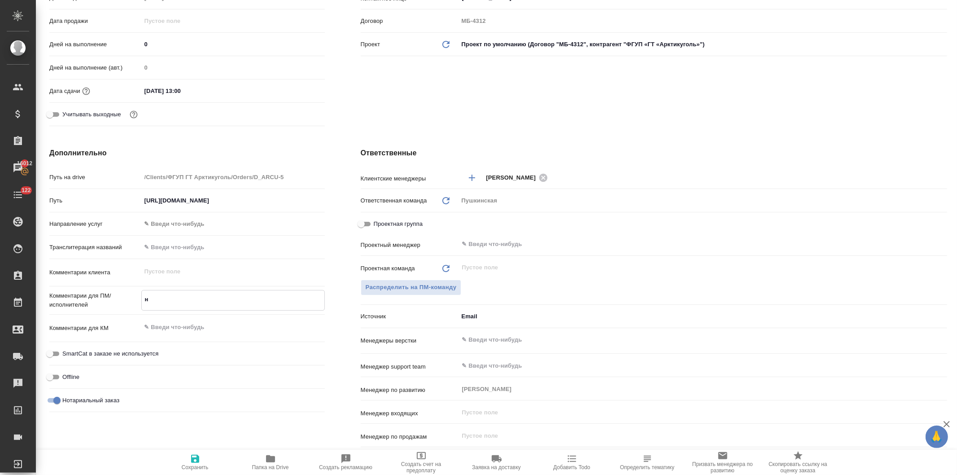
type textarea "x"
type textarea "на"
type textarea "x"
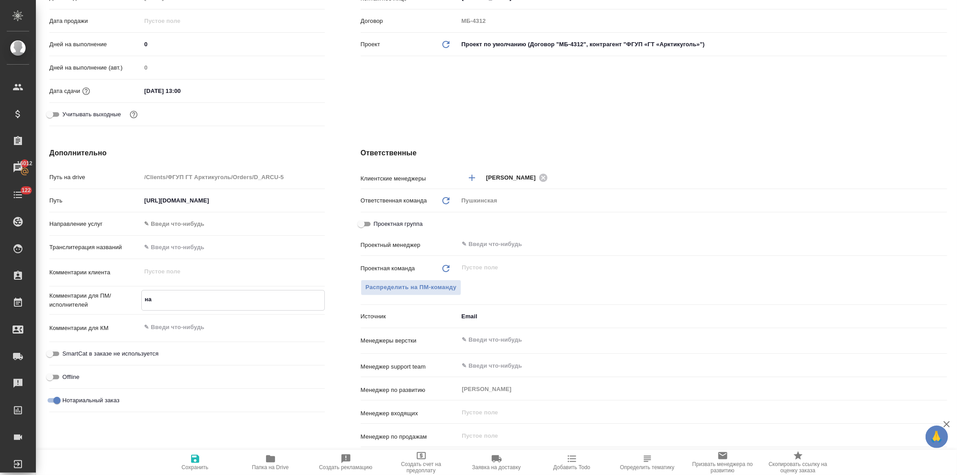
type textarea "на в"
type textarea "x"
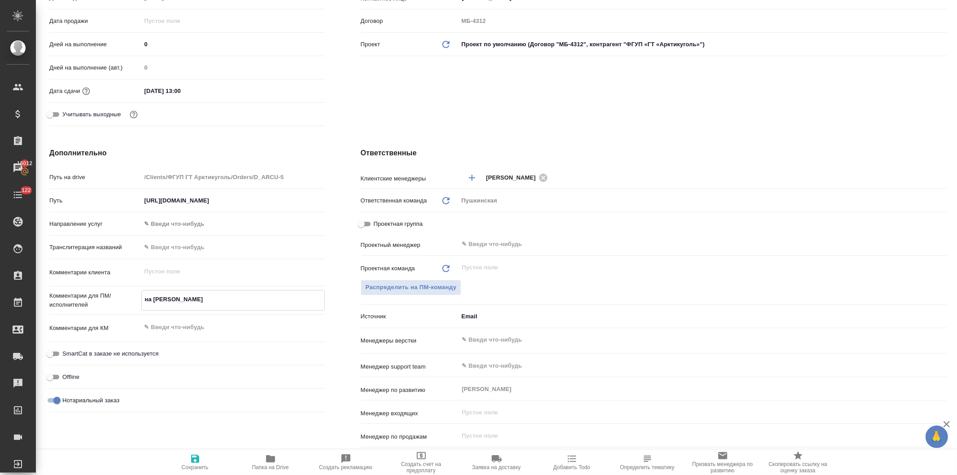
type textarea "на вы"
type textarea "x"
type textarea "на вых"
type textarea "x"
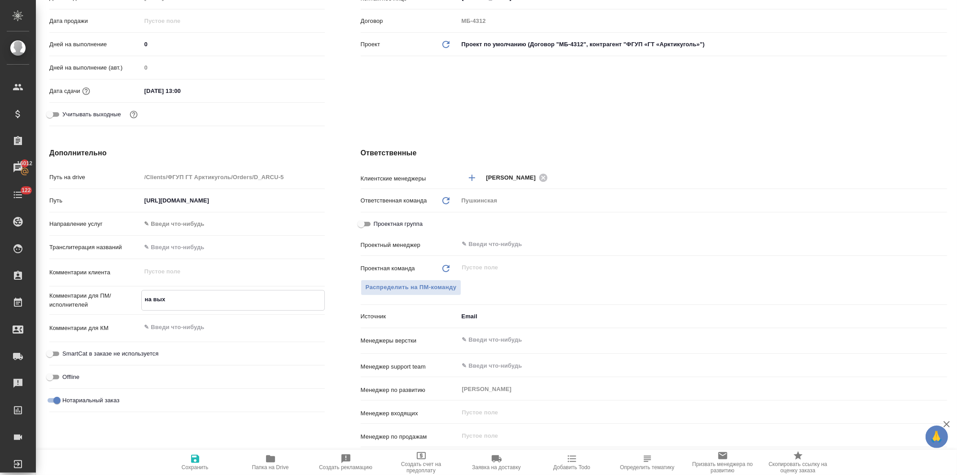
type textarea "x"
type textarea "на выхо"
type textarea "x"
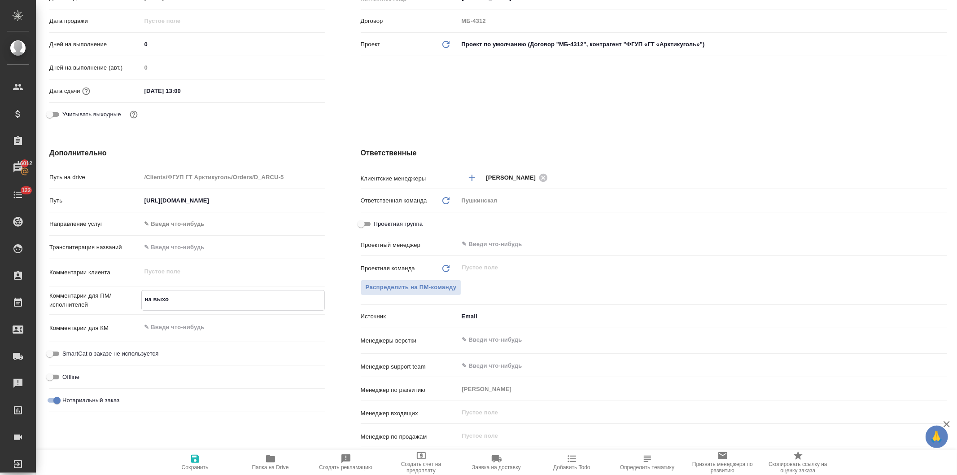
type textarea "x"
type textarea "на выход"
type textarea "x"
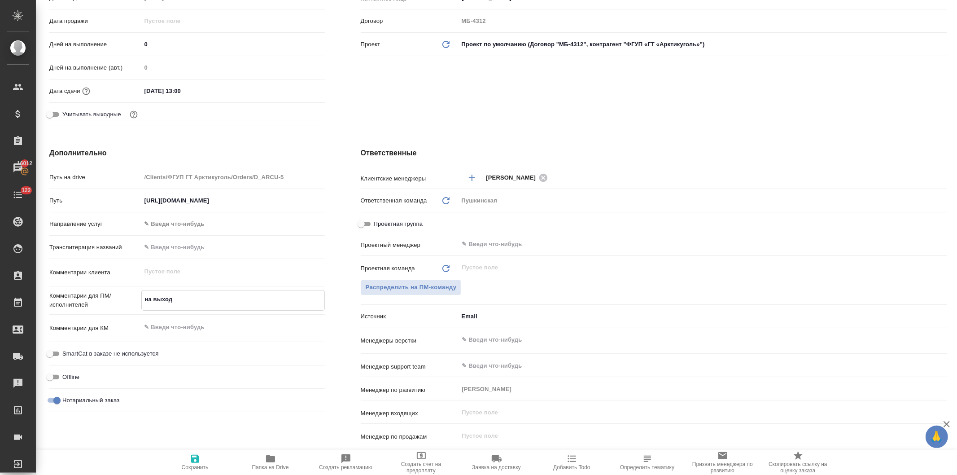
type textarea "x"
type textarea "на выходе"
type textarea "x"
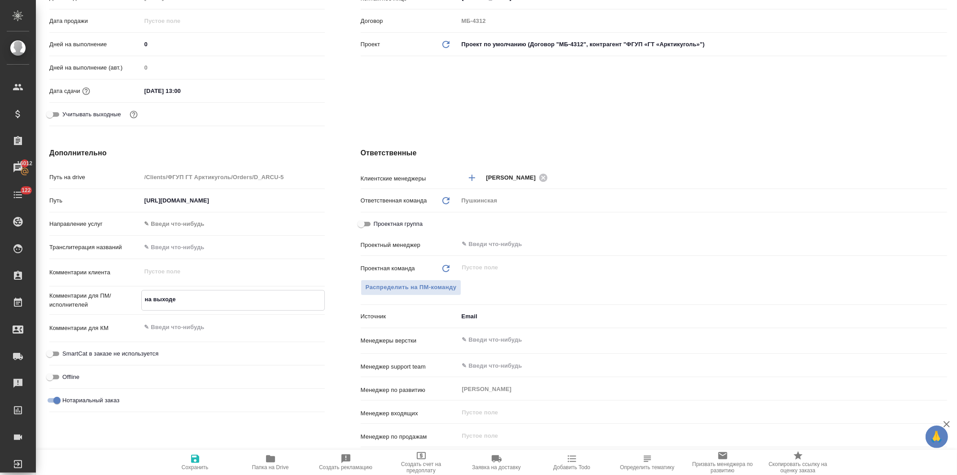
type textarea "на выходе"
type textarea "x"
type textarea "на выходе н"
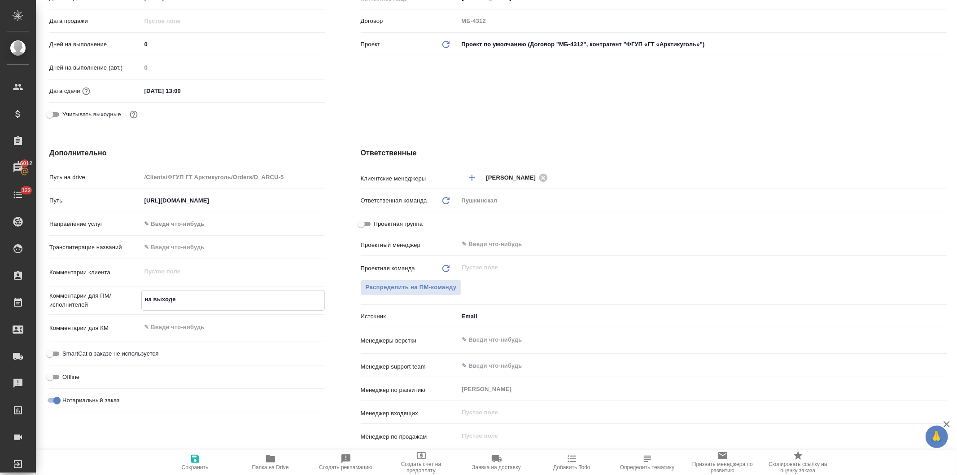
type textarea "x"
type textarea "на выходе ну"
type textarea "x"
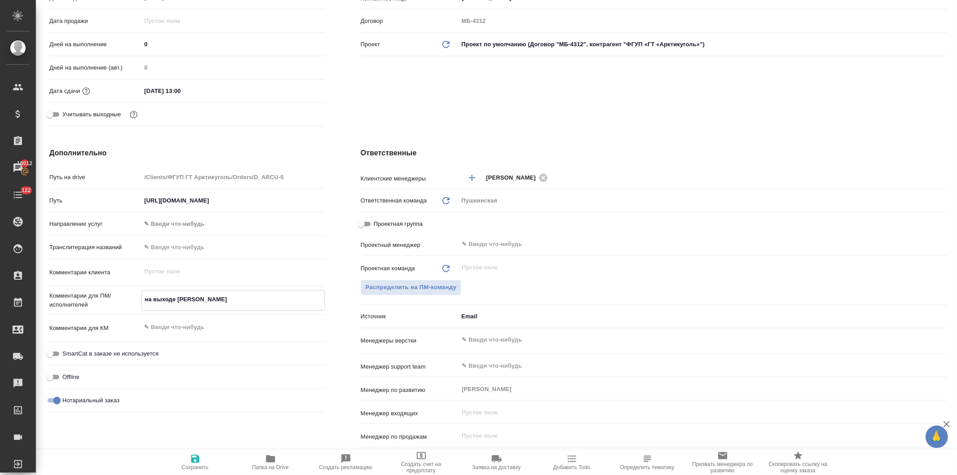
type textarea "x"
type textarea "на выходе нуж"
type textarea "x"
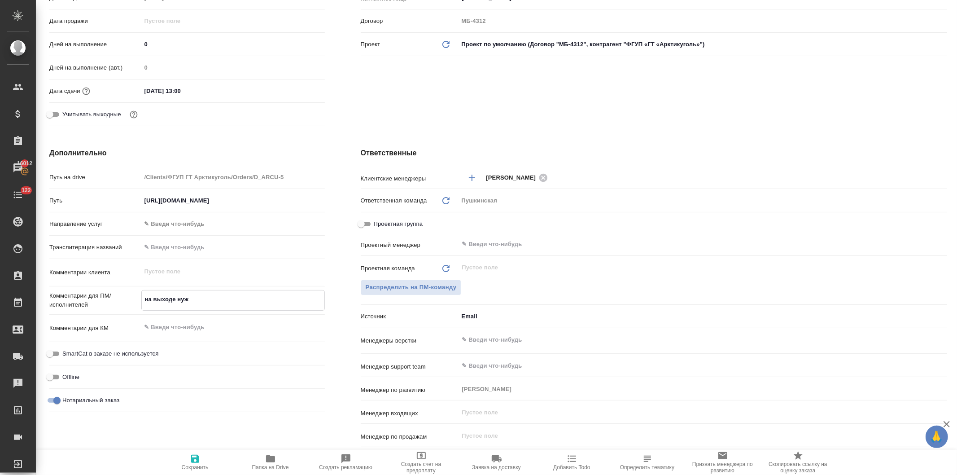
type textarea "x"
type textarea "на выходе нужн"
type textarea "x"
type textarea "на выходе нужно"
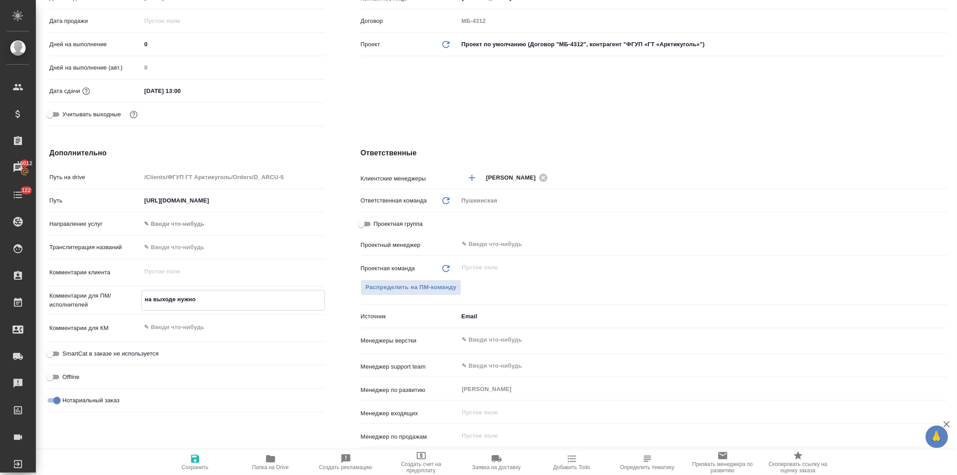
type textarea "x"
type textarea "на выходе нужно"
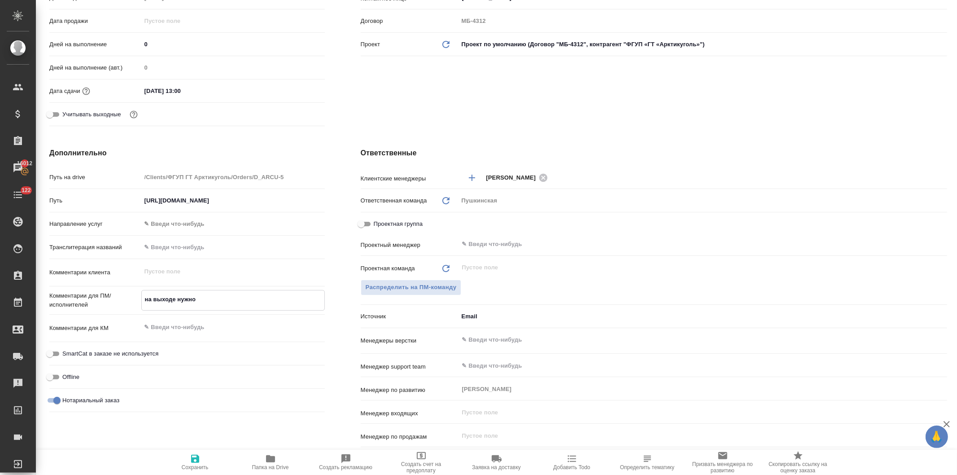
type textarea "x"
type textarea "на выходе нужно 2"
type textarea "x"
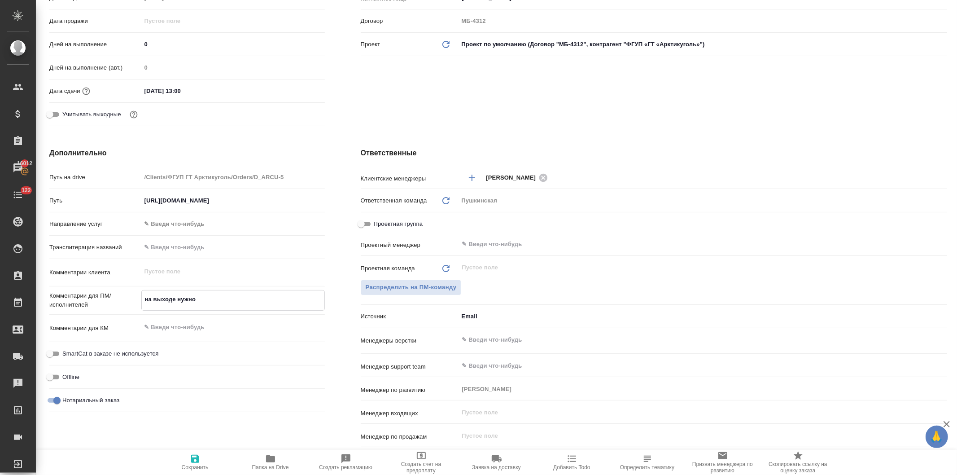
type textarea "x"
type textarea "на выходе нужно 2"
type textarea "x"
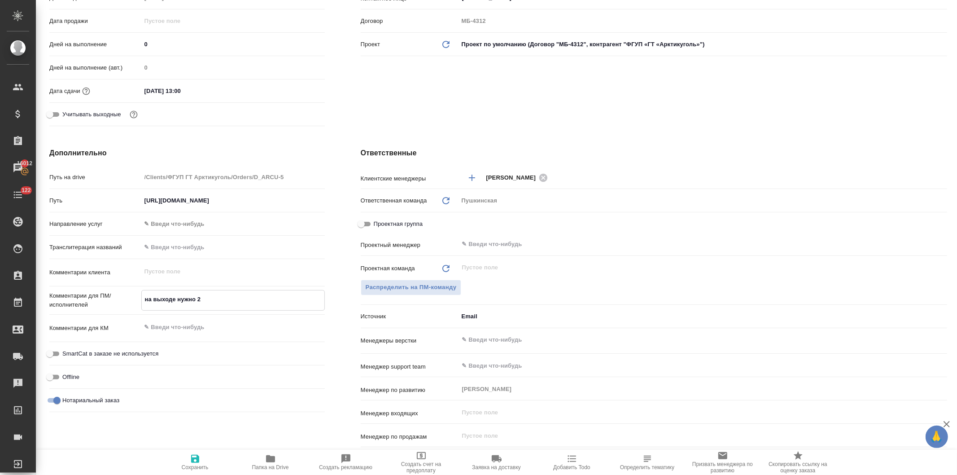
type textarea "на выходе нужно 2 д"
type textarea "x"
type textarea "на выходе нужно 2 до"
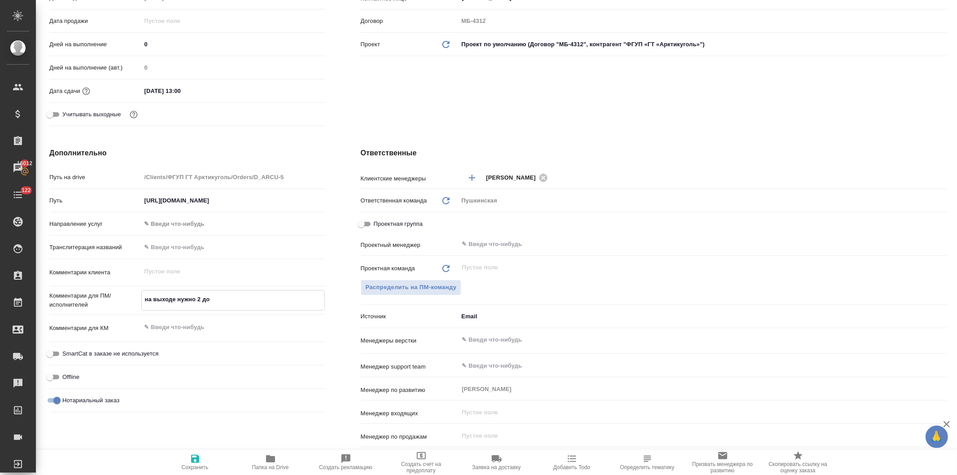
type textarea "x"
type textarea "на выходе нужно 2 док"
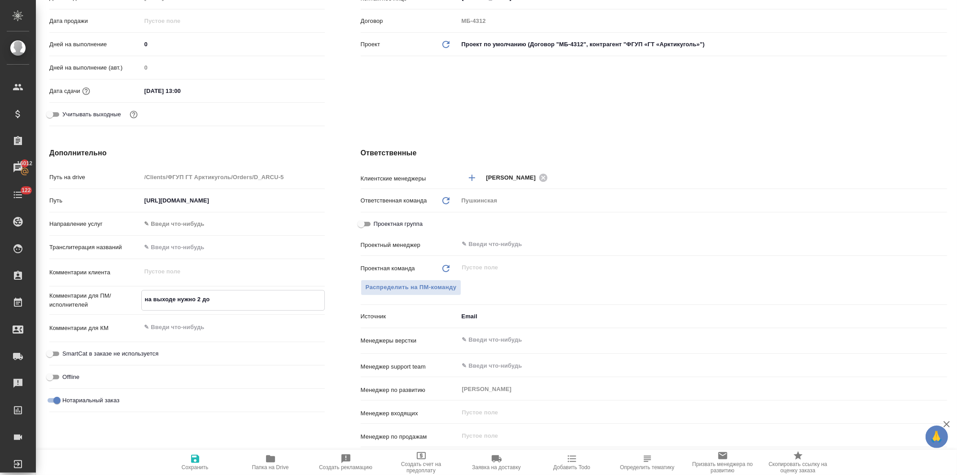
type textarea "x"
type textarea "на выходе нужно 2 док-"
type textarea "x"
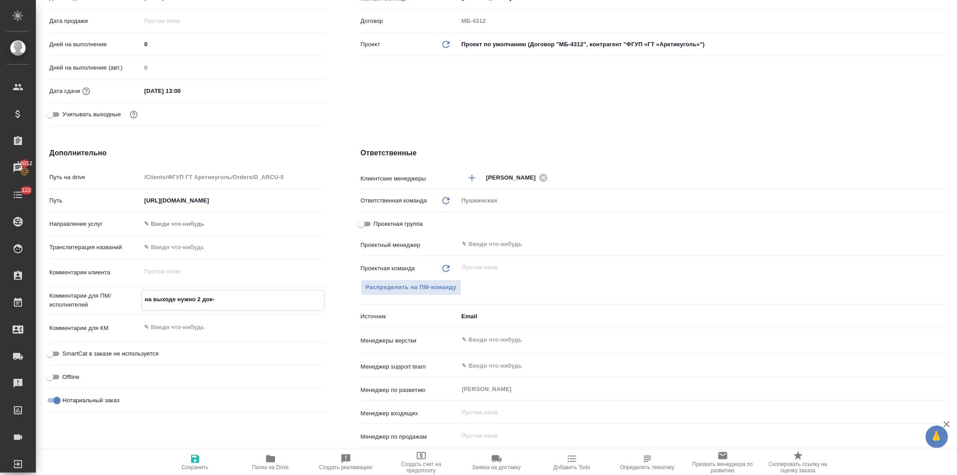
type textarea "x"
type textarea "на выходе нужно 2 док"
type textarea "x"
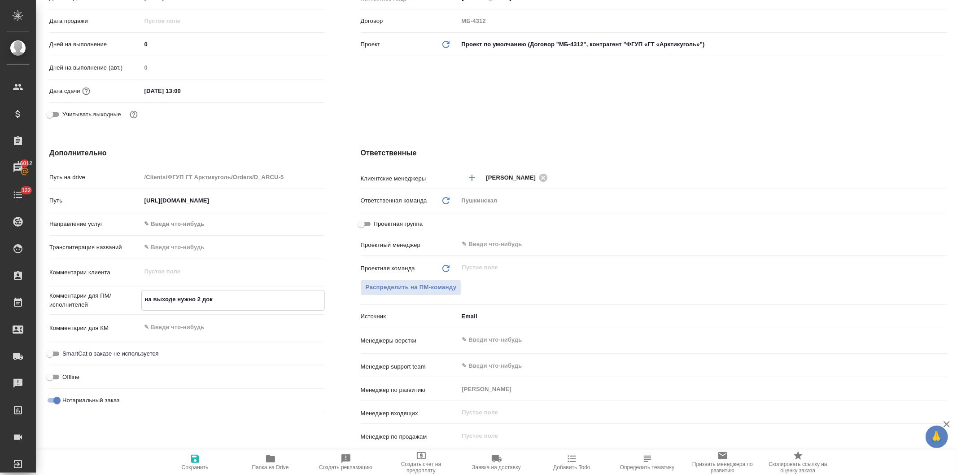
type textarea "x"
type textarea "на выходе нужно 2 до"
type textarea "x"
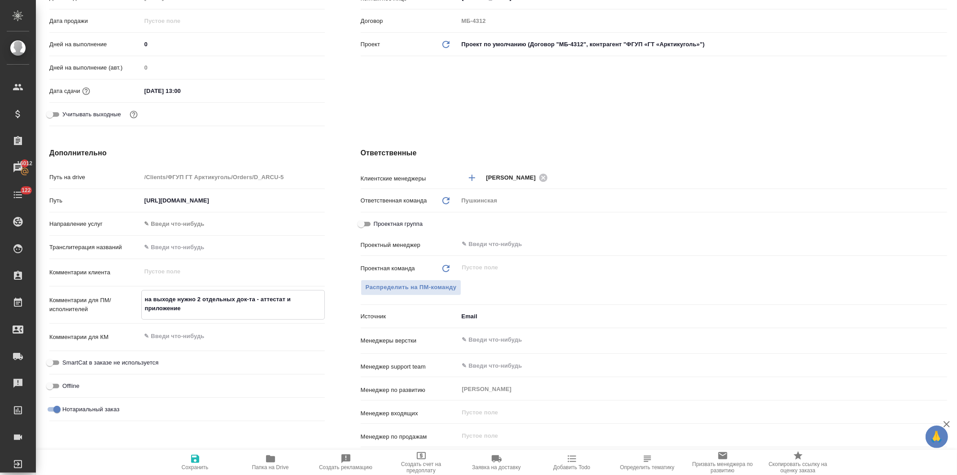
click at [350, 96] on div "Клиент Клиент ФГУП «ГТ «Арктикуголь» Контрагент ФГУП «ГТ «Арктикуголь» Наше юр.…" at bounding box center [654, 13] width 622 height 267
click at [193, 461] on icon "button" at bounding box center [195, 458] width 8 height 8
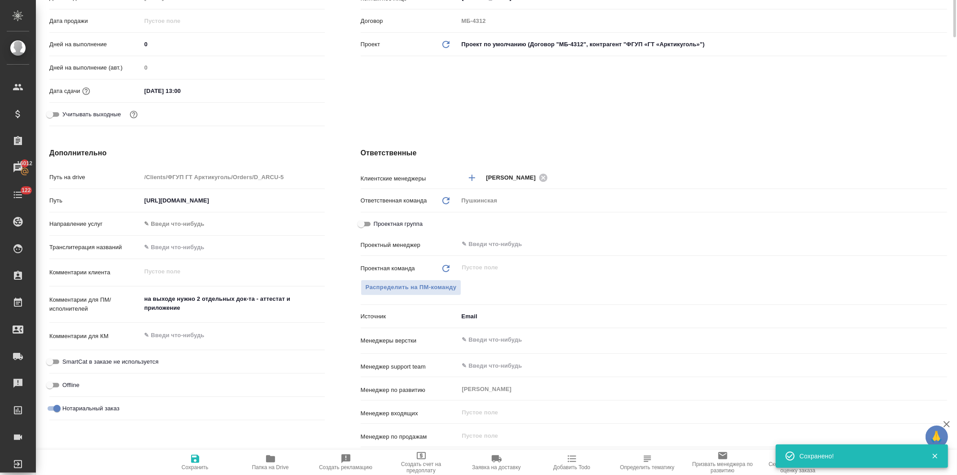
scroll to position [0, 0]
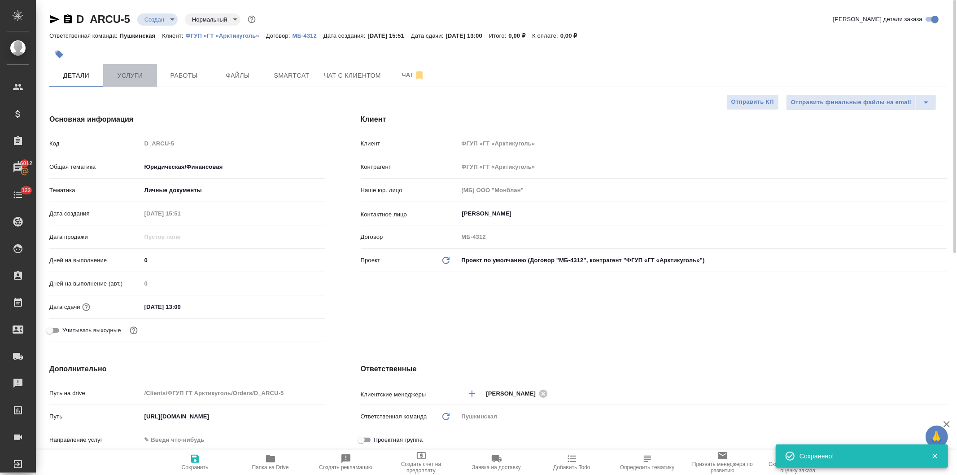
click at [131, 79] on span "Услуги" at bounding box center [130, 75] width 43 height 11
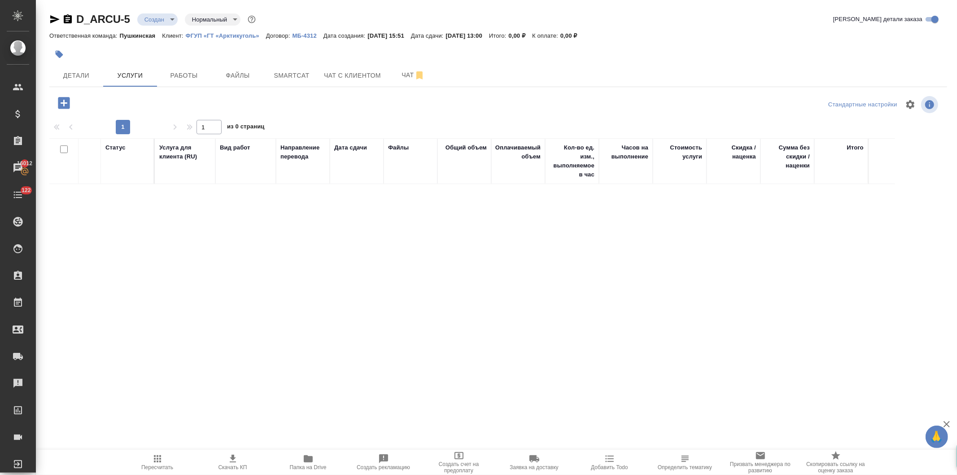
click at [57, 102] on icon "button" at bounding box center [64, 103] width 16 height 16
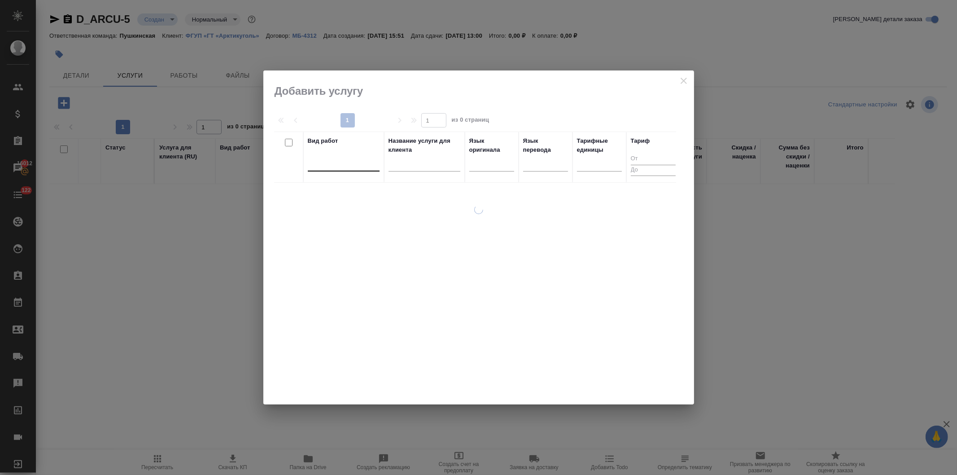
click at [323, 166] on div at bounding box center [344, 162] width 72 height 13
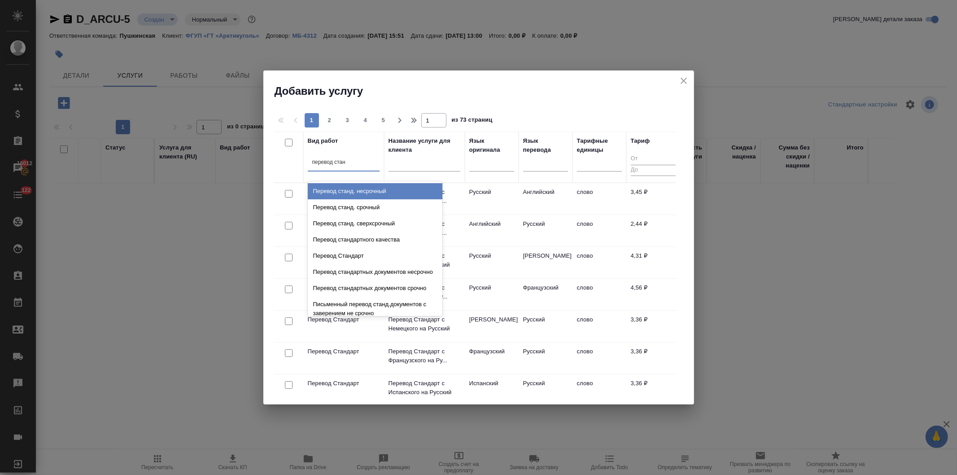
click at [339, 193] on div "Перевод станд. несрочный" at bounding box center [375, 191] width 135 height 16
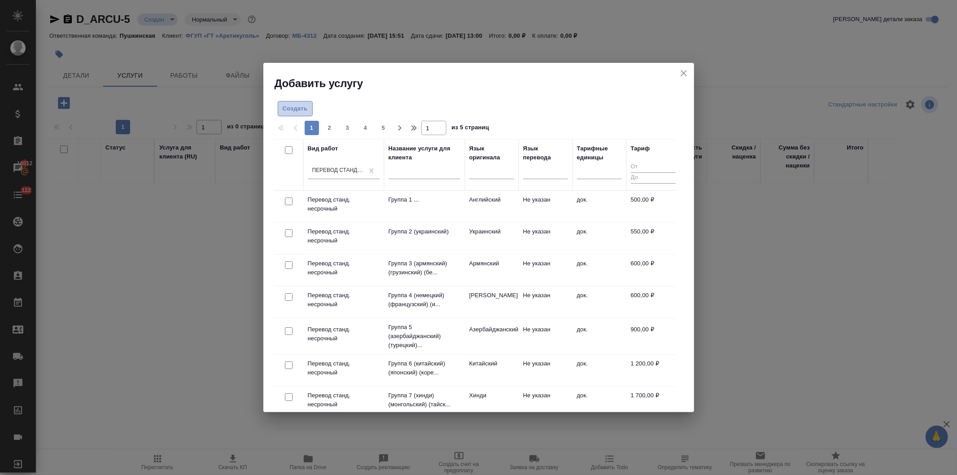
click at [295, 111] on span "Создать" at bounding box center [295, 109] width 25 height 10
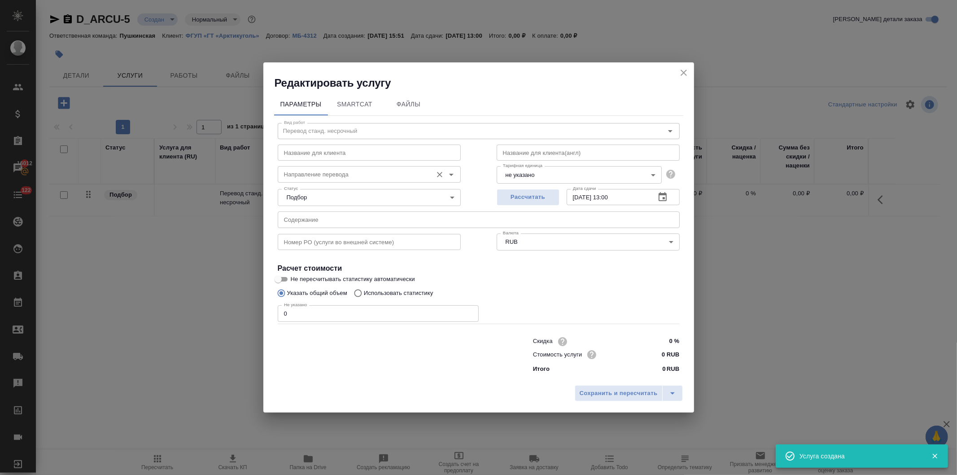
click at [320, 175] on input "Направление перевода" at bounding box center [354, 174] width 148 height 11
click at [319, 173] on input "Направление перевода" at bounding box center [354, 174] width 148 height 11
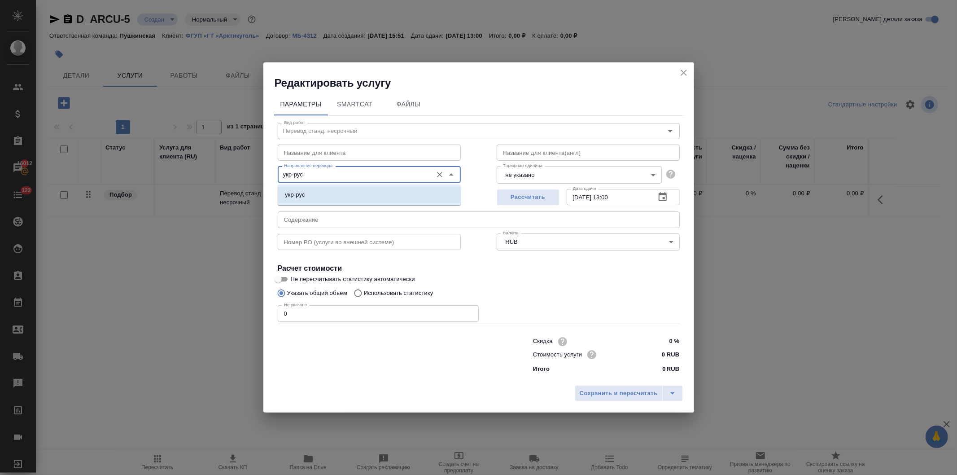
click at [320, 198] on li "укр-рус" at bounding box center [369, 195] width 183 height 16
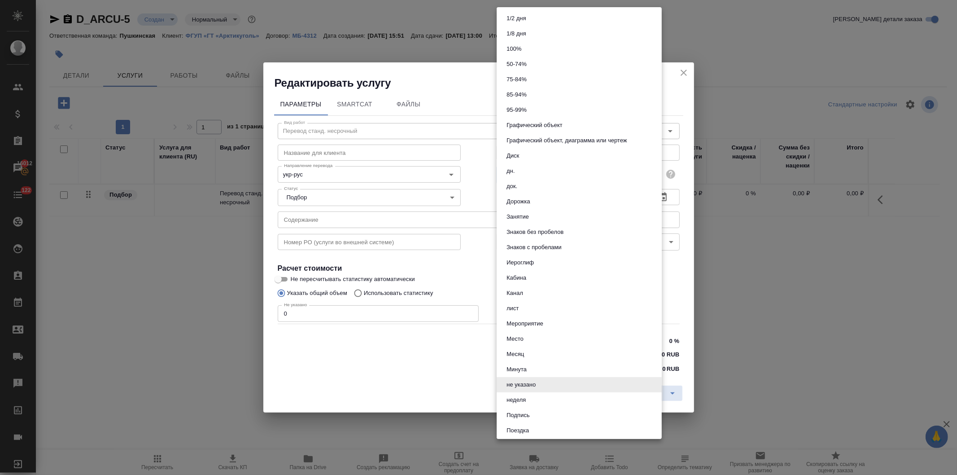
click at [582, 175] on body "🙏 .cls-1 fill:#fff; AWATERA Давыдова Елена Клиенты Спецификации Заказы 16012 Ча…" at bounding box center [478, 237] width 957 height 475
click at [525, 186] on li "док." at bounding box center [579, 186] width 165 height 15
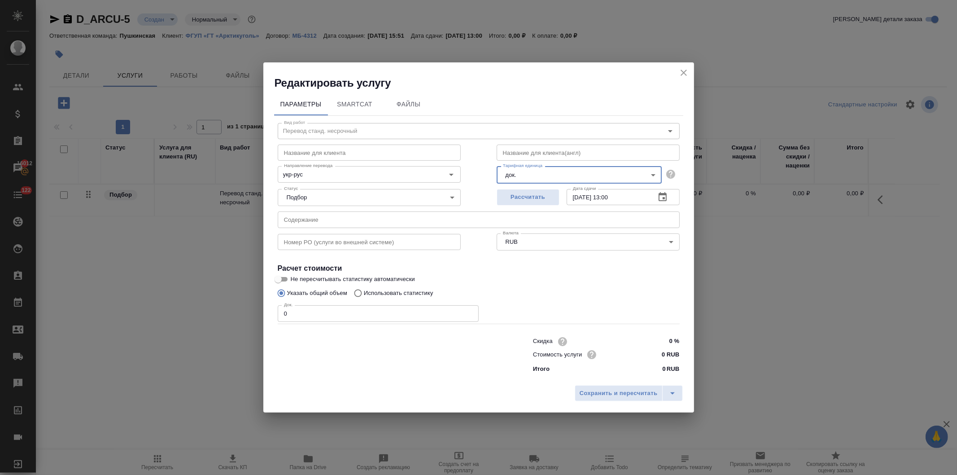
click at [315, 220] on input "text" at bounding box center [479, 219] width 402 height 16
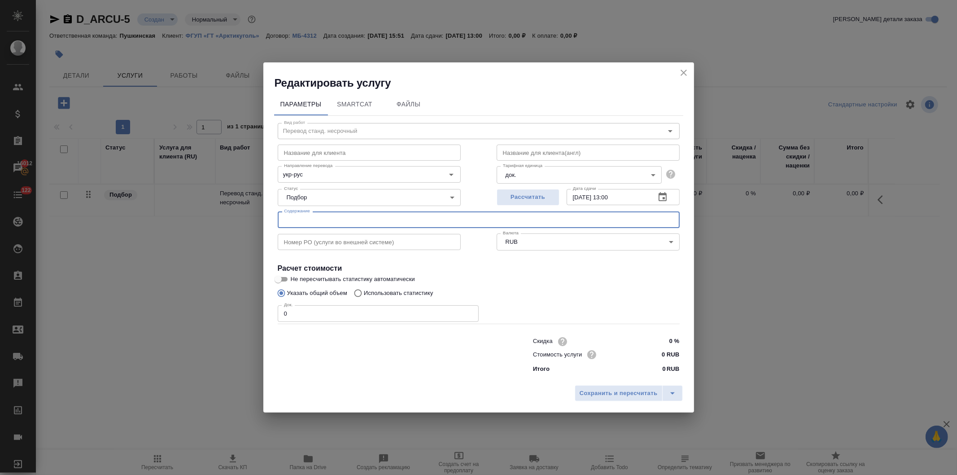
paste input "6. Махиня М.В. Аттестат"
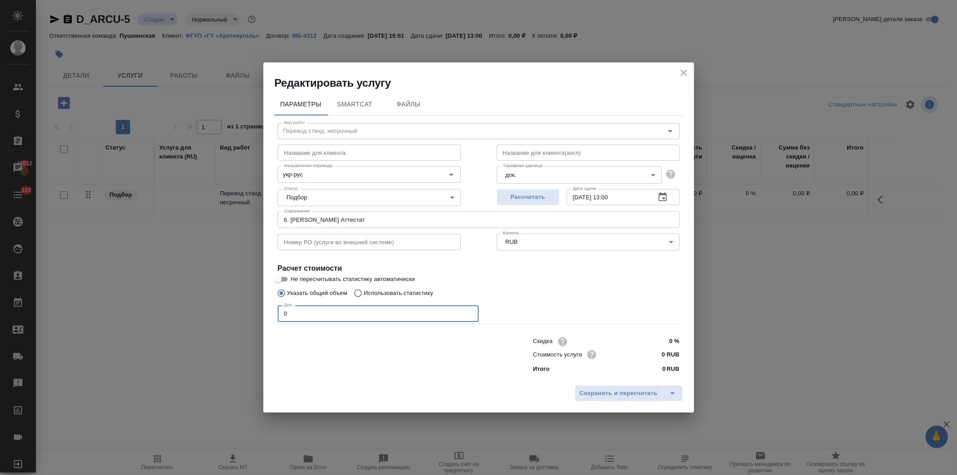
drag, startPoint x: 304, startPoint y: 312, endPoint x: 279, endPoint y: 319, distance: 25.8
click at [279, 319] on input "0" at bounding box center [378, 313] width 201 height 16
click at [659, 355] on input "0 RUB" at bounding box center [663, 354] width 34 height 13
click at [619, 392] on span "Сохранить и пересчитать" at bounding box center [619, 393] width 78 height 10
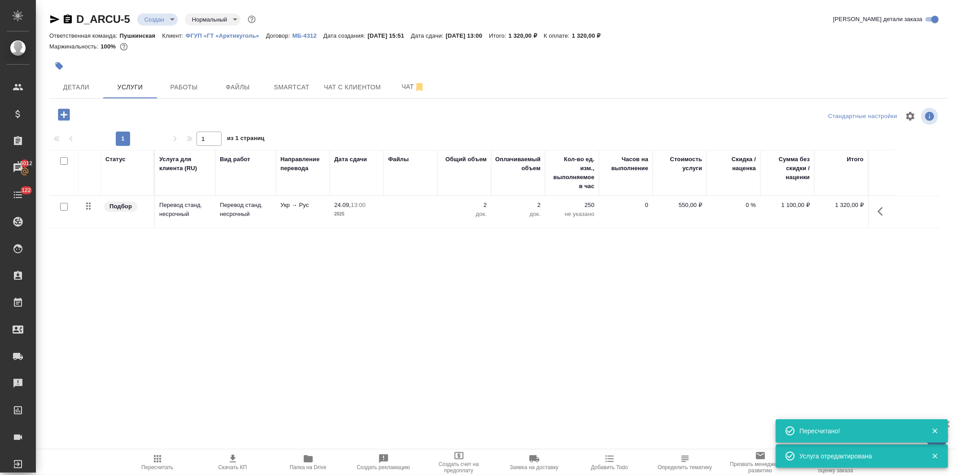
click at [60, 113] on icon "button" at bounding box center [64, 115] width 12 height 12
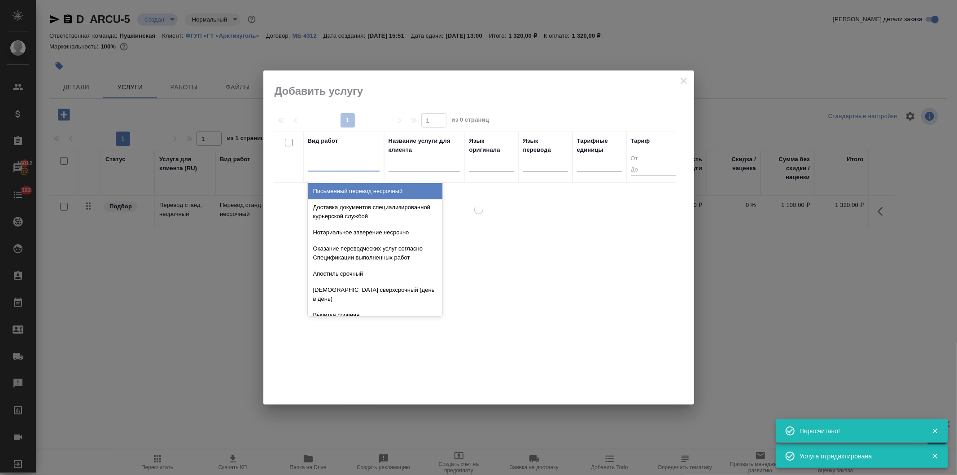
click at [330, 163] on div at bounding box center [344, 162] width 72 height 13
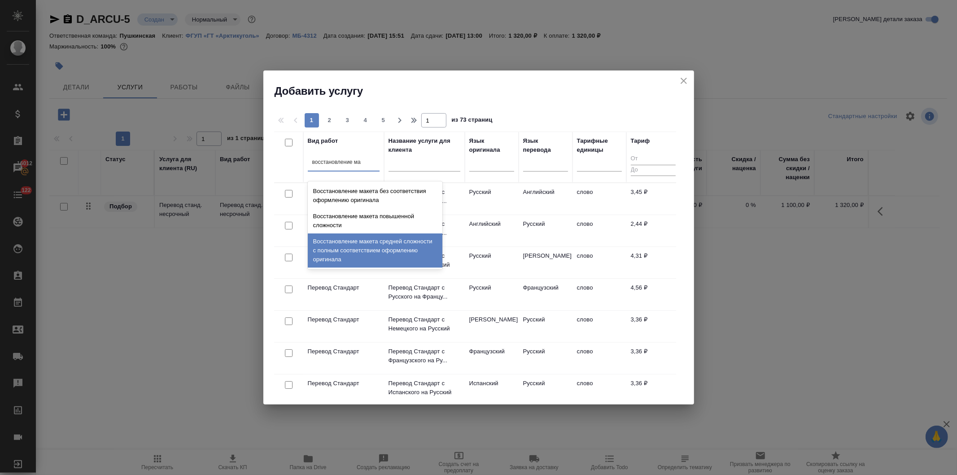
click at [349, 247] on div "Восстановление макета средней сложности с полным соответствием оформлению ориги…" at bounding box center [375, 250] width 135 height 34
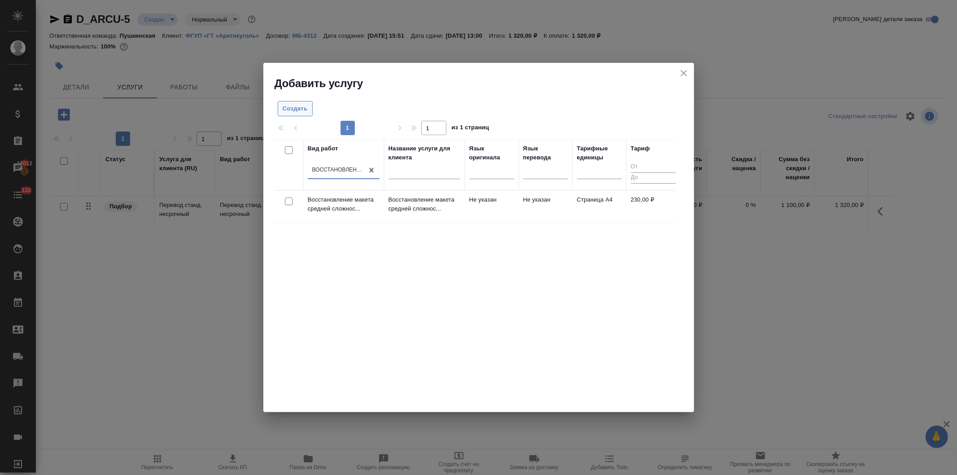
click at [301, 109] on span "Создать" at bounding box center [295, 109] width 25 height 10
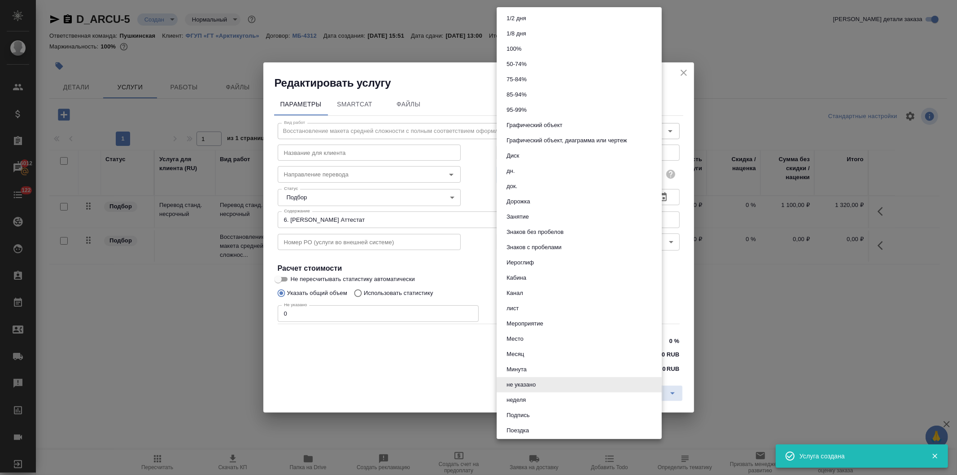
click at [517, 174] on body "🙏 .cls-1 fill:#fff; AWATERA Давыдова Елена Клиенты Спецификации Заказы 16012 Ча…" at bounding box center [478, 237] width 957 height 475
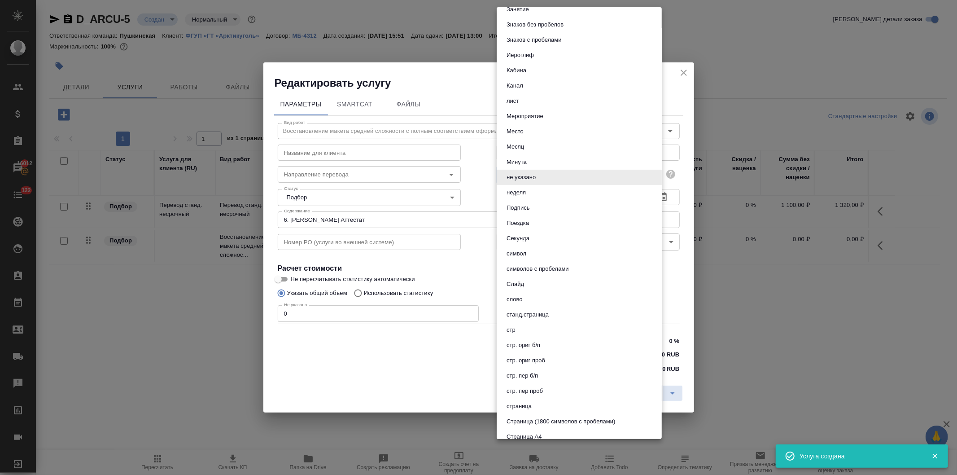
scroll to position [249, 0]
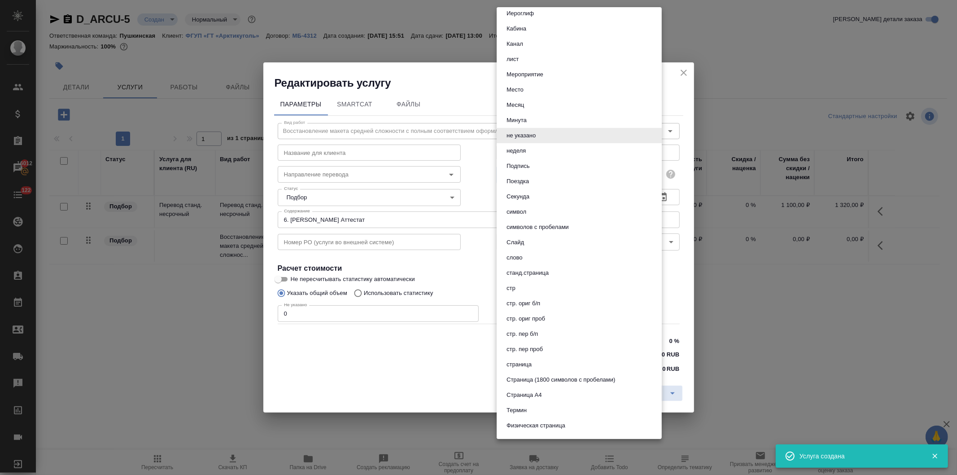
click at [539, 390] on button "Страница А4" at bounding box center [524, 395] width 40 height 10
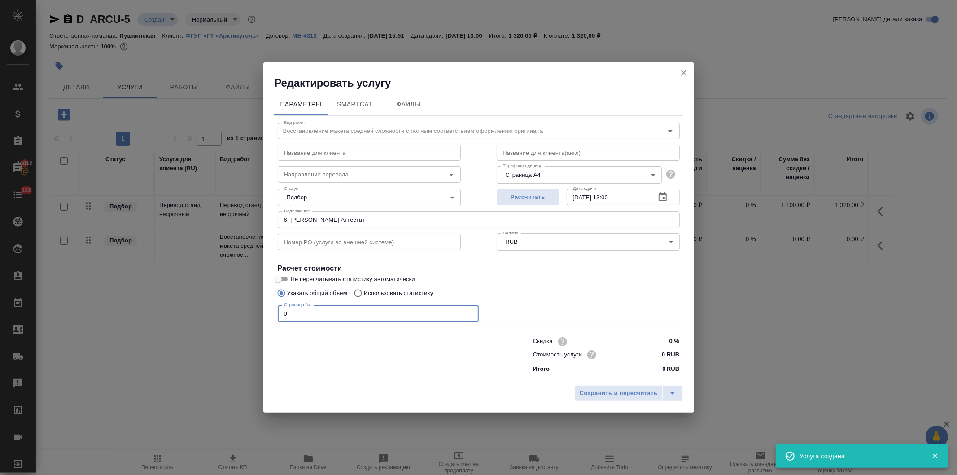
drag, startPoint x: 306, startPoint y: 317, endPoint x: 255, endPoint y: 326, distance: 51.8
click at [256, 325] on div "Редактировать услугу Параметры SmartCat Файлы Вид работ Восстановление макета с…" at bounding box center [478, 237] width 957 height 475
click at [654, 355] on input "0 RUB" at bounding box center [662, 354] width 33 height 13
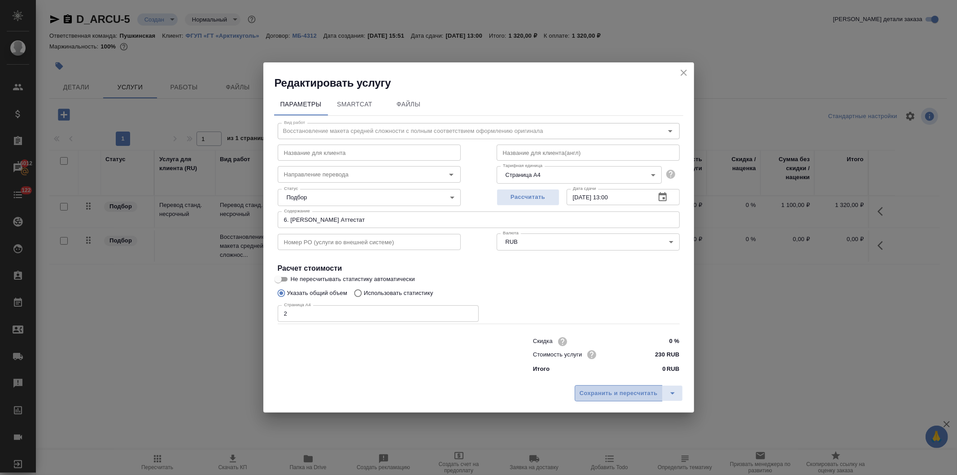
click at [623, 391] on span "Сохранить и пересчитать" at bounding box center [619, 393] width 78 height 10
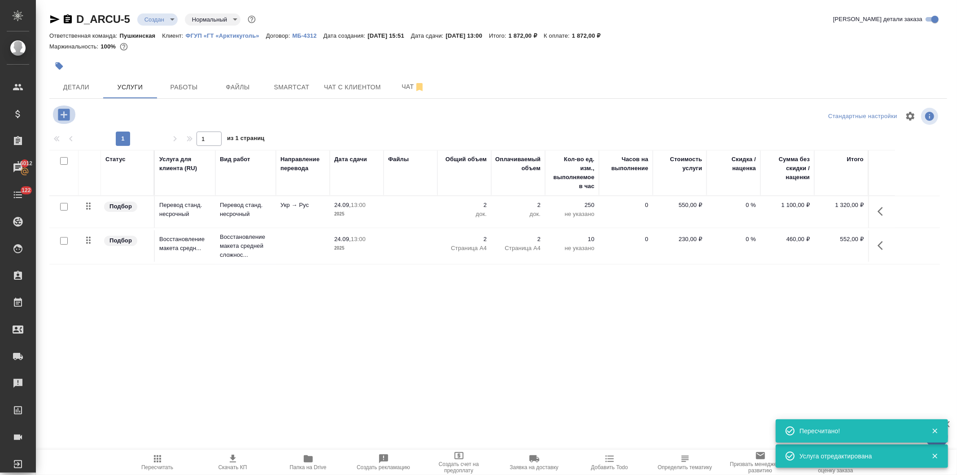
click at [57, 109] on icon "button" at bounding box center [64, 115] width 16 height 16
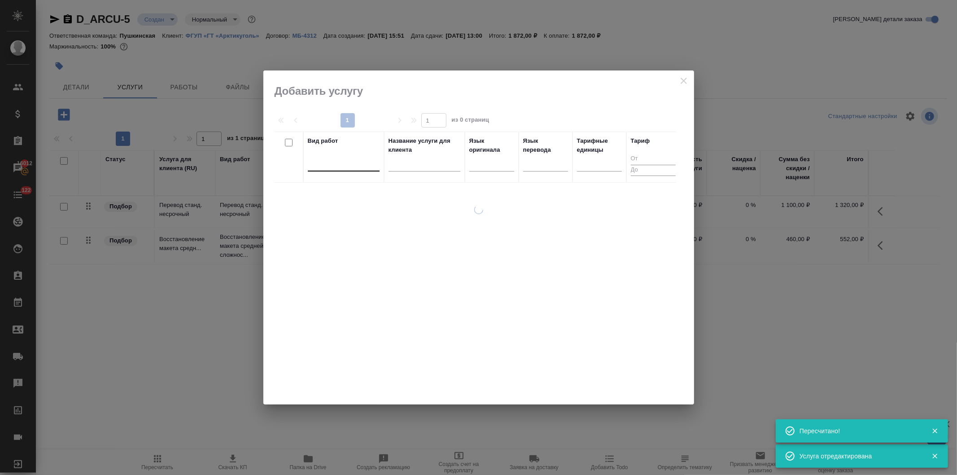
click at [357, 169] on div at bounding box center [344, 162] width 72 height 13
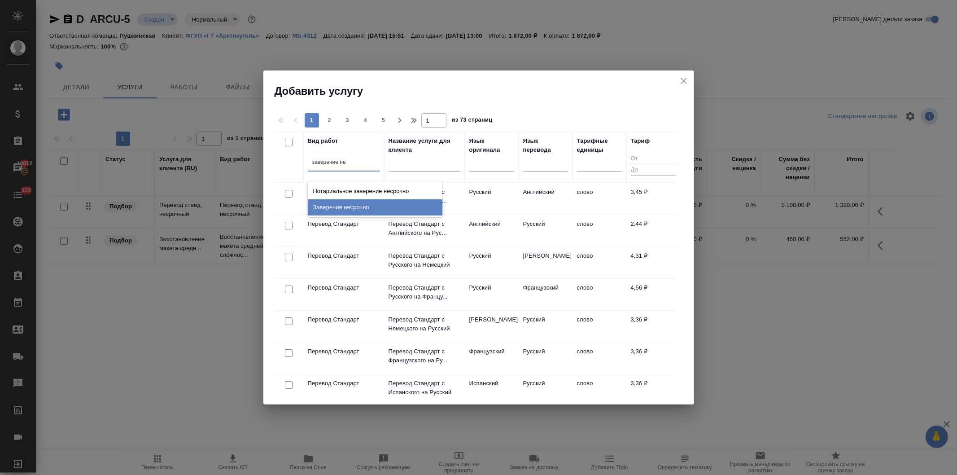
click at [355, 204] on div "Заверение несрочно" at bounding box center [375, 207] width 135 height 16
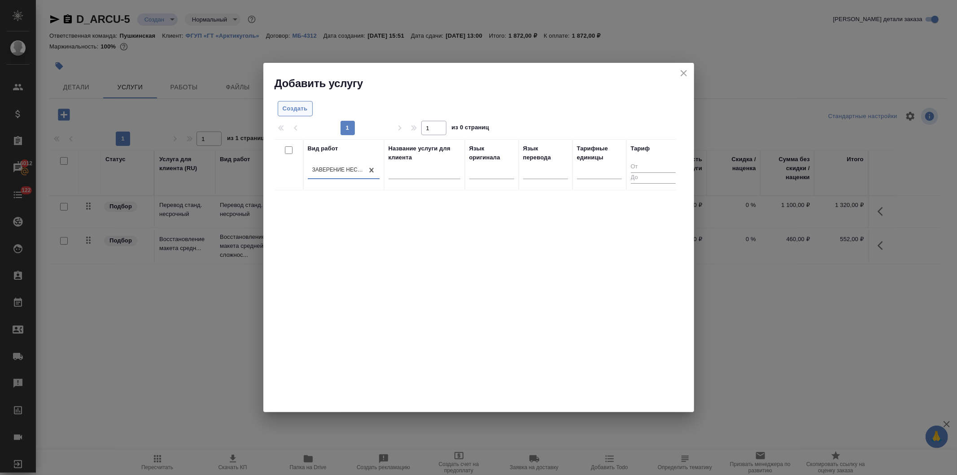
click at [289, 108] on span "Создать" at bounding box center [295, 109] width 25 height 10
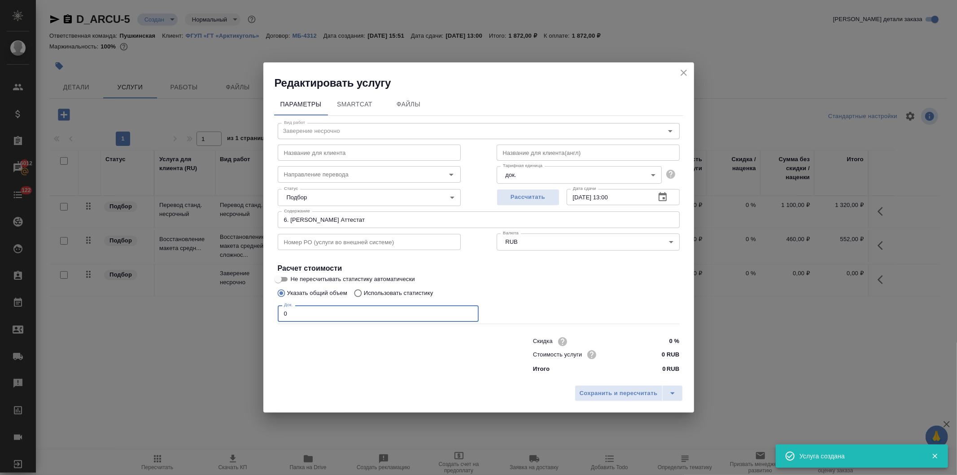
drag, startPoint x: 295, startPoint y: 317, endPoint x: 261, endPoint y: 315, distance: 34.6
click at [261, 315] on div "Редактировать услугу Параметры SmartCat Файлы Вид работ Заверение несрочно Вид …" at bounding box center [478, 237] width 957 height 475
click at [659, 353] on input "0 RUB" at bounding box center [663, 354] width 34 height 13
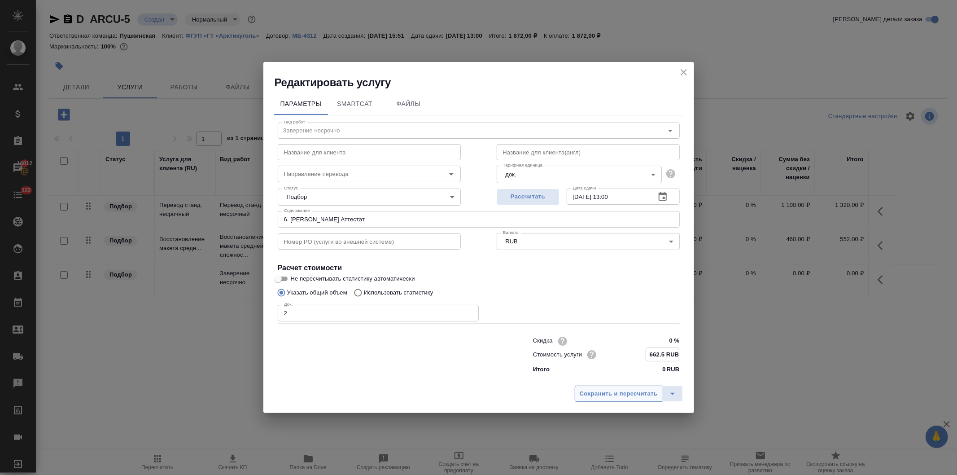
click at [612, 392] on span "Сохранить и пересчитать" at bounding box center [619, 393] width 78 height 10
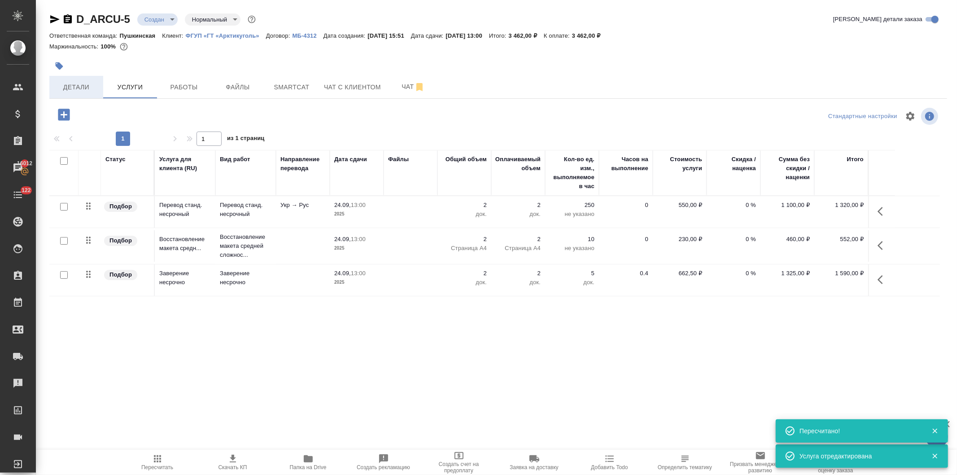
click at [75, 87] on span "Детали" at bounding box center [76, 87] width 43 height 11
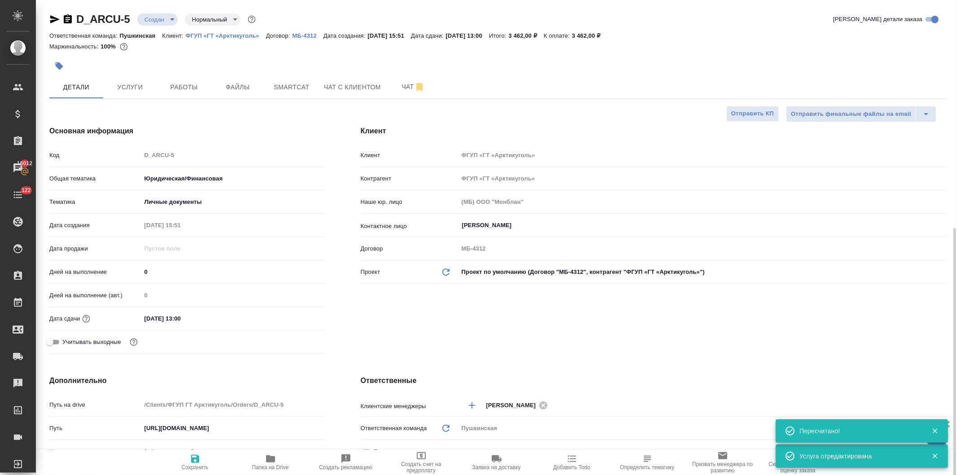
scroll to position [249, 0]
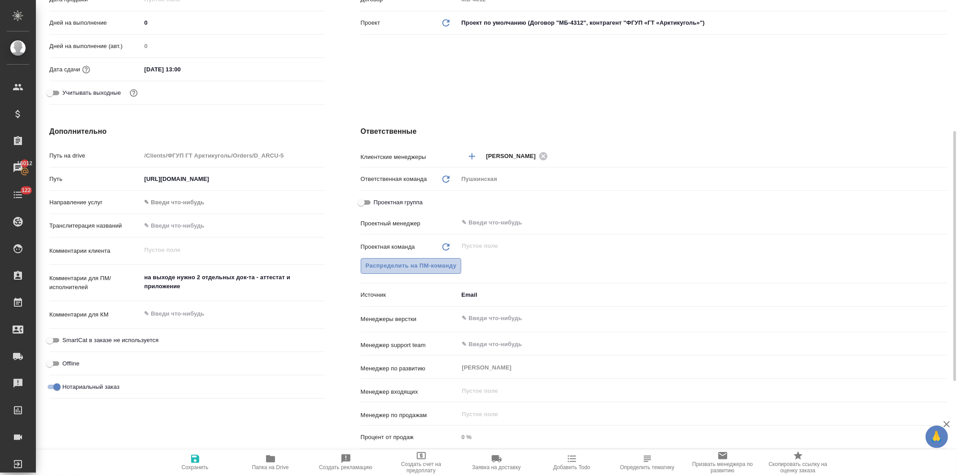
click at [446, 266] on span "Распределить на ПМ-команду" at bounding box center [411, 266] width 91 height 10
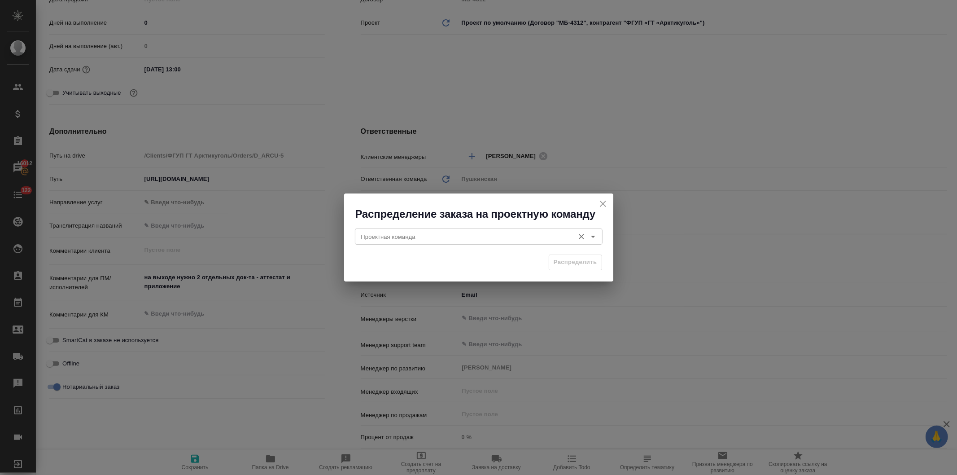
click at [429, 238] on input "Проектная команда" at bounding box center [464, 236] width 212 height 11
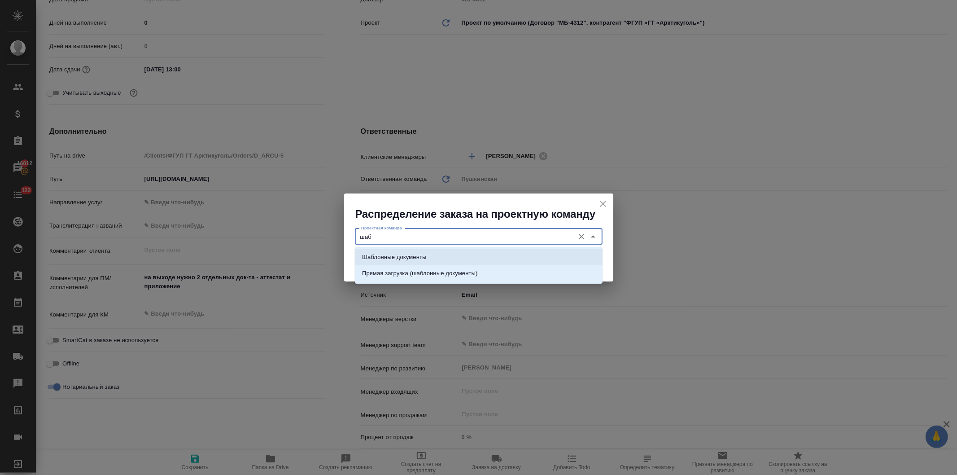
click at [420, 253] on p "Шаблонные документы" at bounding box center [394, 257] width 64 height 9
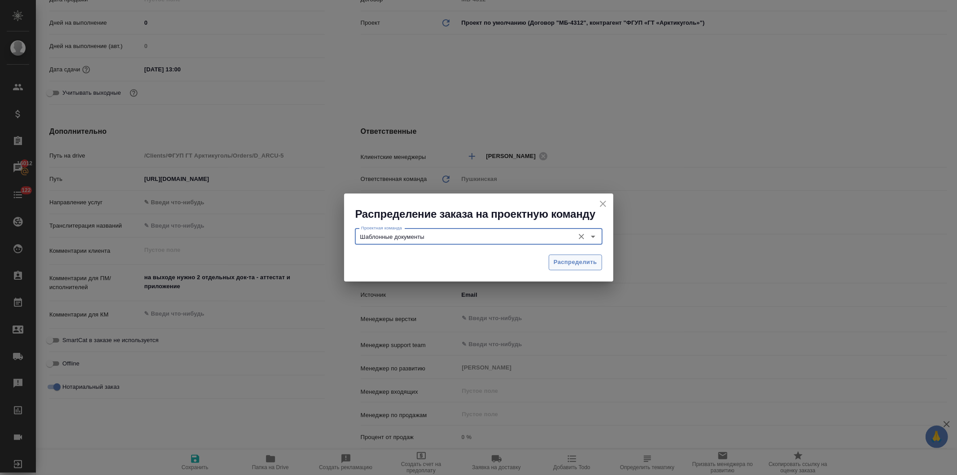
click at [564, 261] on span "Распределить" at bounding box center [576, 262] width 44 height 10
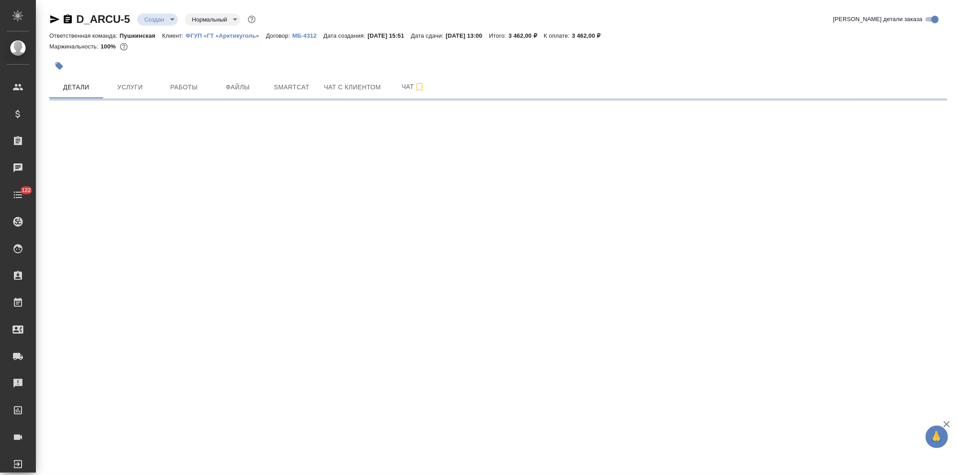
select select "RU"
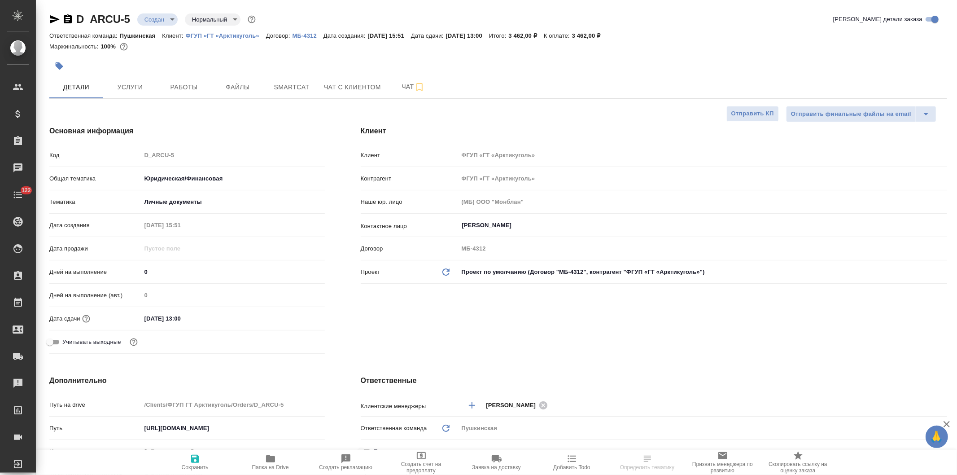
type textarea "x"
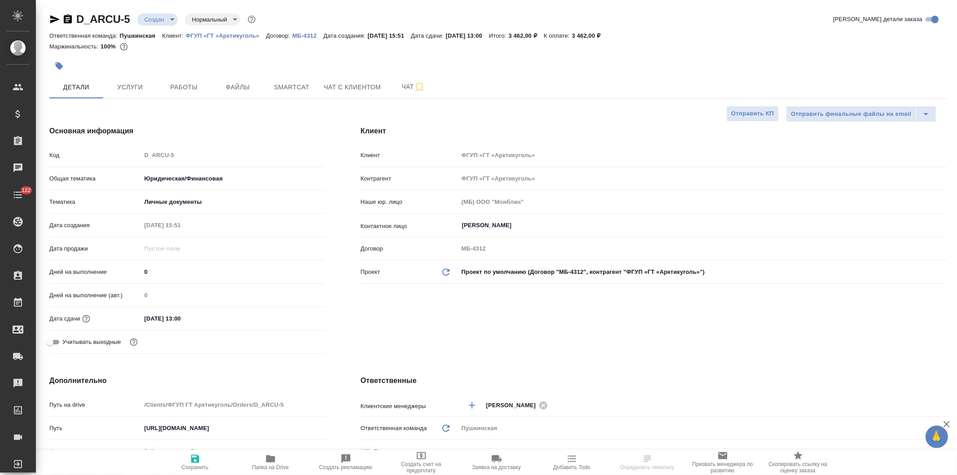
type textarea "x"
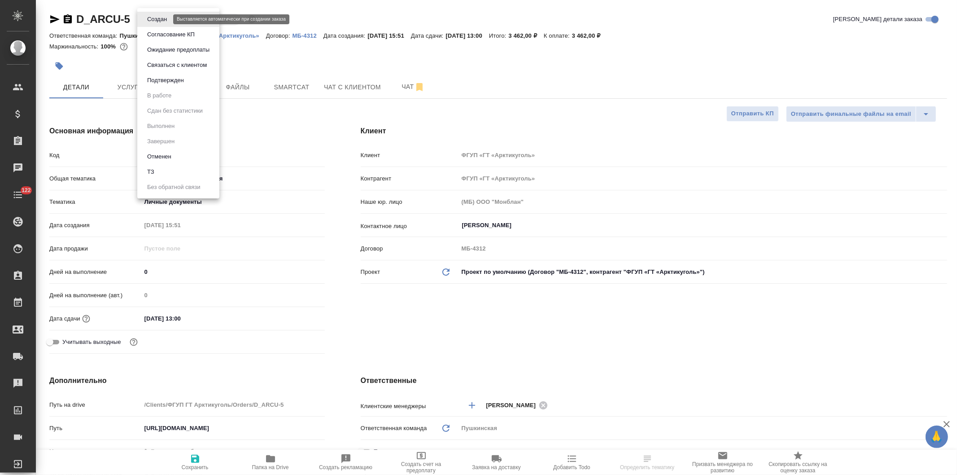
click at [151, 16] on body "🙏 .cls-1 fill:#fff; AWATERA Давыдова Елена Клиенты Спецификации Заказы Чаты 122…" at bounding box center [478, 237] width 957 height 475
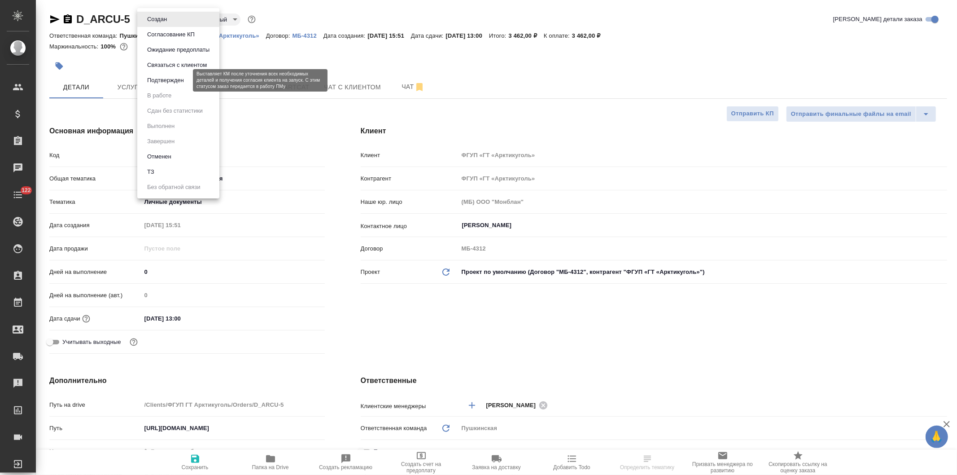
click at [155, 77] on button "Подтвержден" at bounding box center [165, 80] width 42 height 10
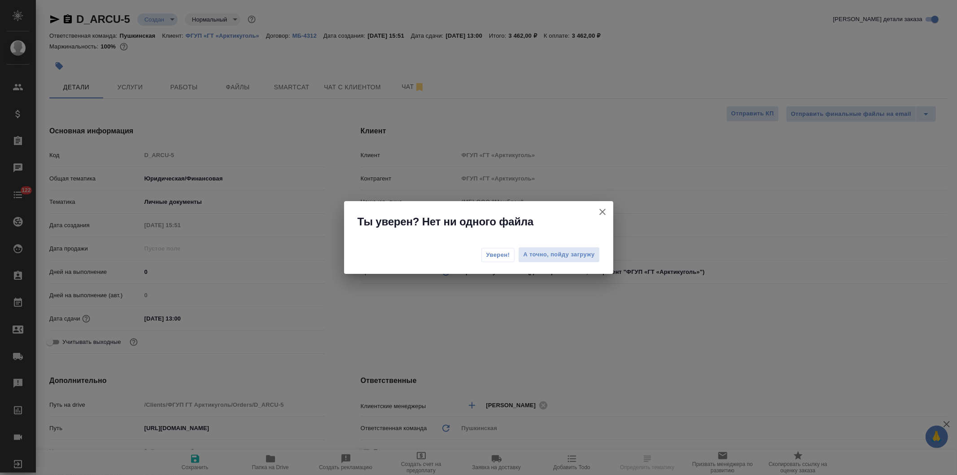
click at [493, 253] on span "Уверен!" at bounding box center [498, 254] width 24 height 9
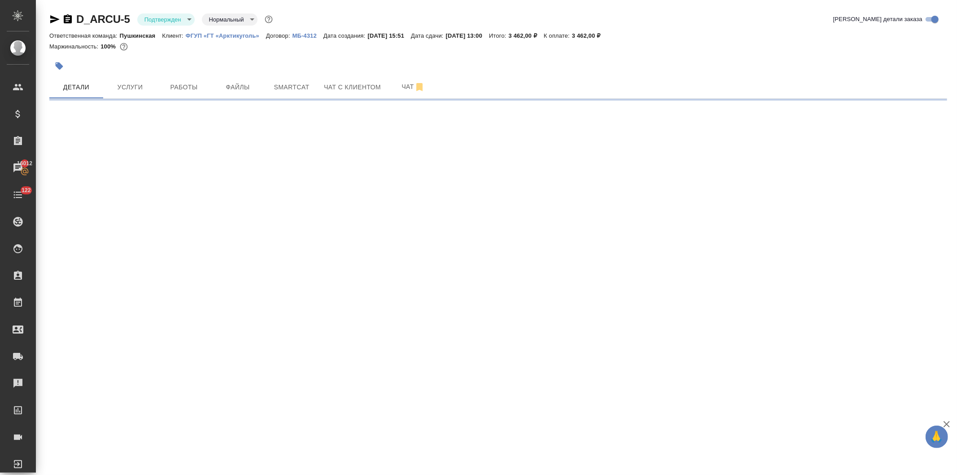
select select "RU"
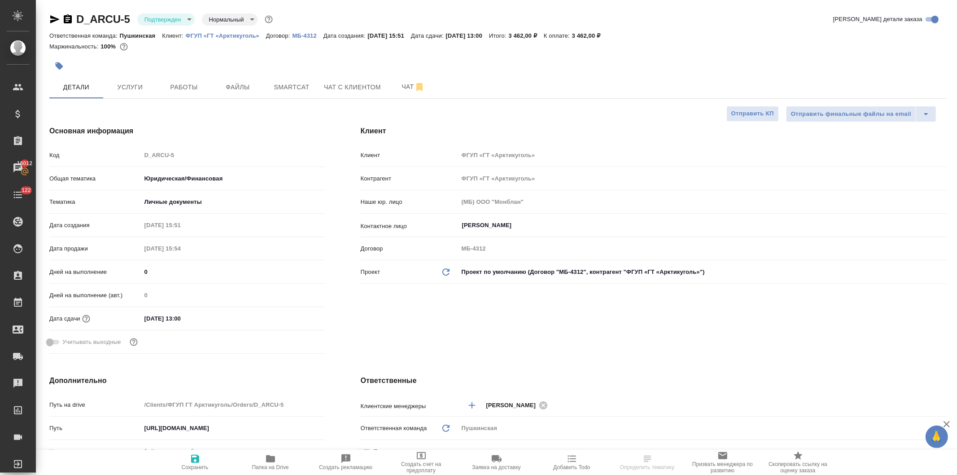
type textarea "x"
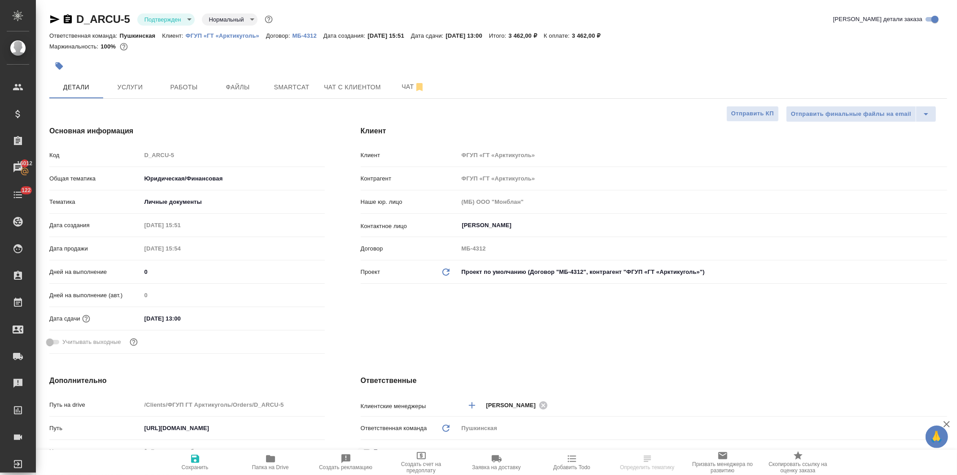
type textarea "x"
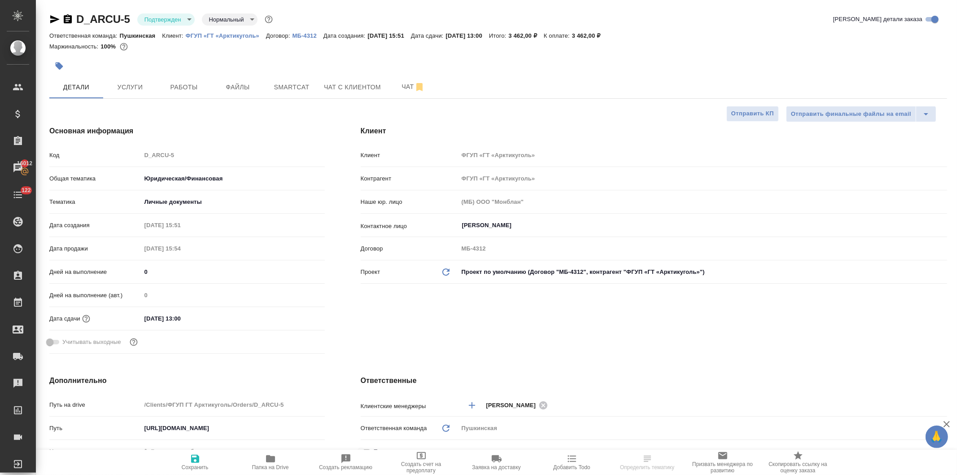
type textarea "x"
select select "RU"
type textarea "x"
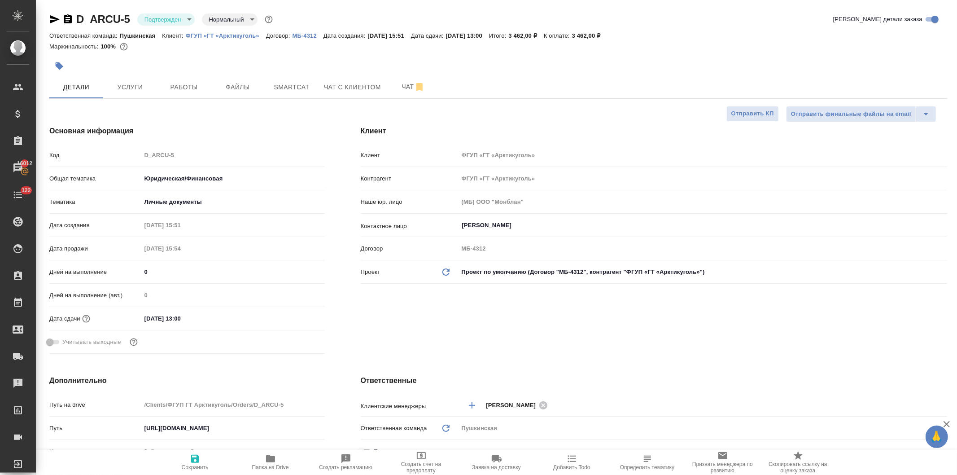
type textarea "x"
click at [132, 84] on span "Услуги" at bounding box center [130, 87] width 43 height 11
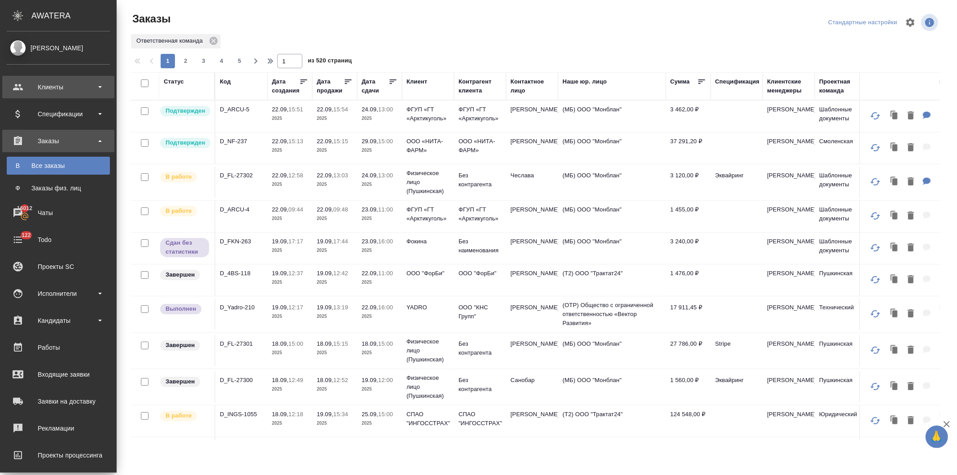
click at [55, 80] on div "Клиенты" at bounding box center [58, 86] width 103 height 13
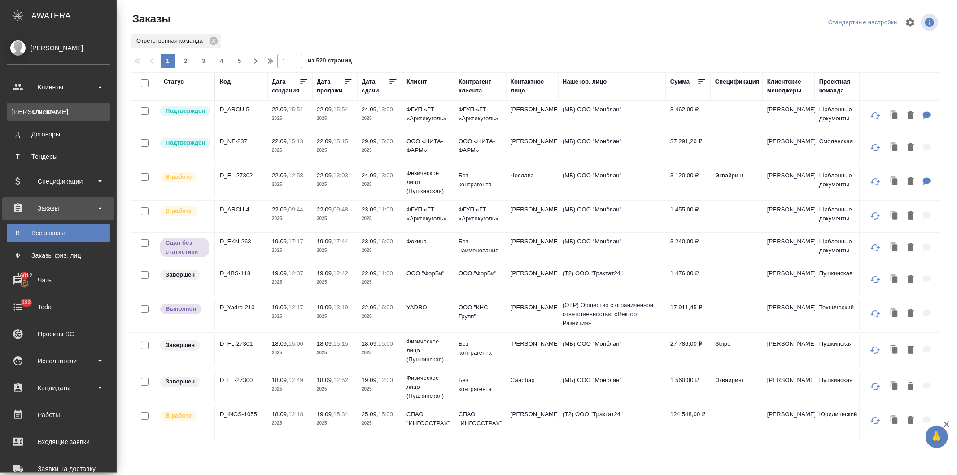
click at [51, 109] on div "Клиенты" at bounding box center [58, 111] width 94 height 9
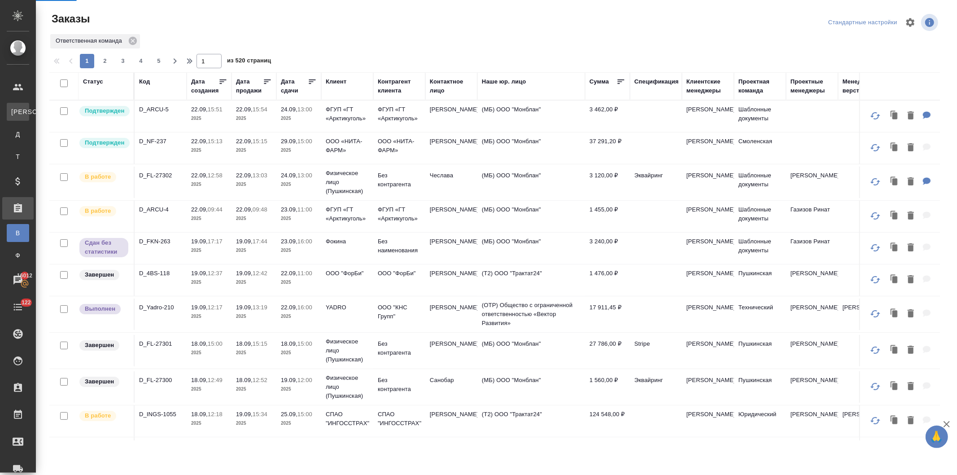
select select "RU"
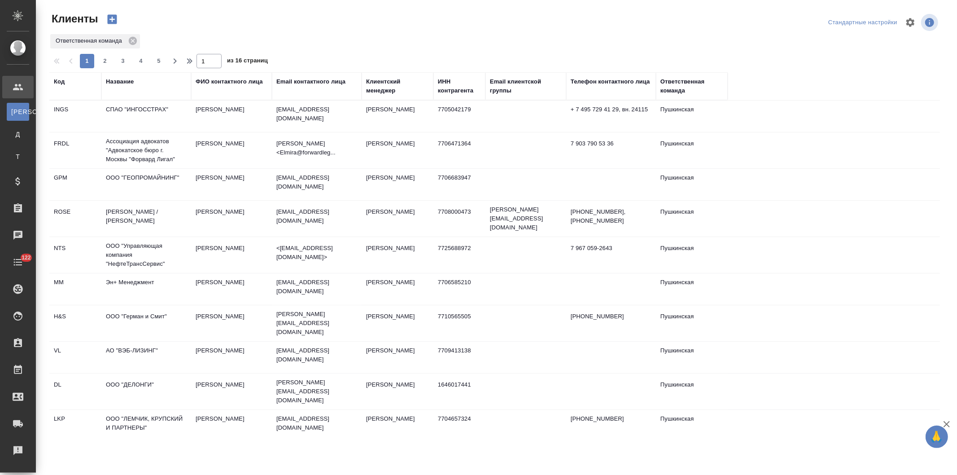
click at [114, 78] on div "Название" at bounding box center [120, 81] width 28 height 9
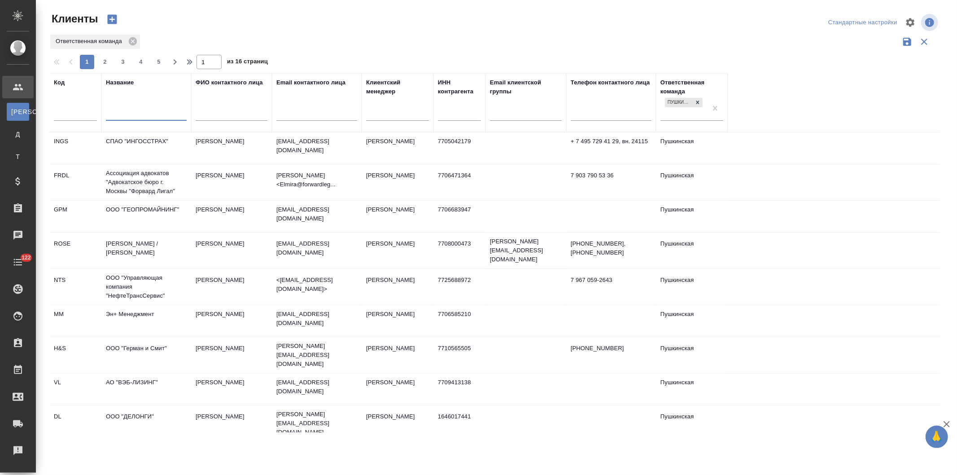
click at [127, 113] on input "text" at bounding box center [146, 114] width 81 height 11
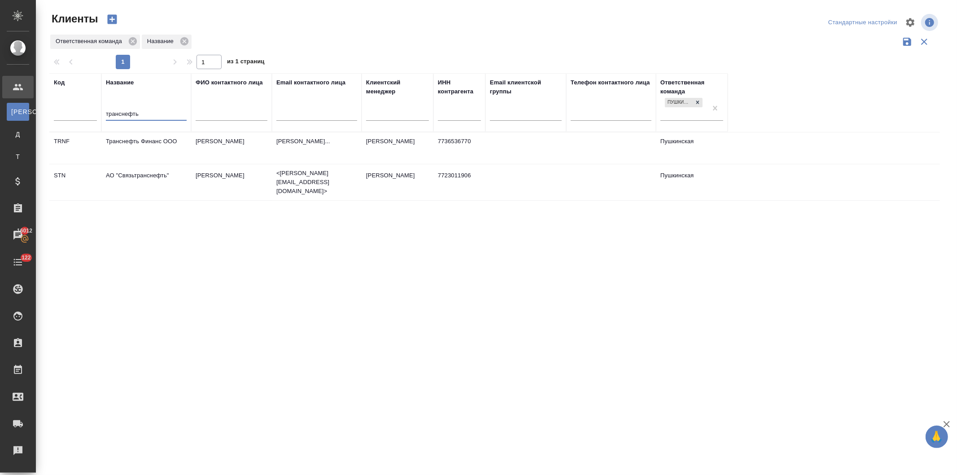
type input "транснефть"
click at [190, 179] on td "АО "Связьтранснефть"" at bounding box center [146, 181] width 90 height 31
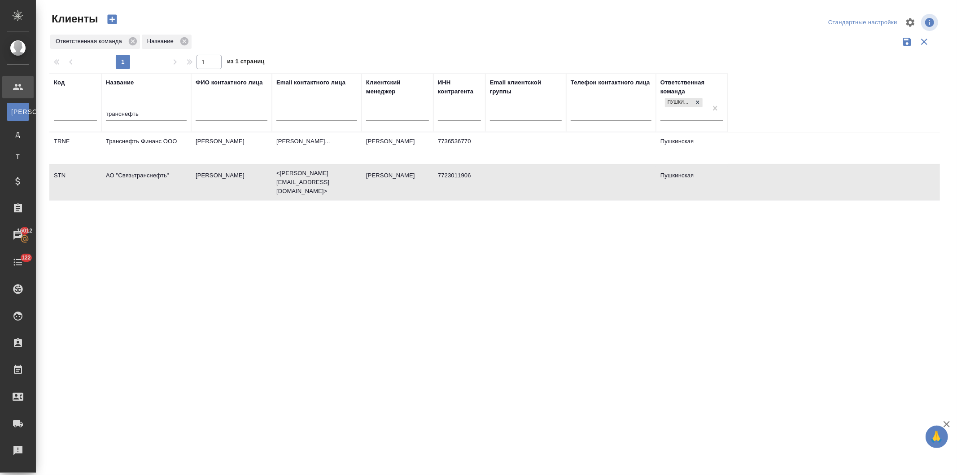
click at [190, 179] on td "АО "Связьтранснефть"" at bounding box center [146, 181] width 90 height 31
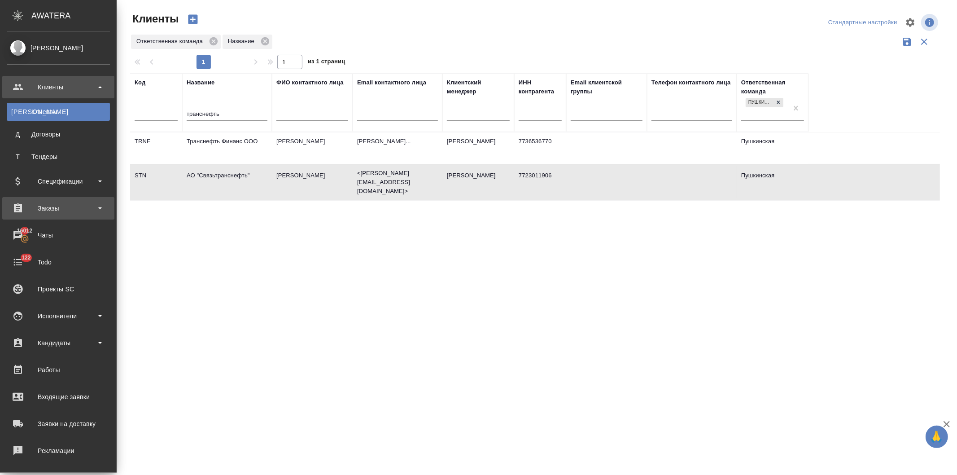
click at [39, 206] on div "Заказы" at bounding box center [58, 207] width 103 height 13
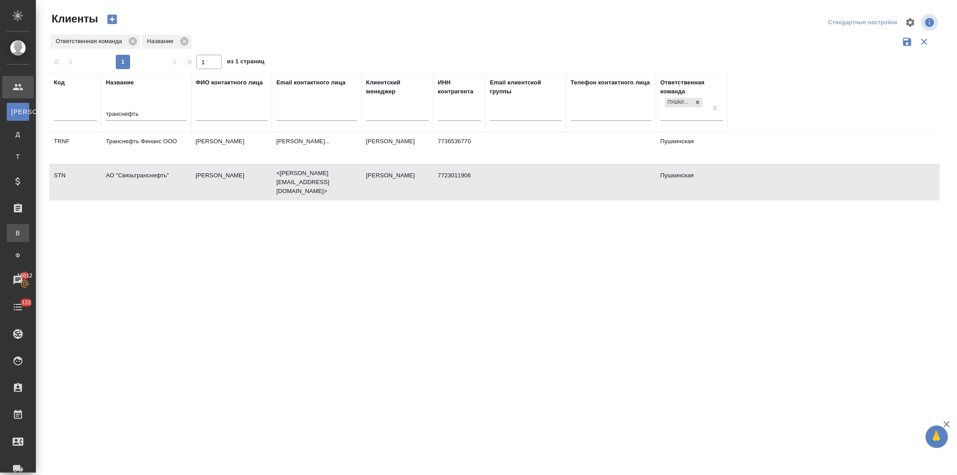
click at [13, 228] on div "Все заказы" at bounding box center [6, 232] width 13 height 9
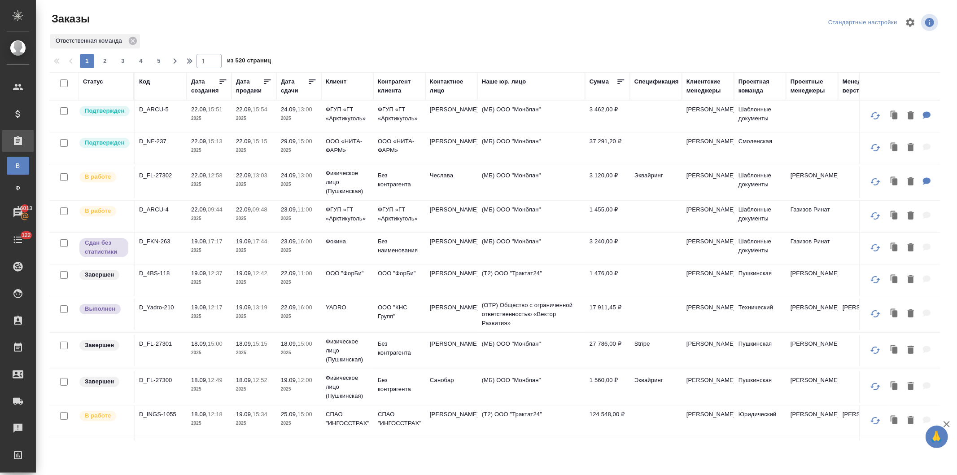
click at [141, 80] on div "Код" at bounding box center [144, 81] width 11 height 9
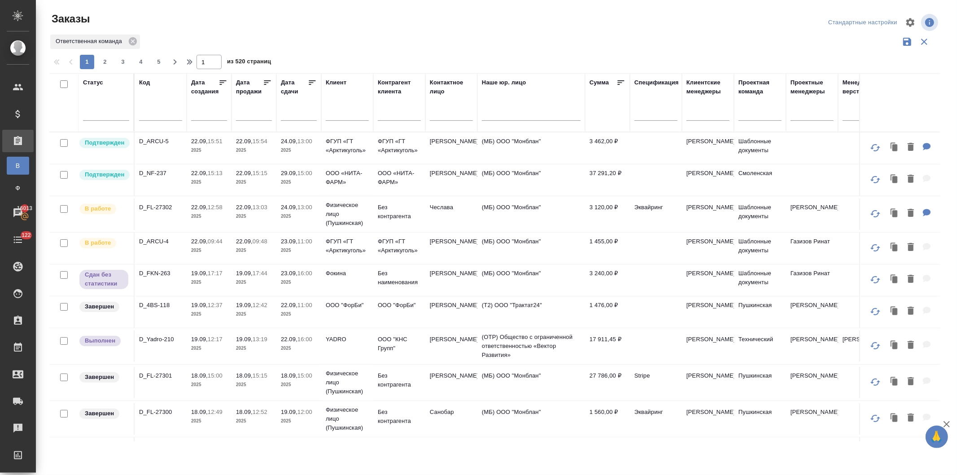
click at [154, 113] on input "text" at bounding box center [160, 114] width 43 height 11
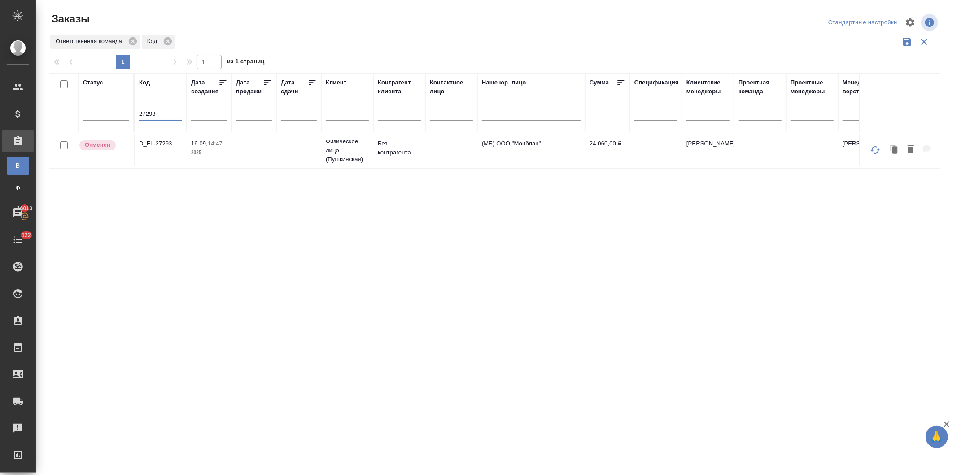
click at [172, 150] on td "D_FL-27293" at bounding box center [161, 150] width 52 height 31
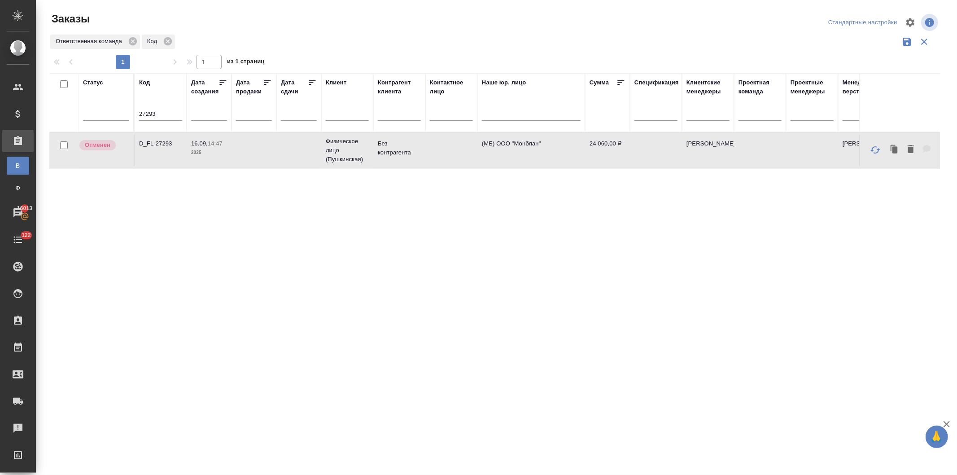
click at [172, 150] on td "D_FL-27293" at bounding box center [161, 150] width 52 height 31
click at [165, 114] on input "27293" at bounding box center [160, 114] width 43 height 11
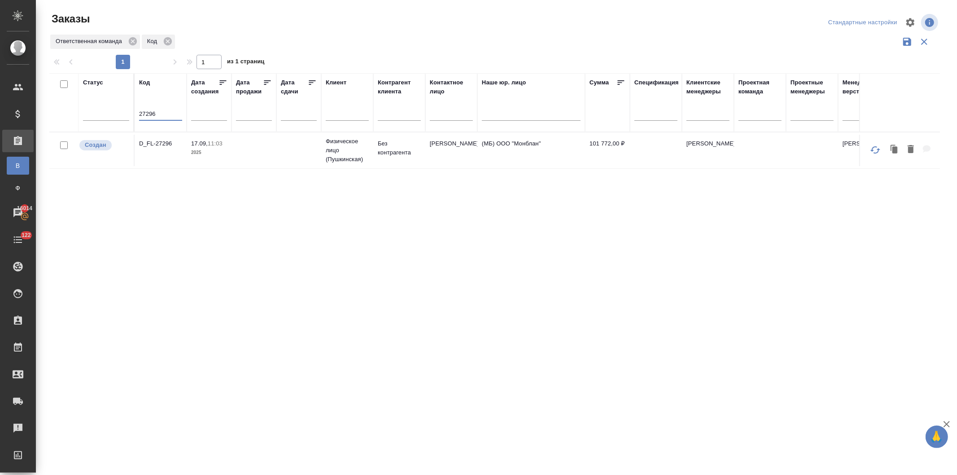
type input "27296"
click at [370, 149] on td "Физическое лицо (Пушкинская)" at bounding box center [347, 150] width 52 height 36
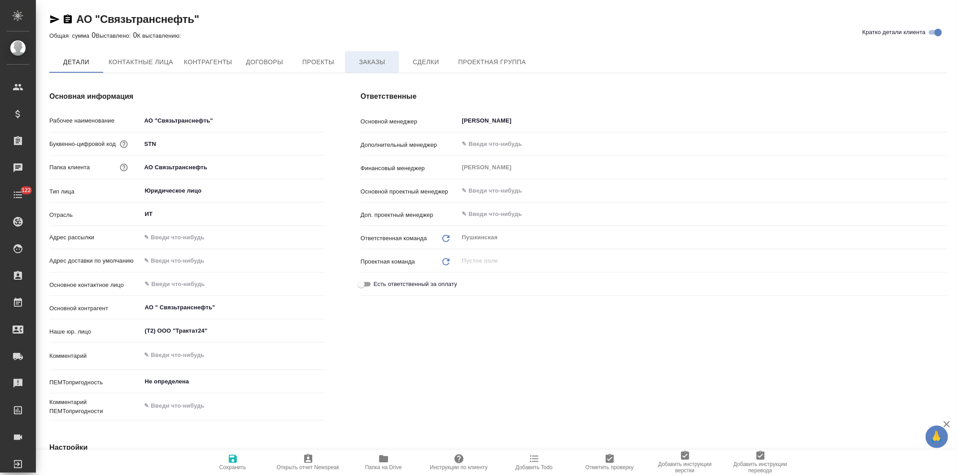
type textarea "x"
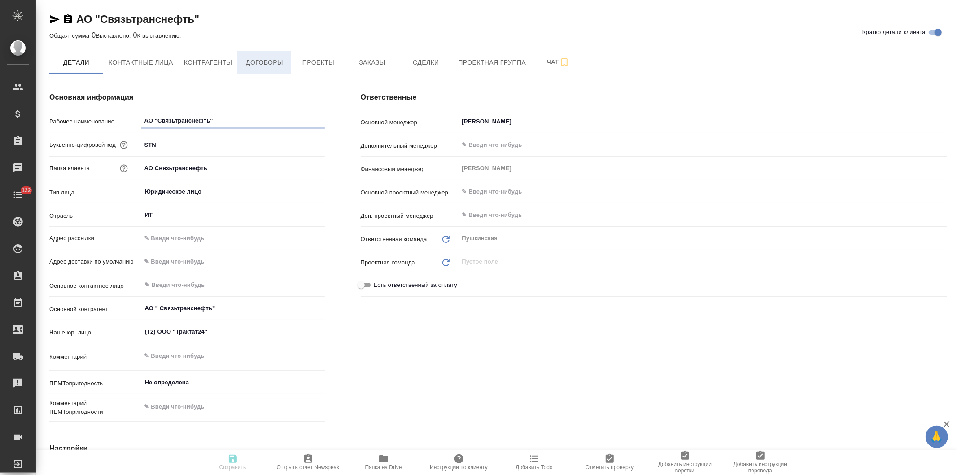
type textarea "x"
click at [374, 69] on button "Заказы" at bounding box center [372, 62] width 54 height 22
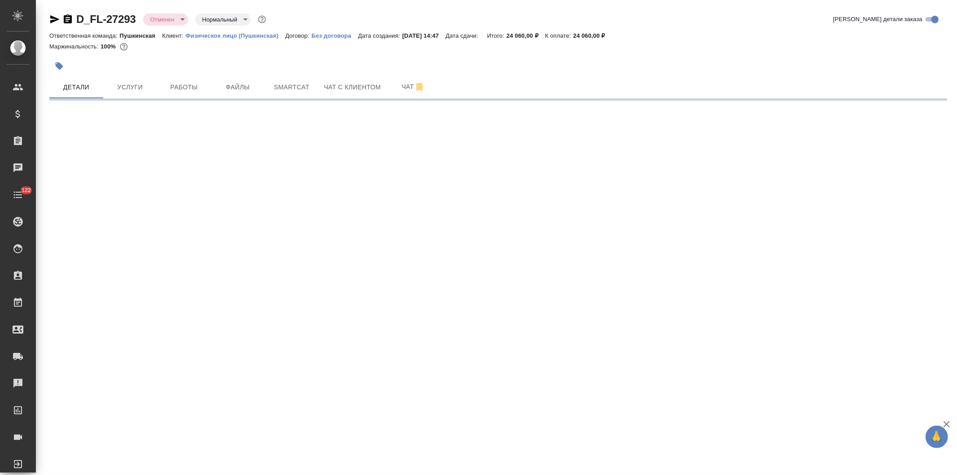
select select "RU"
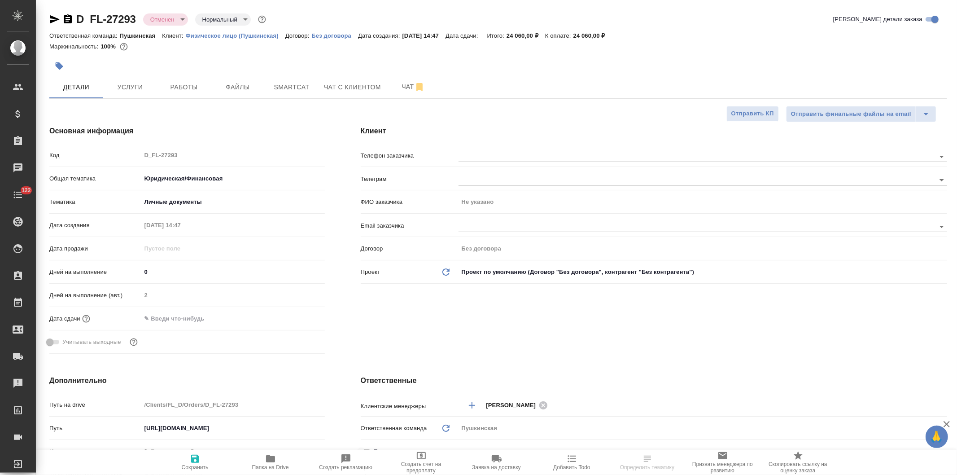
type textarea "x"
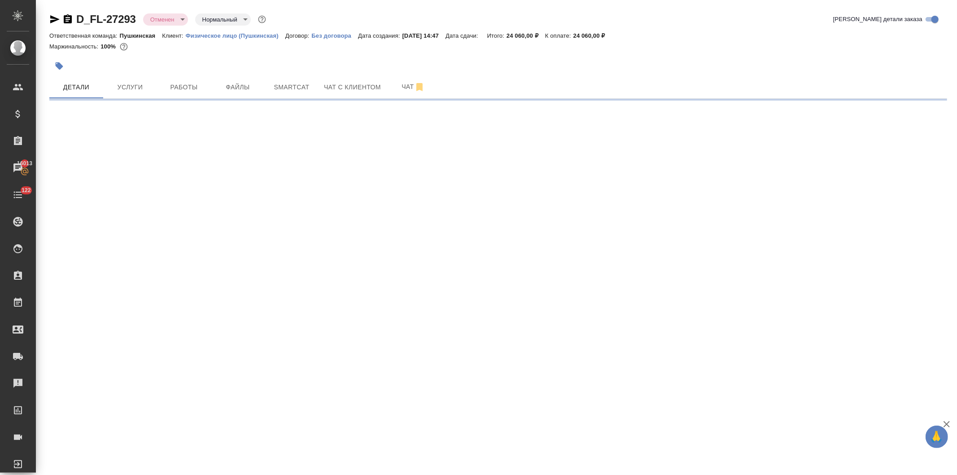
select select "RU"
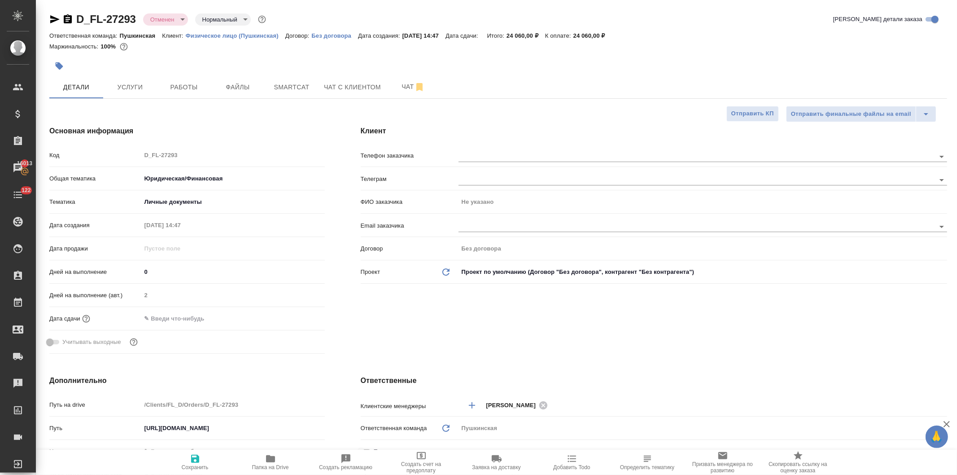
type textarea "x"
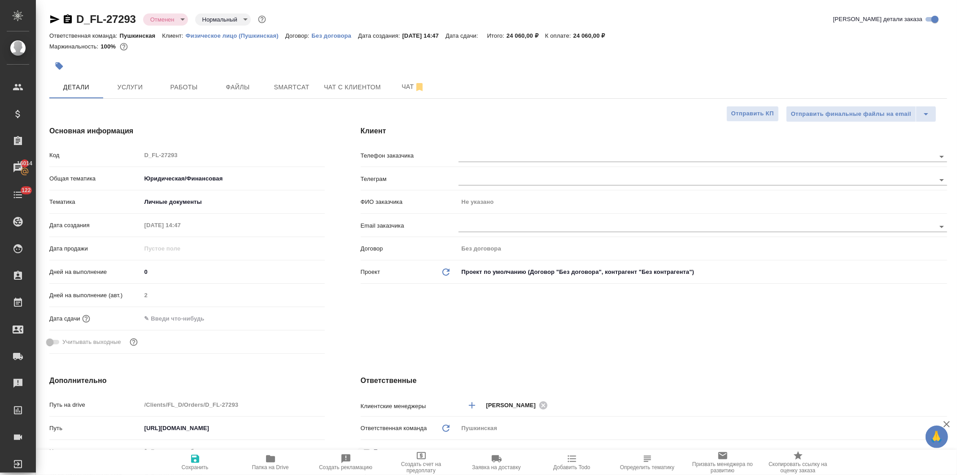
type textarea "x"
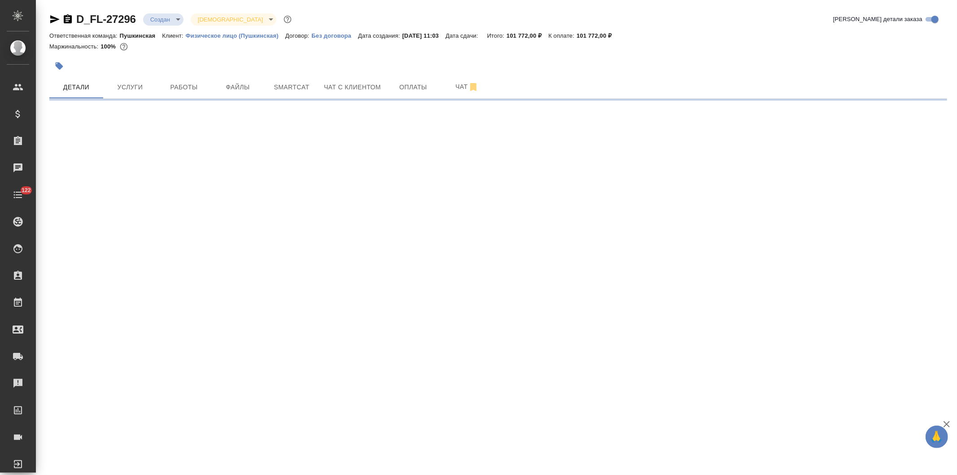
select select "RU"
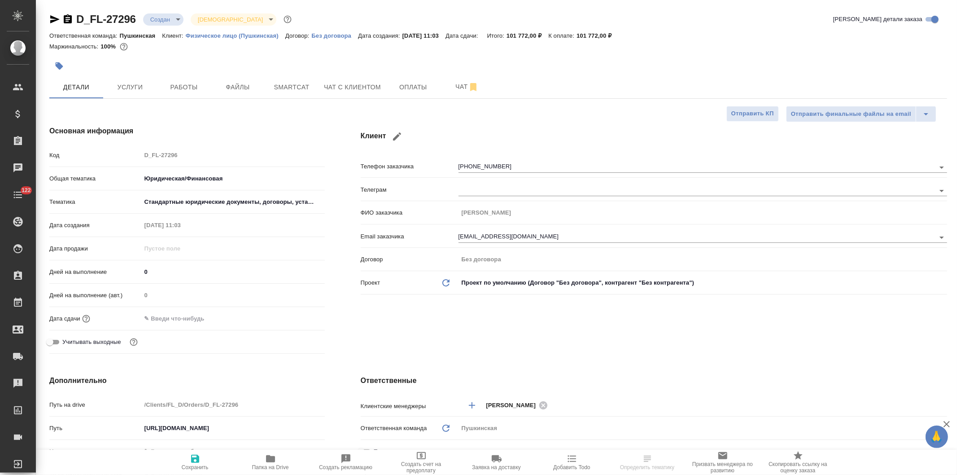
type textarea "x"
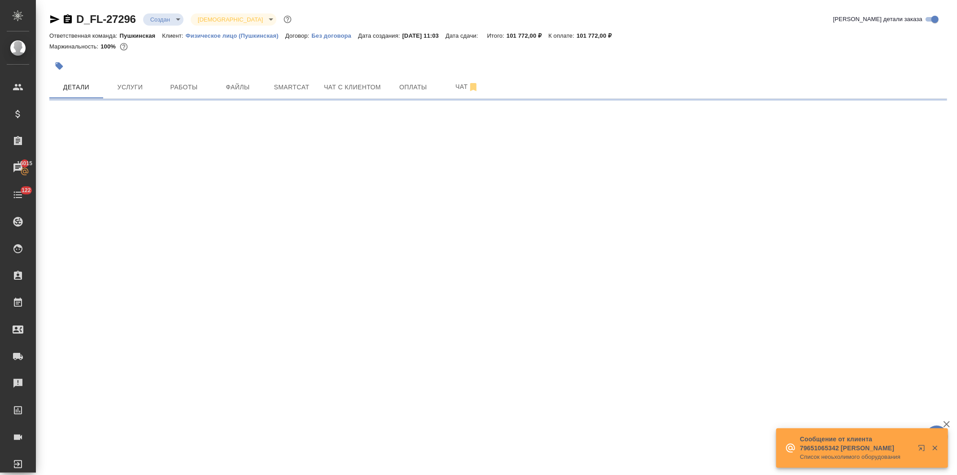
select select "RU"
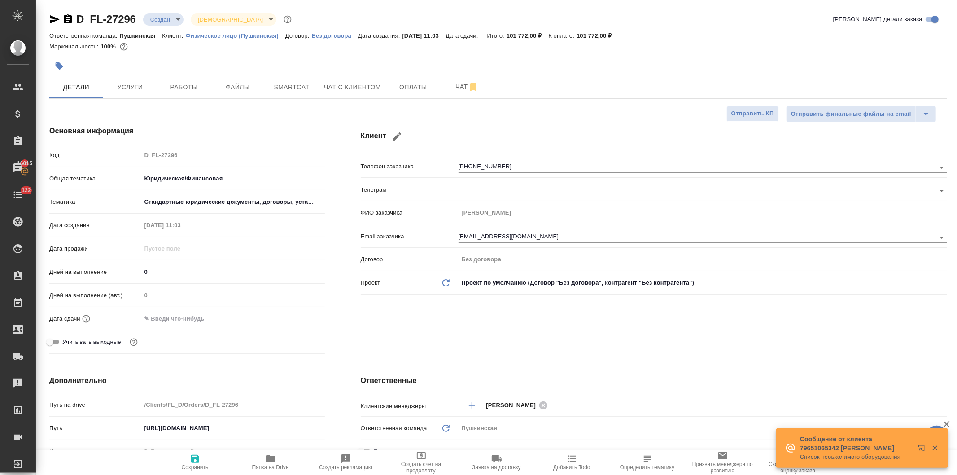
type textarea "x"
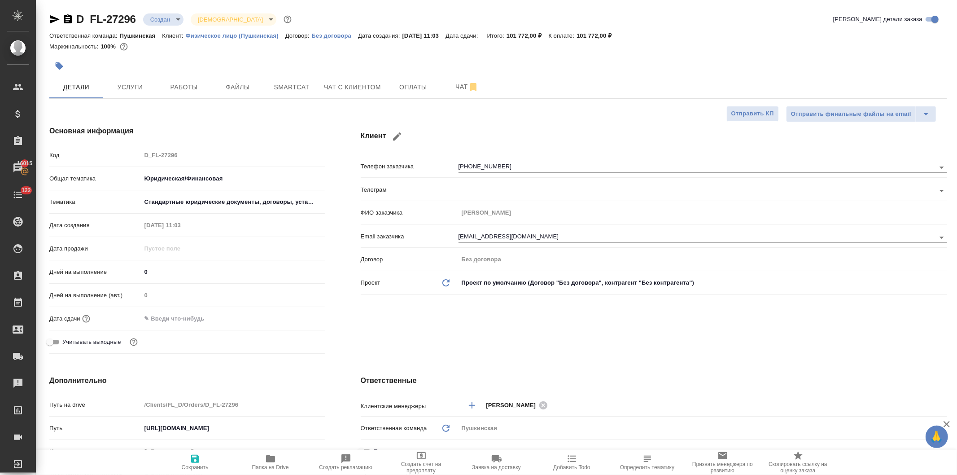
type textarea "x"
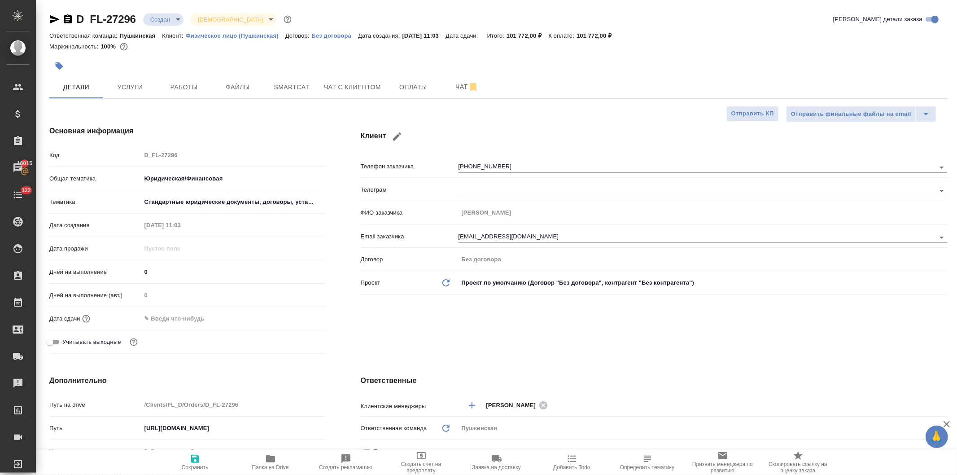
type textarea "x"
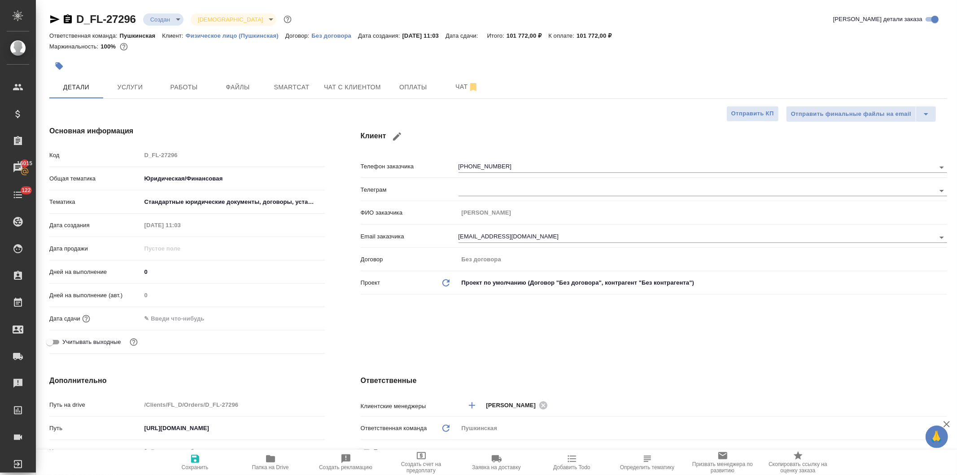
type textarea "x"
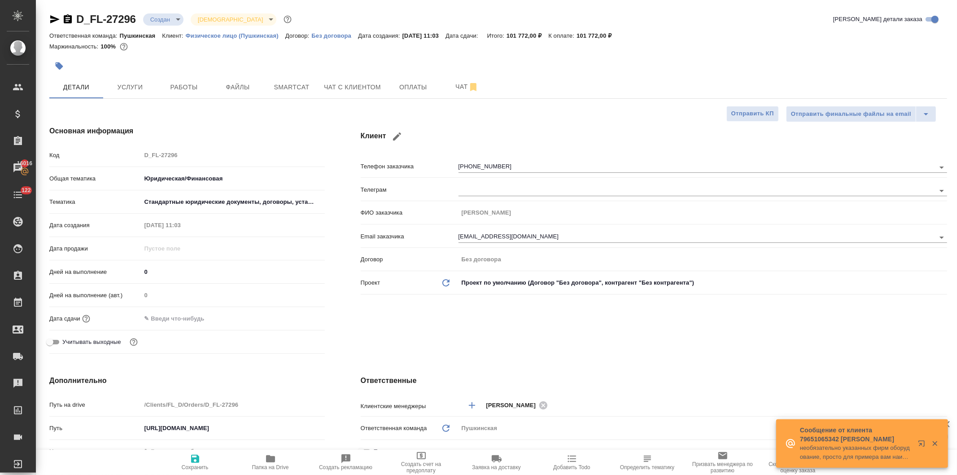
type textarea "x"
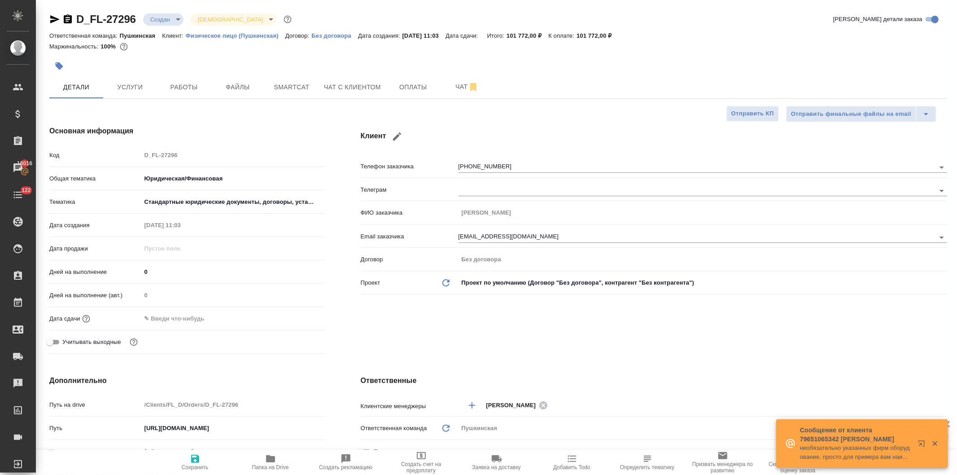
type textarea "x"
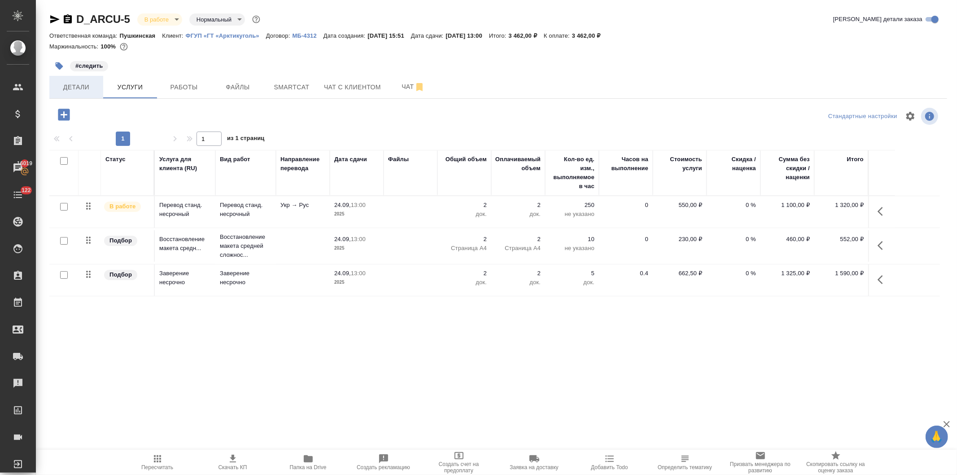
click at [68, 87] on span "Детали" at bounding box center [76, 87] width 43 height 11
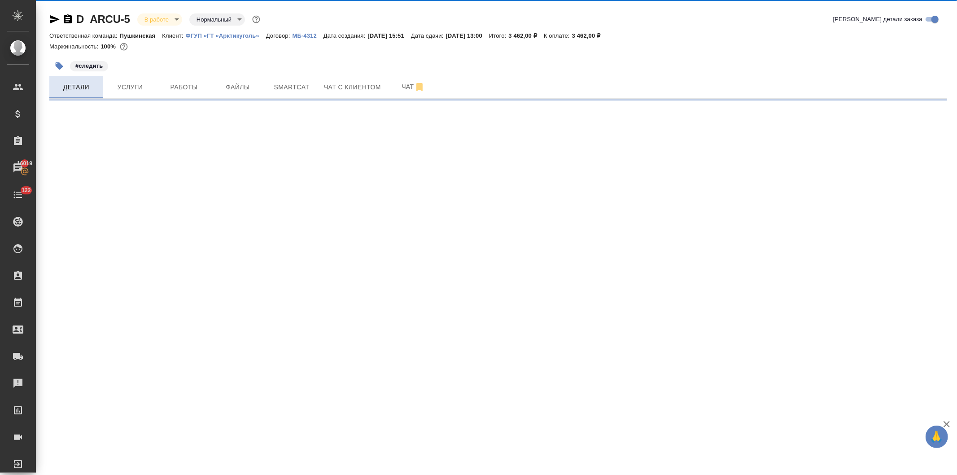
select select "RU"
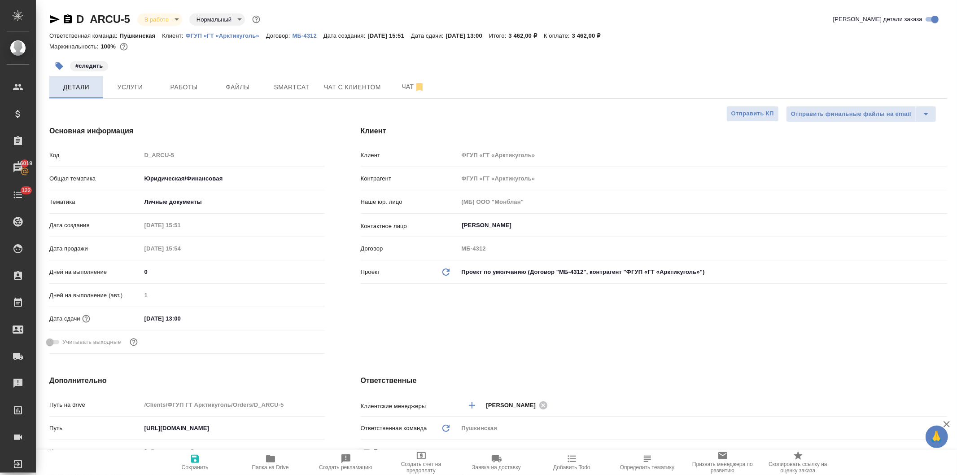
type textarea "x"
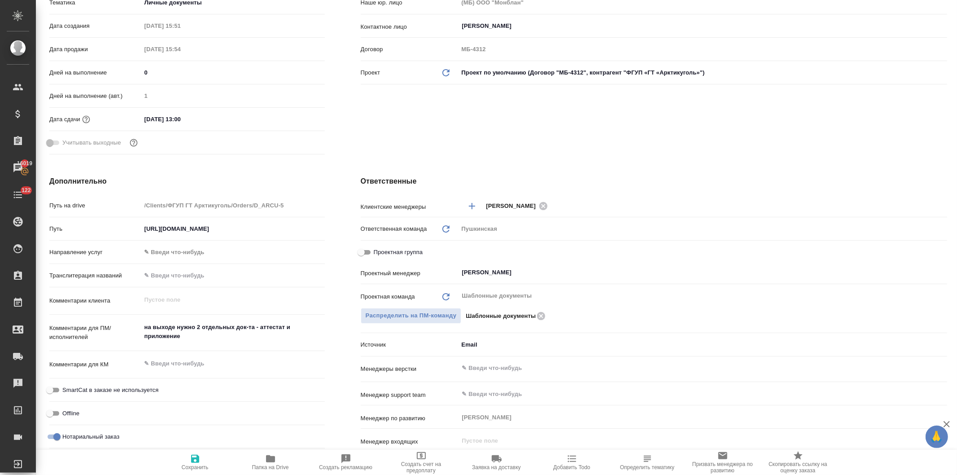
click at [359, 247] on input "Проектная группа" at bounding box center [361, 252] width 32 height 11
checkbox input "true"
type textarea "x"
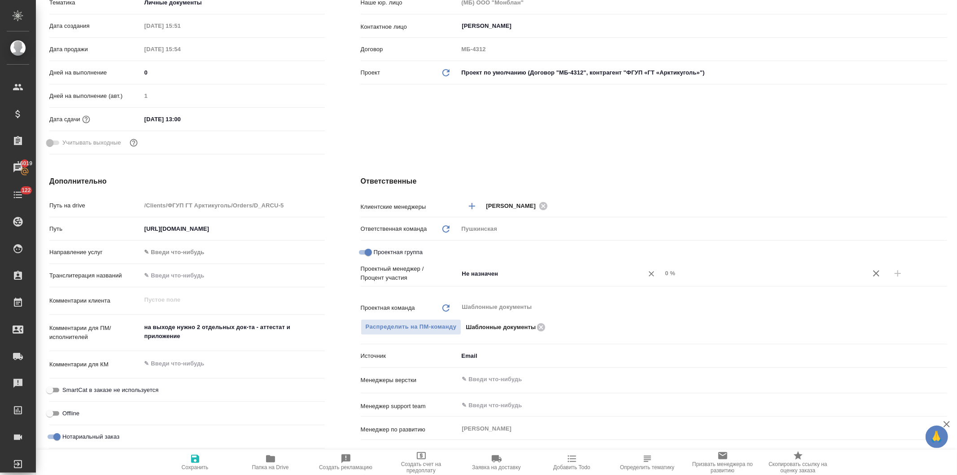
click at [483, 276] on input "Не назначен" at bounding box center [545, 273] width 168 height 11
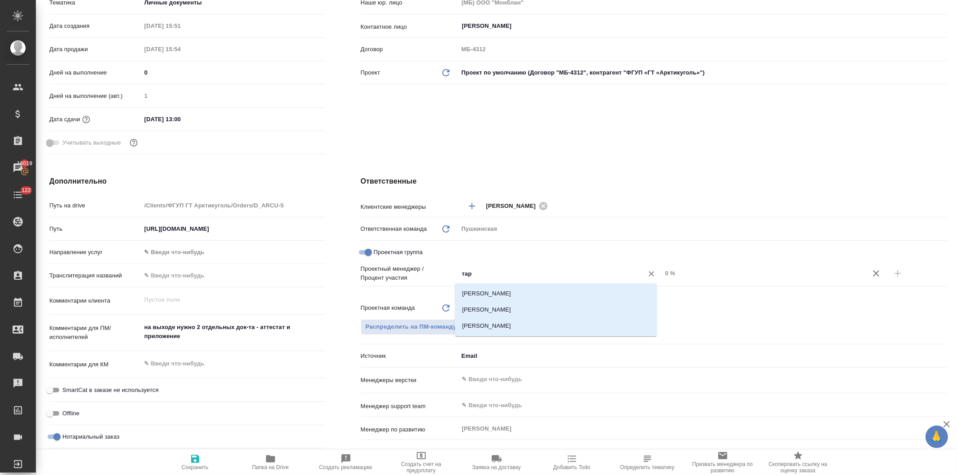
type input "тара"
click at [485, 292] on li "Тарабановская Анастасия" at bounding box center [556, 293] width 202 height 16
type textarea "x"
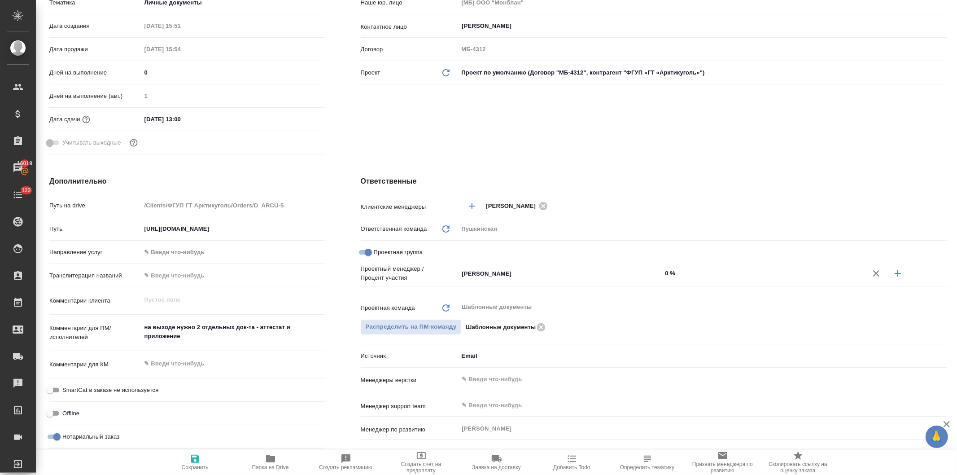
click at [662, 274] on input "0 %" at bounding box center [764, 272] width 204 height 13
type input "50 %"
type textarea "x"
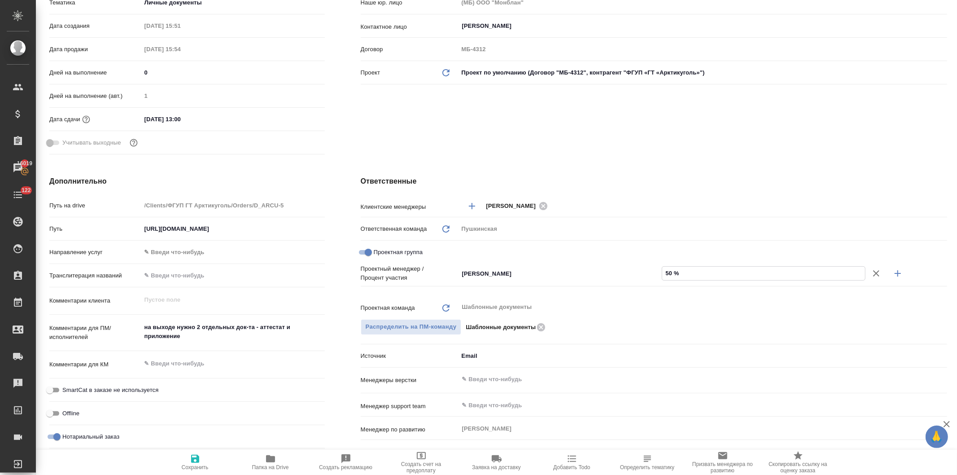
type textarea "x"
type input "54 %"
type textarea "x"
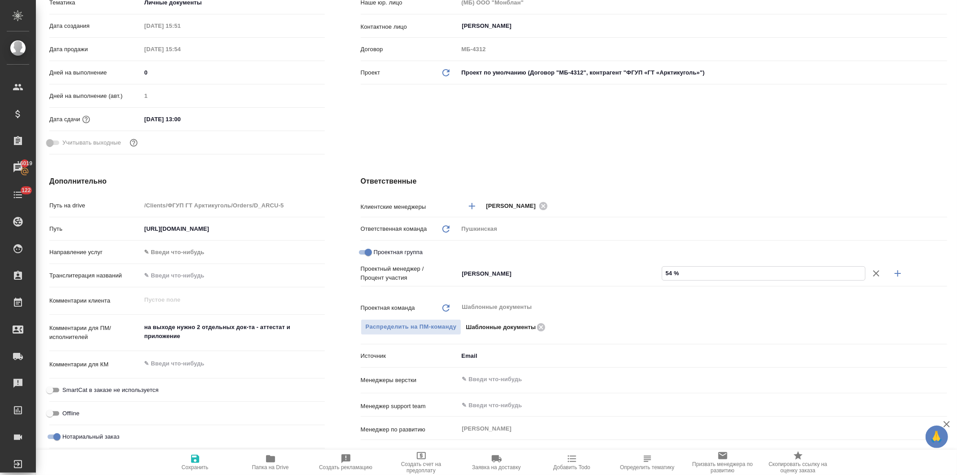
type textarea "x"
type input "54 %"
click at [892, 270] on icon "button" at bounding box center [897, 273] width 11 height 11
type textarea "x"
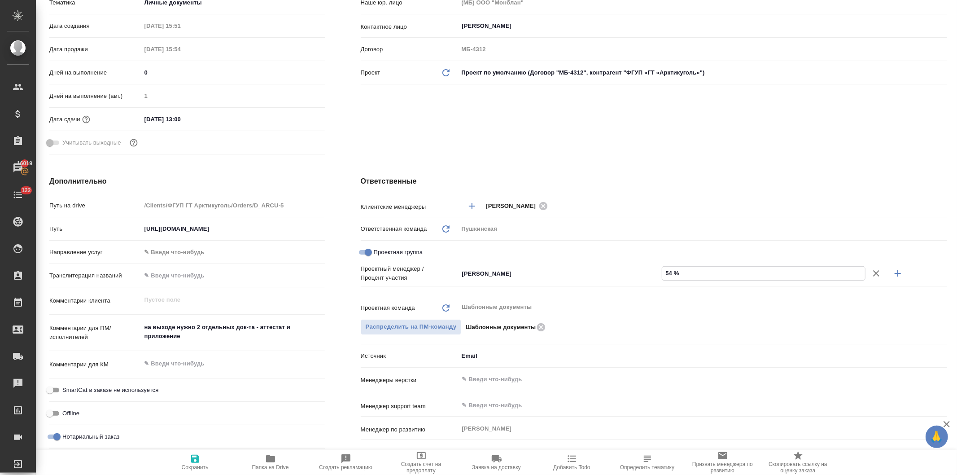
type textarea "x"
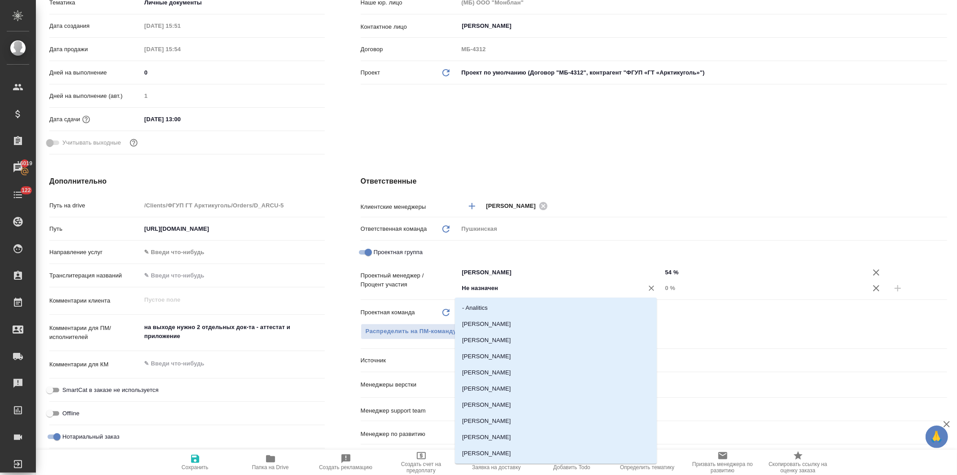
click at [477, 287] on input "Не назначен" at bounding box center [545, 288] width 168 height 11
type input "давы"
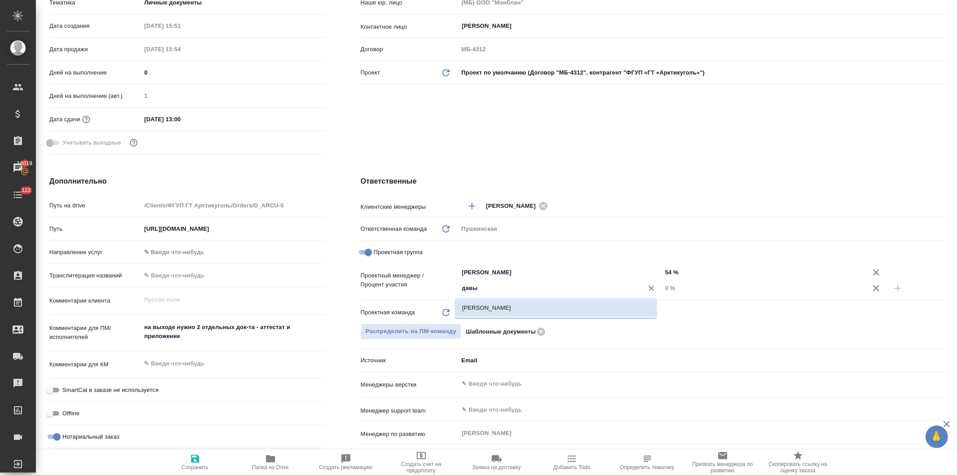
click at [485, 302] on li "[PERSON_NAME]" at bounding box center [556, 308] width 202 height 16
type textarea "x"
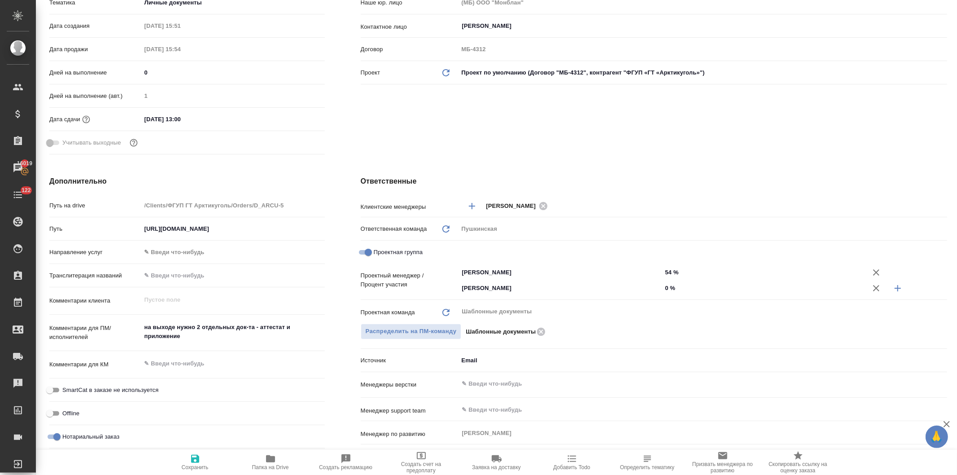
click at [662, 290] on input "0 %" at bounding box center [764, 287] width 204 height 13
type textarea "x"
type input "460 %"
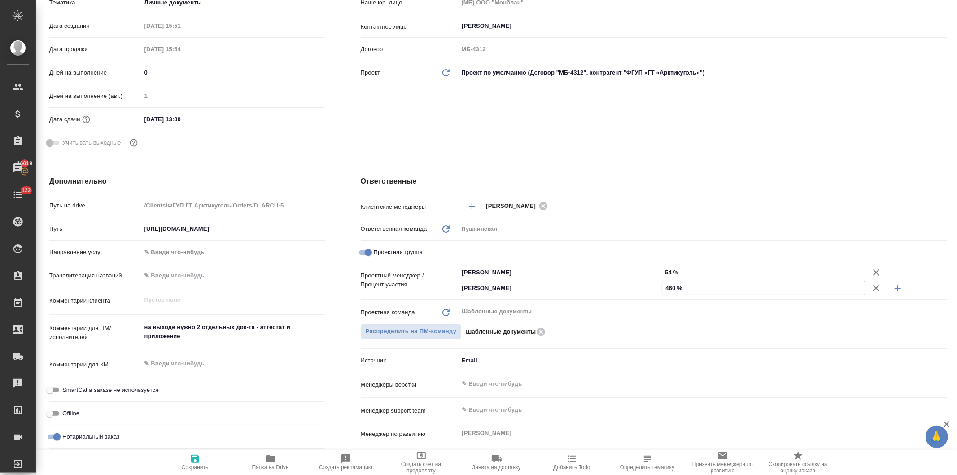
type textarea "x"
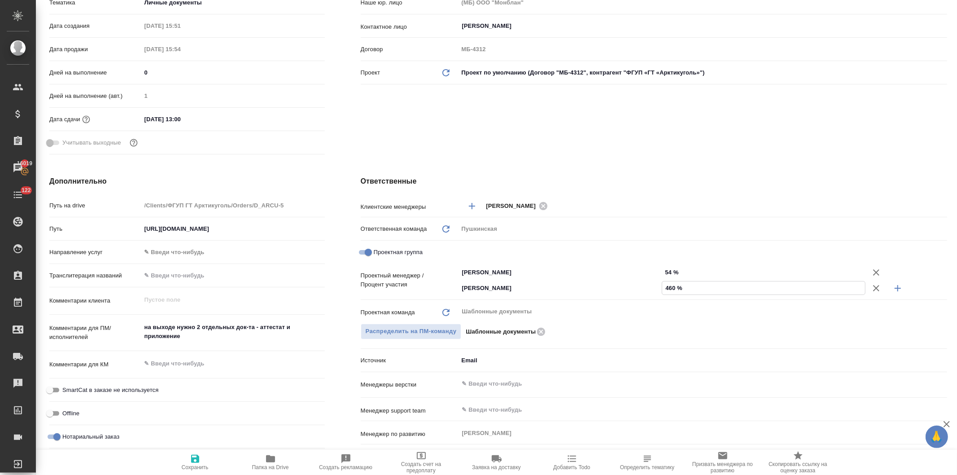
type textarea "x"
type input "46 %"
click at [557, 131] on div "Клиент Клиент ФГУП «ГТ «Арктикуголь» Контрагент ФГУП «ГТ «Арктикуголь» Наше юр.…" at bounding box center [654, 41] width 622 height 267
click at [195, 460] on icon "button" at bounding box center [195, 458] width 11 height 11
type textarea "x"
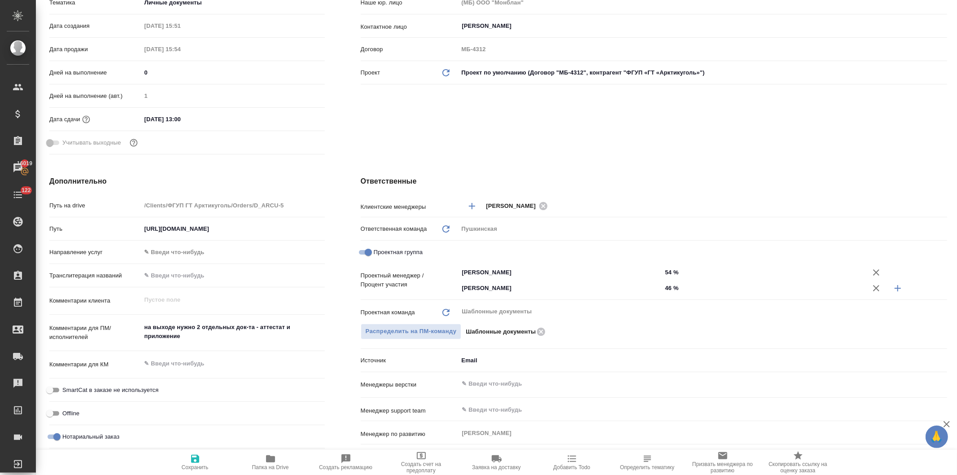
type textarea "x"
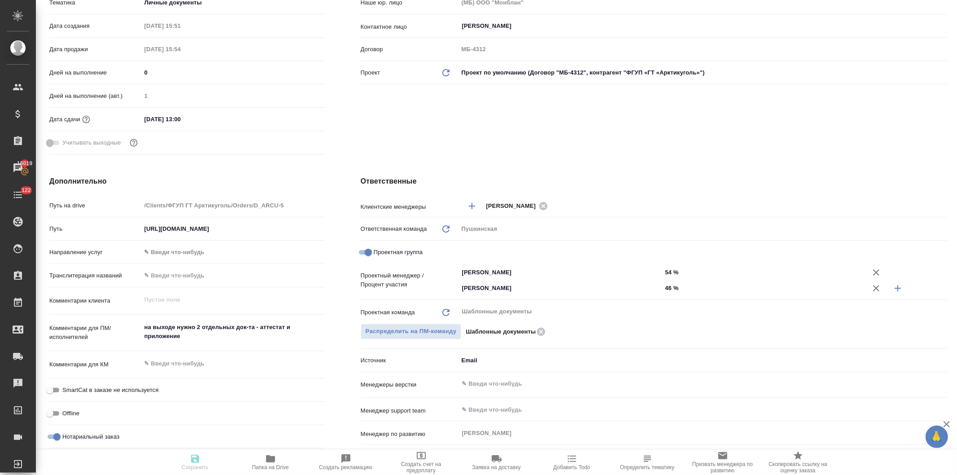
type textarea "x"
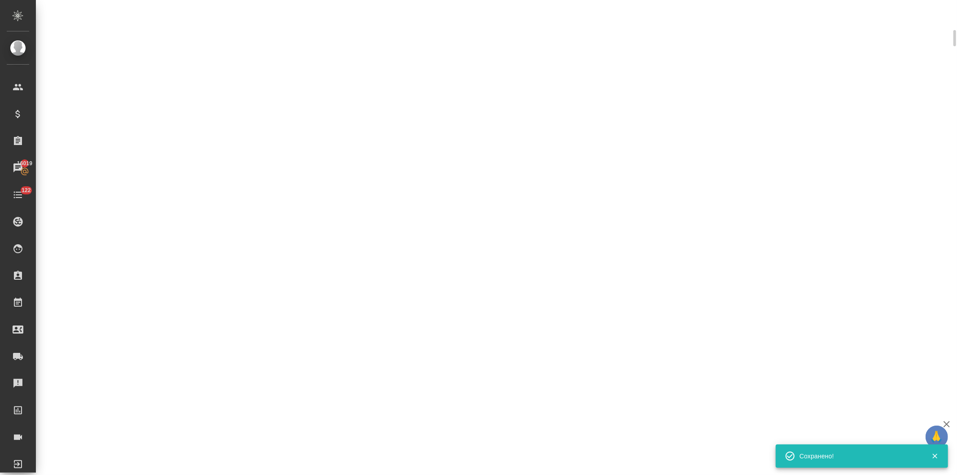
select select "RU"
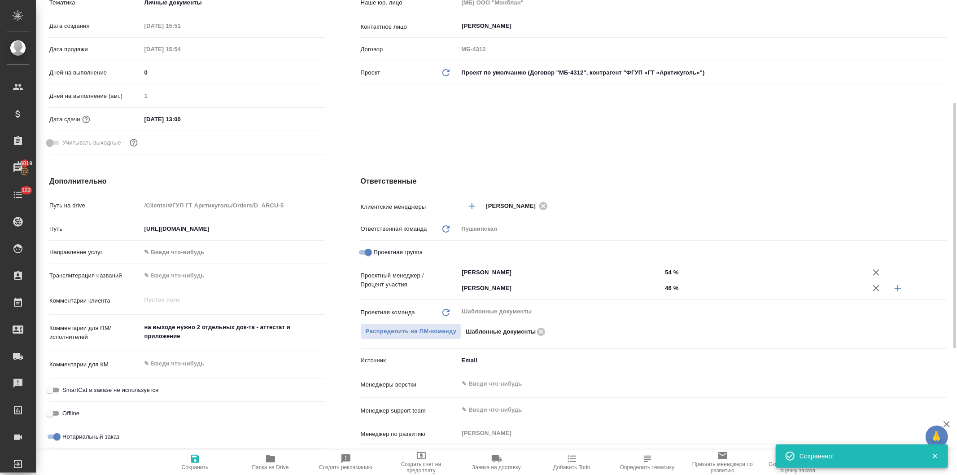
type textarea "x"
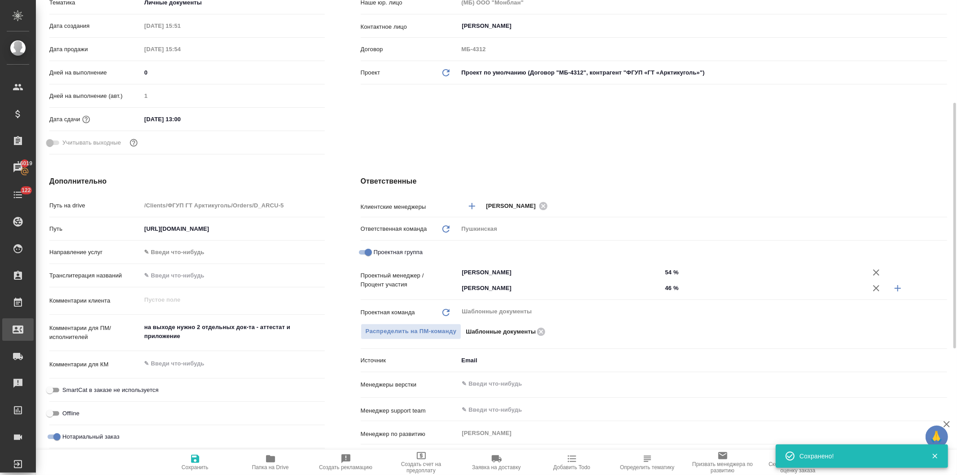
type textarea "x"
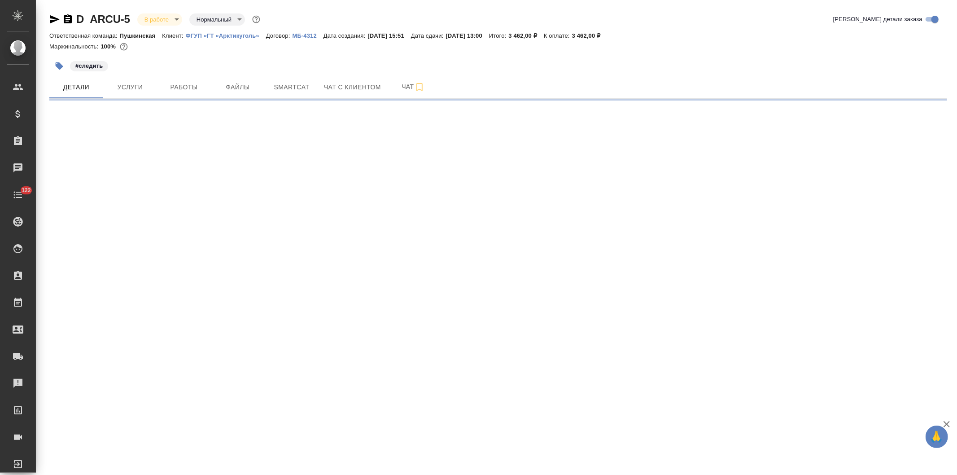
select select "RU"
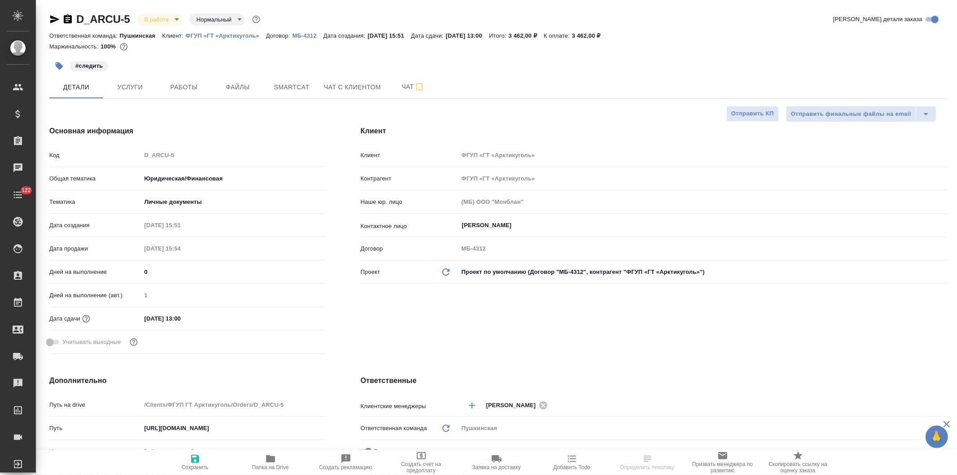
type textarea "x"
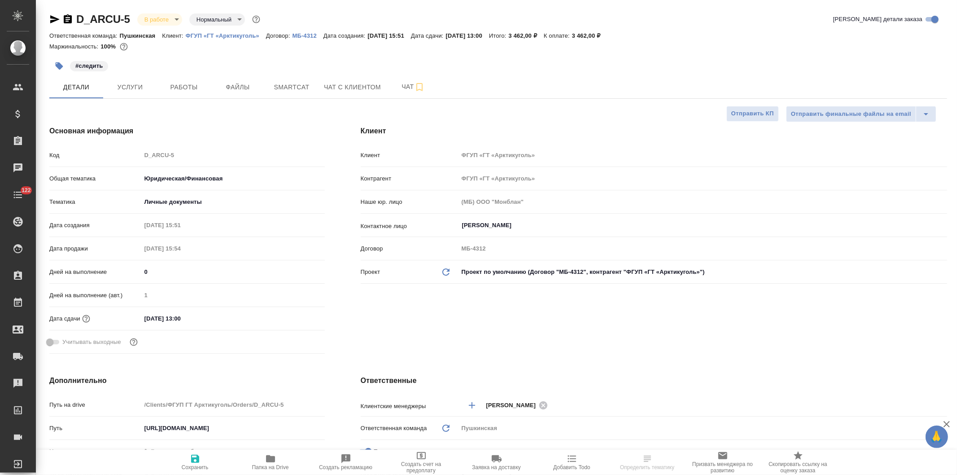
type textarea "x"
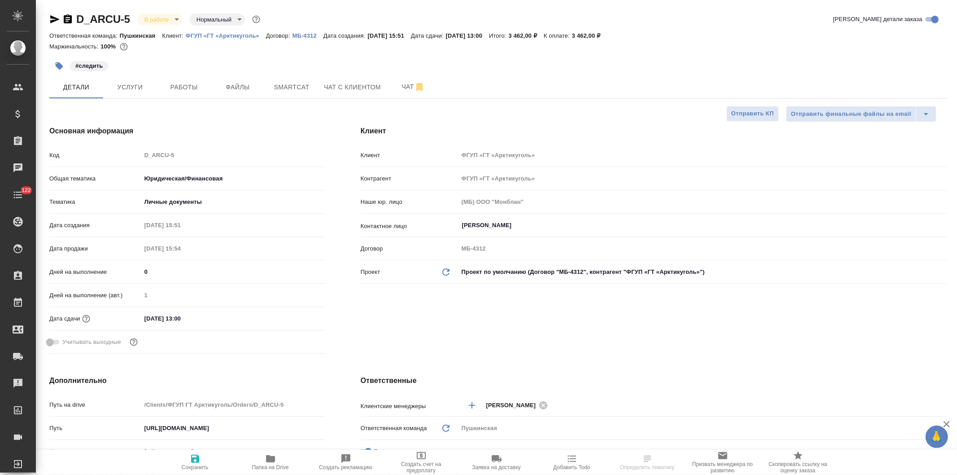
type textarea "x"
select select "RU"
type textarea "x"
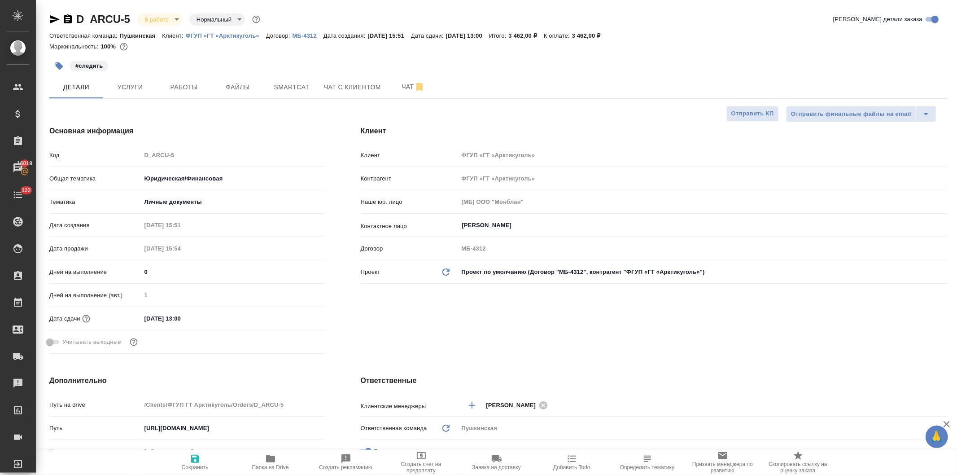
type textarea "x"
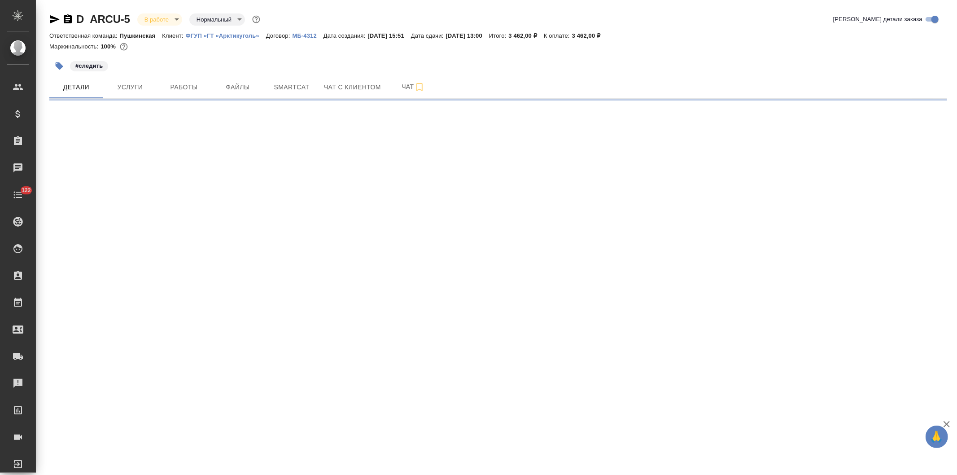
select select "RU"
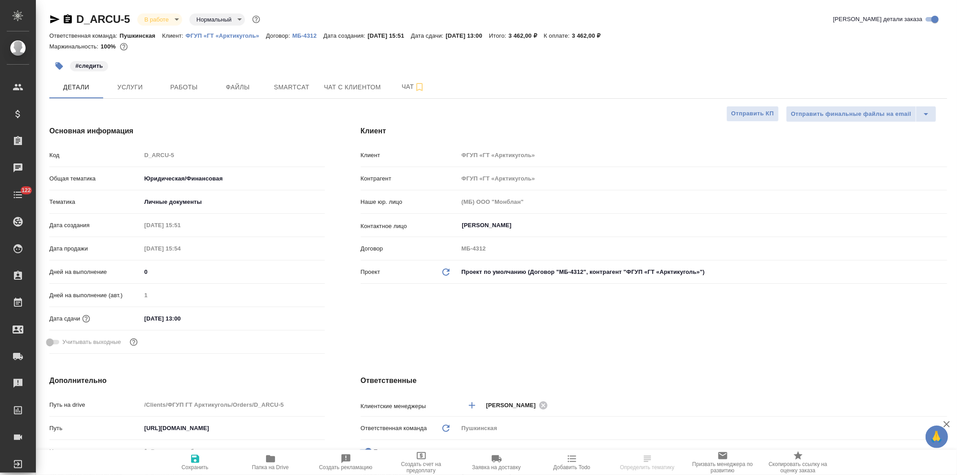
type textarea "x"
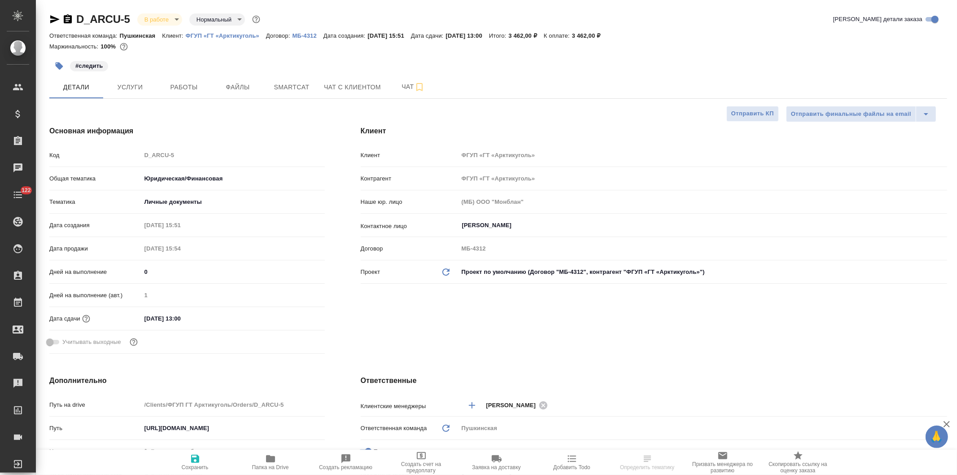
type textarea "x"
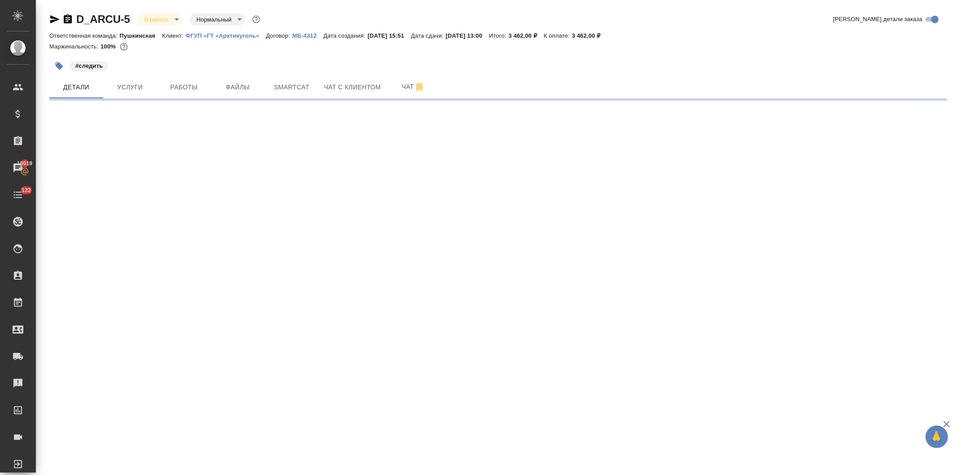
select select "RU"
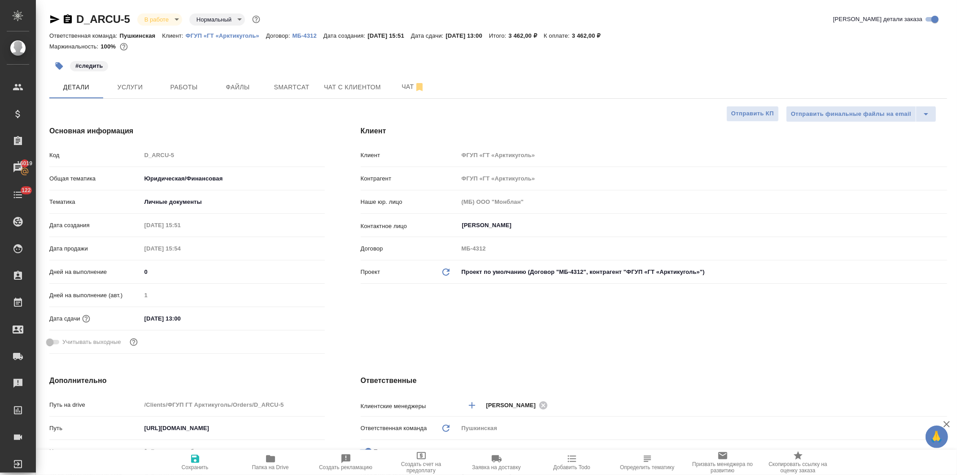
type textarea "x"
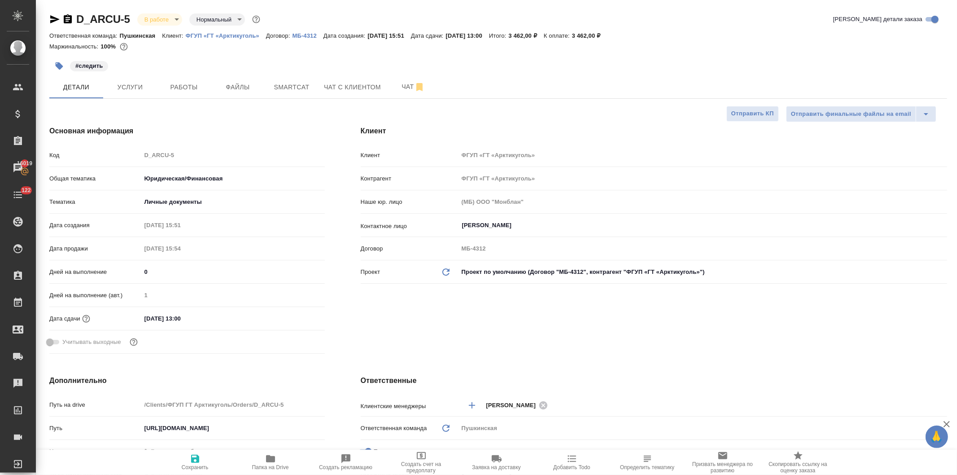
type textarea "x"
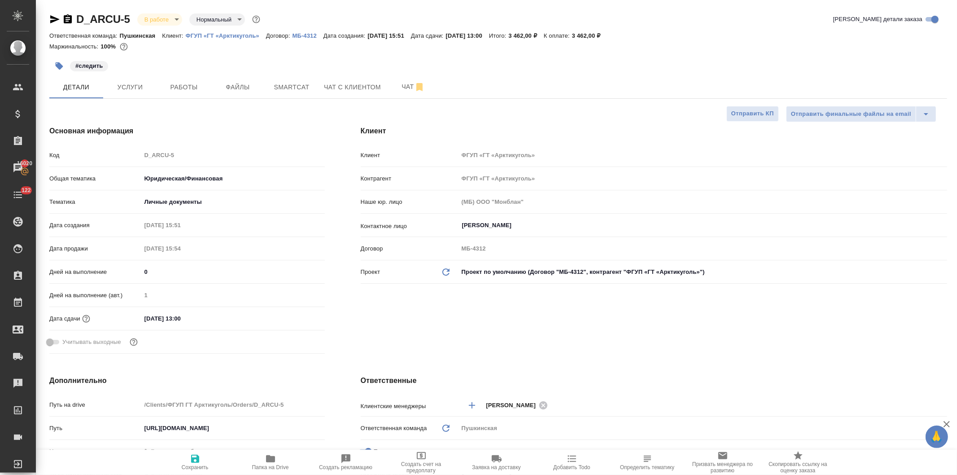
type textarea "x"
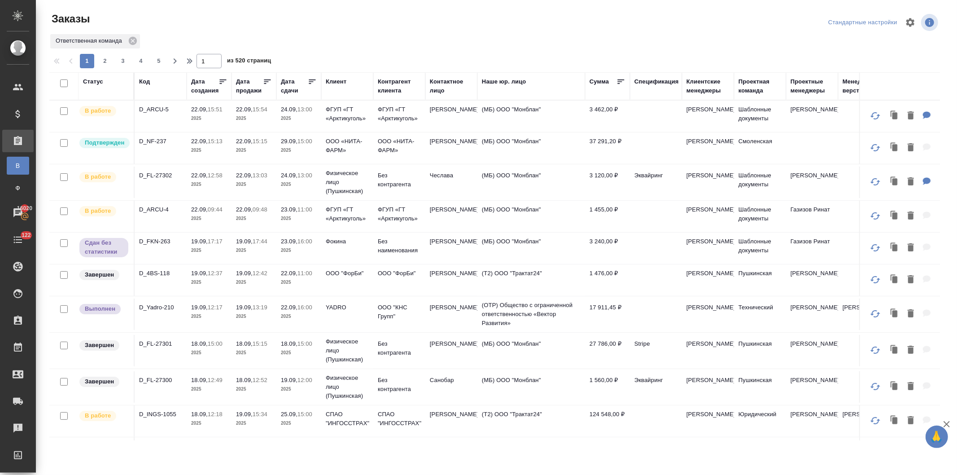
click at [91, 80] on div "Статус" at bounding box center [93, 81] width 20 height 9
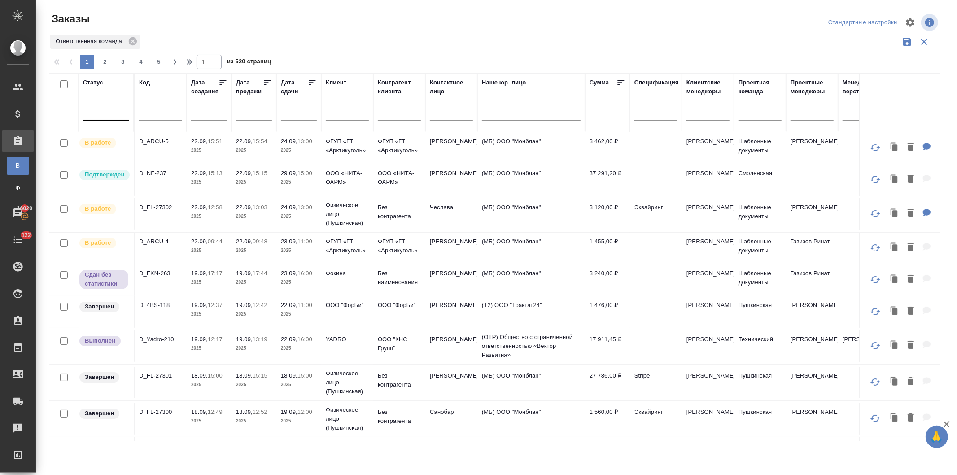
click at [97, 114] on div at bounding box center [106, 111] width 46 height 13
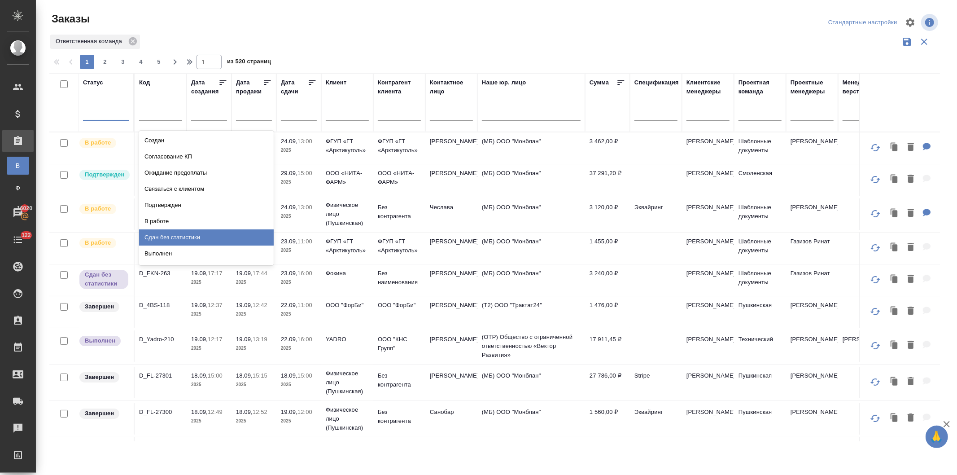
click at [163, 234] on div "Сдан без статистики" at bounding box center [206, 237] width 135 height 16
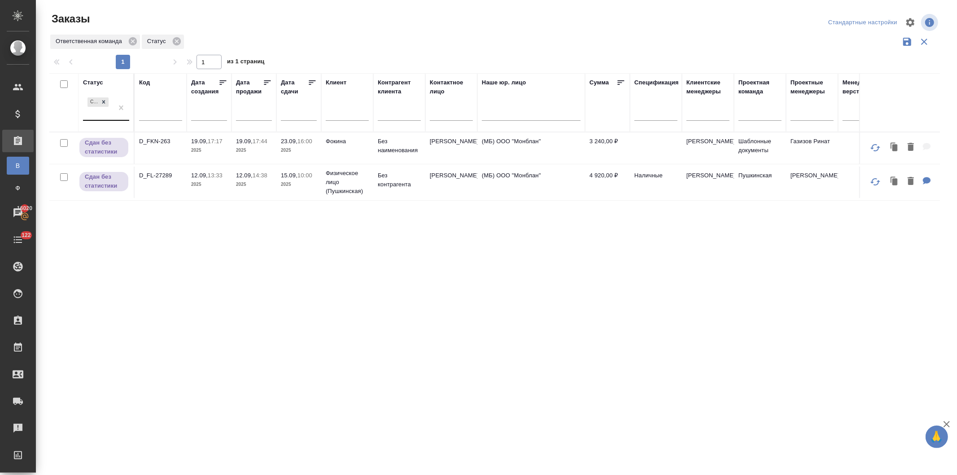
click at [100, 113] on div "Сдан без статистики" at bounding box center [98, 108] width 30 height 24
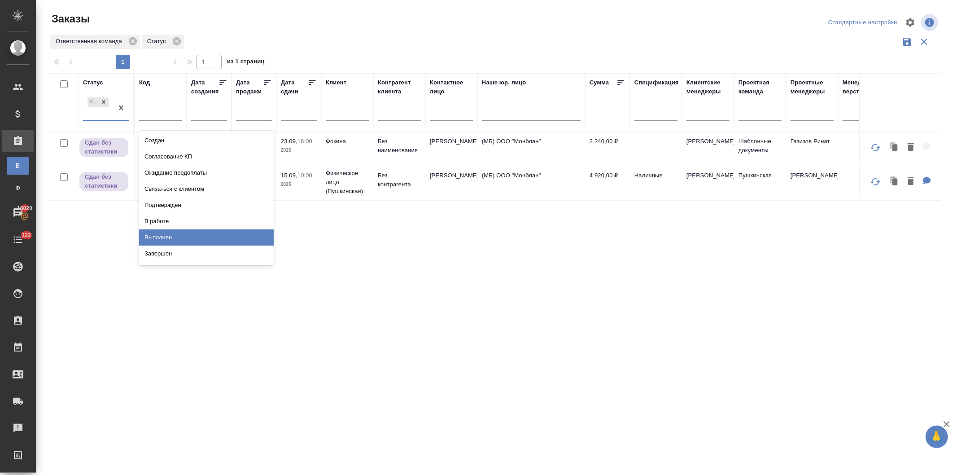
click at [157, 238] on div "Выполнен" at bounding box center [206, 237] width 135 height 16
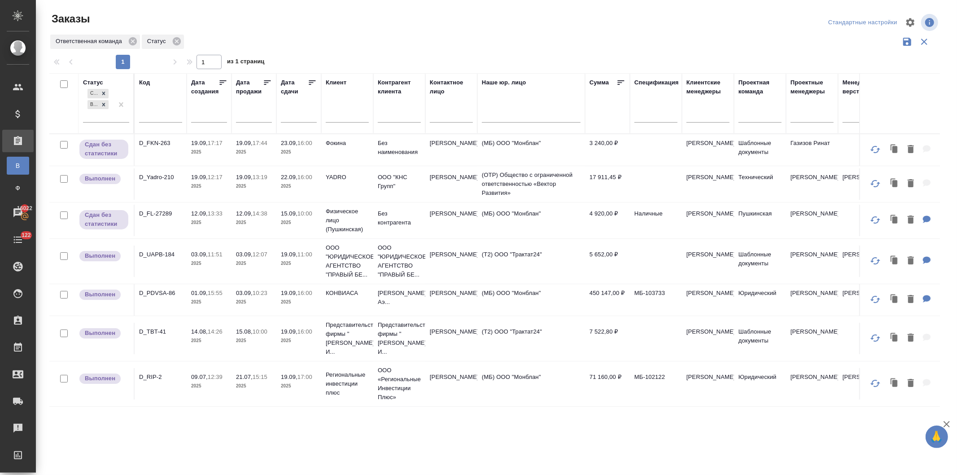
click at [300, 221] on p "2025" at bounding box center [299, 222] width 36 height 9
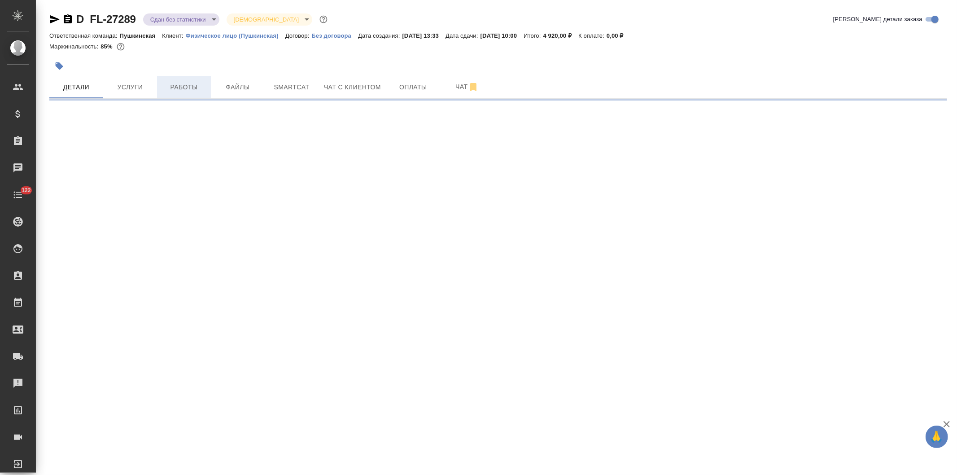
click at [178, 87] on span "Работы" at bounding box center [183, 87] width 43 height 11
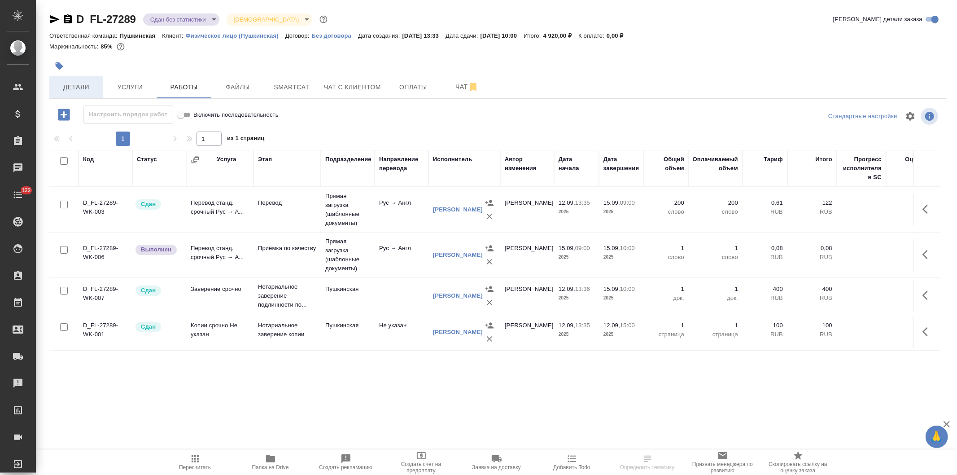
click at [79, 87] on span "Детали" at bounding box center [76, 87] width 43 height 11
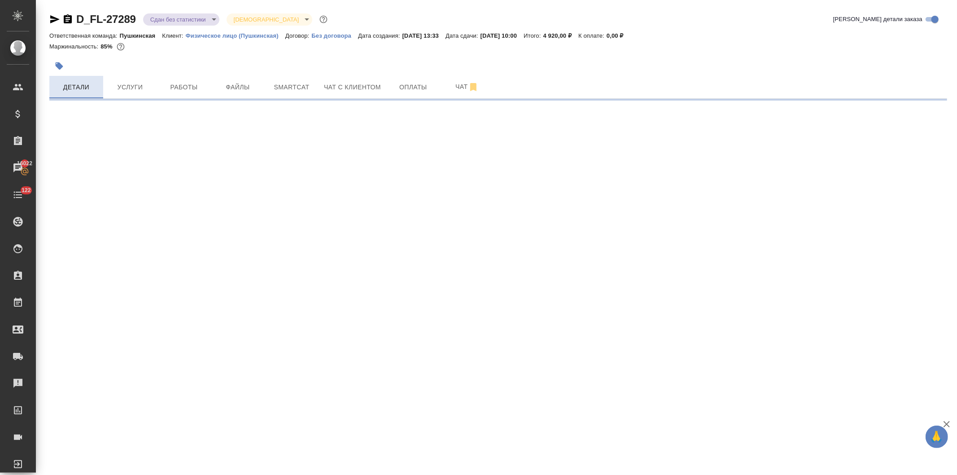
select select "RU"
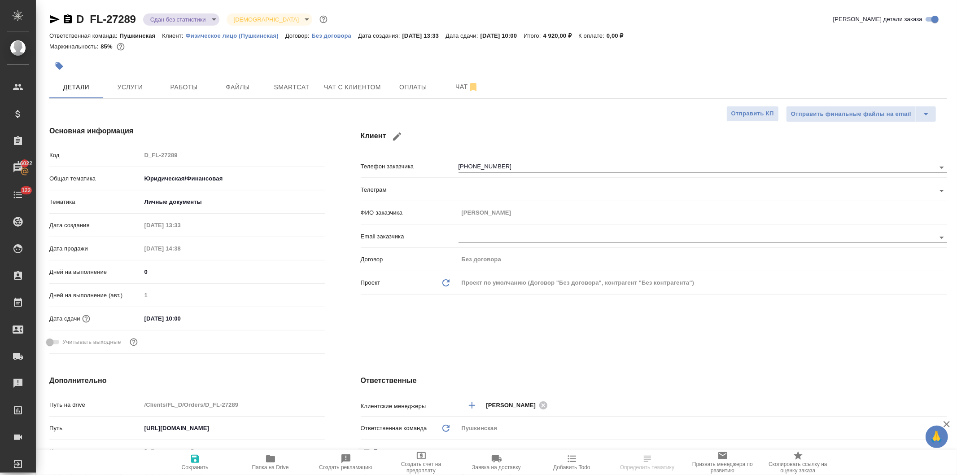
type textarea "x"
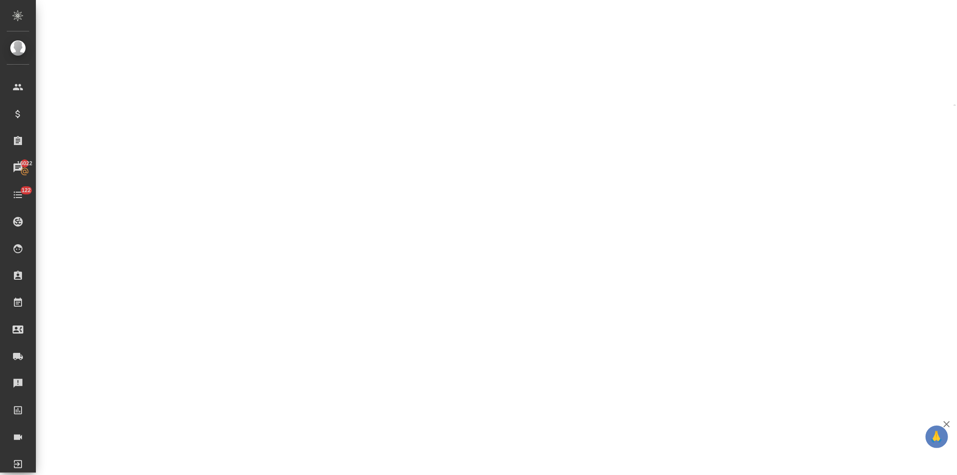
select select "RU"
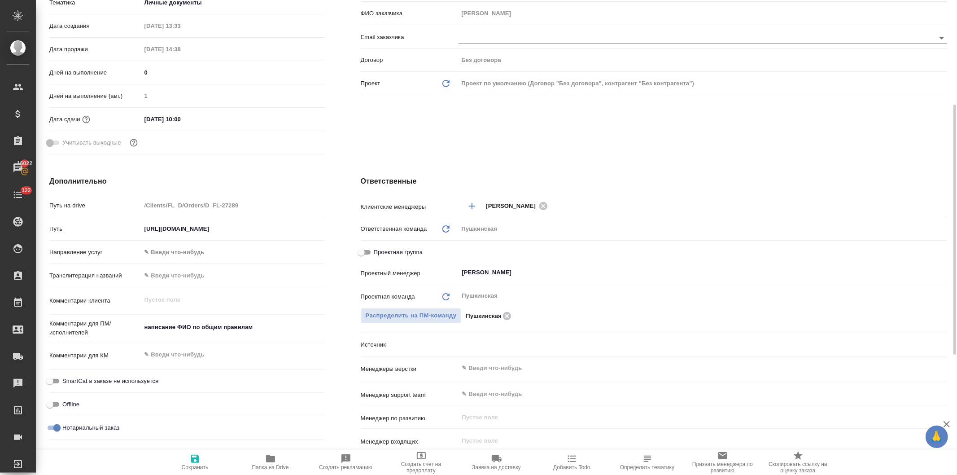
type textarea "x"
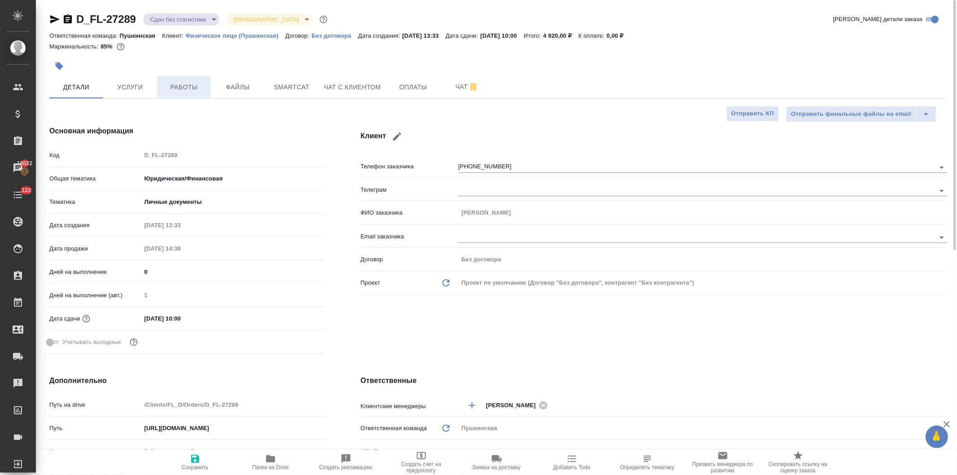
click at [175, 83] on span "Работы" at bounding box center [183, 87] width 43 height 11
